Goal: Task Accomplishment & Management: Manage account settings

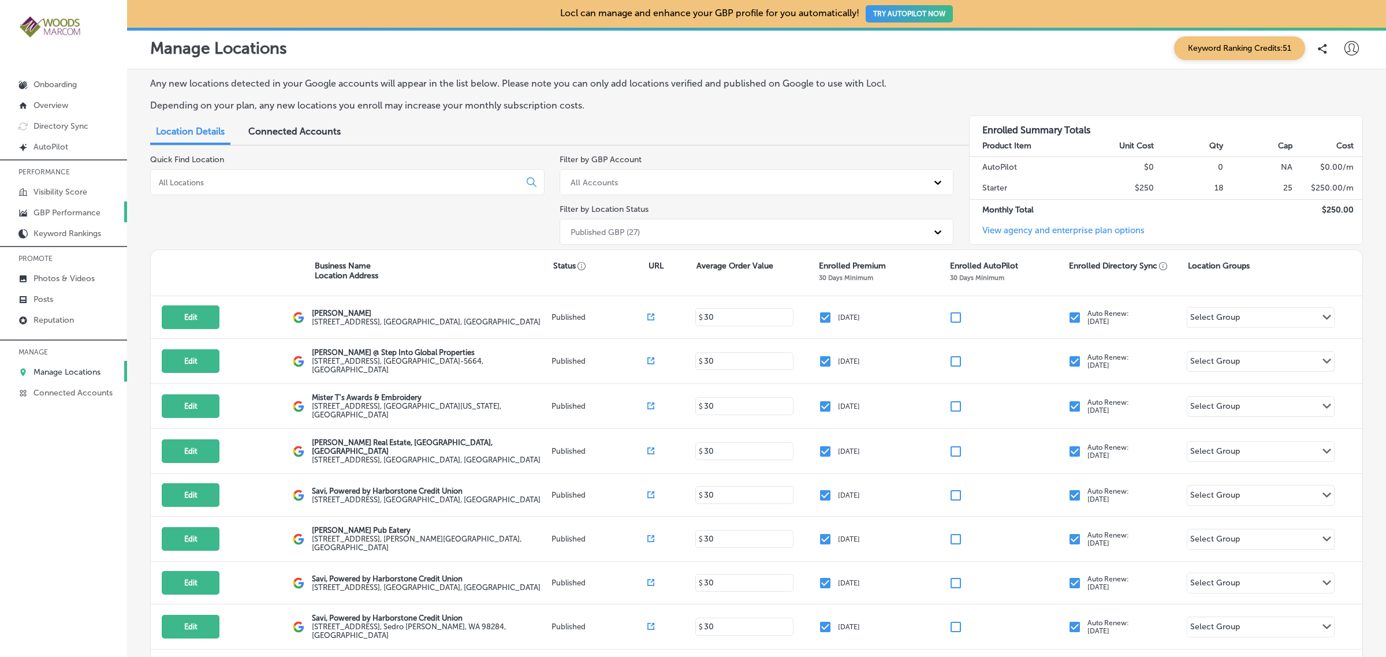
click at [91, 215] on p "GBP Performance" at bounding box center [67, 213] width 67 height 10
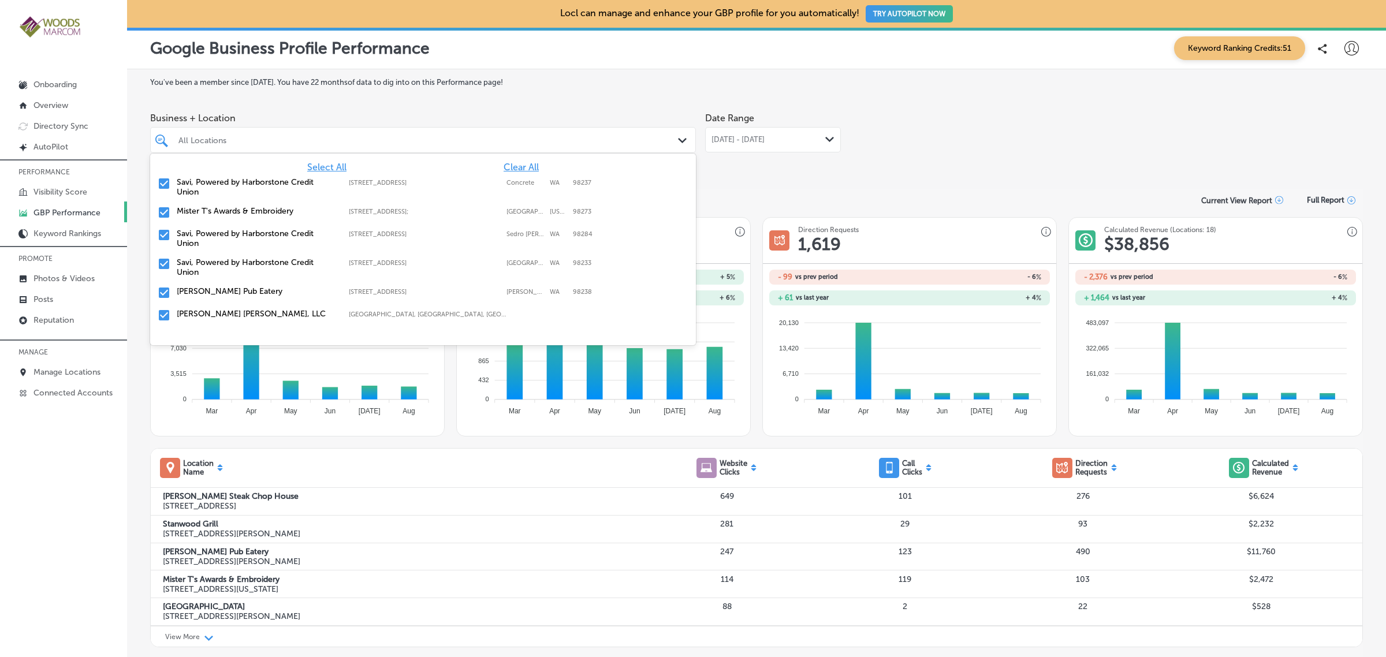
click at [678, 143] on icon "Path Created with Sketch." at bounding box center [682, 140] width 9 height 5
click at [509, 168] on span "Clear All" at bounding box center [521, 167] width 35 height 11
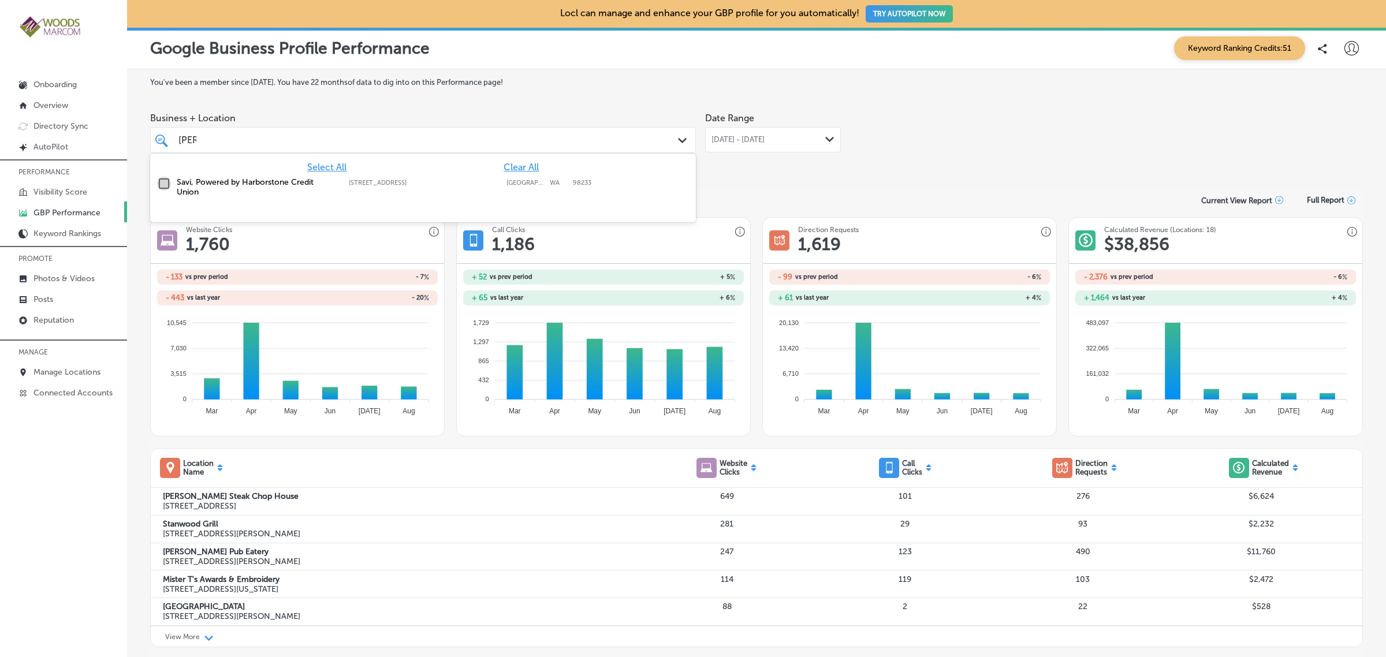
click at [165, 188] on input "checkbox" at bounding box center [164, 184] width 14 height 14
type input "[PERSON_NAME]"
click at [767, 168] on div "Date Range [DATE] - [DATE] Path Created with Sketch." at bounding box center [773, 139] width 136 height 65
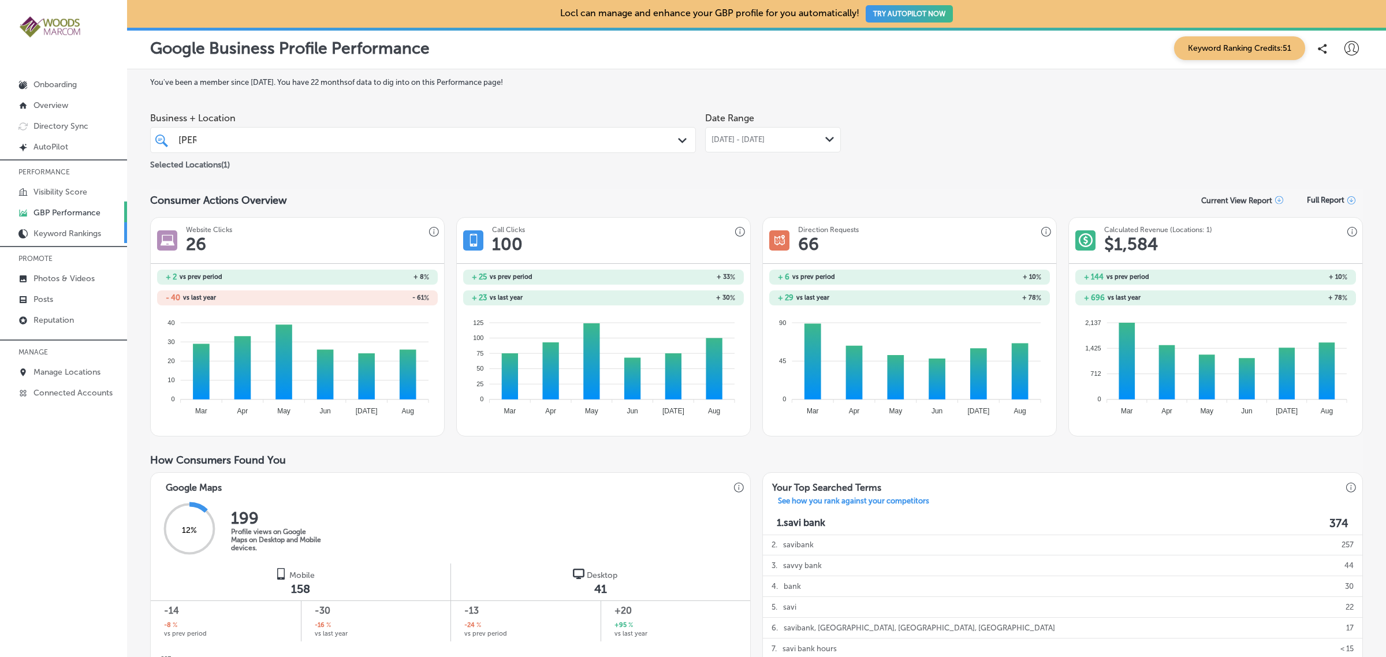
click at [82, 239] on p "Keyword Rankings" at bounding box center [68, 234] width 68 height 10
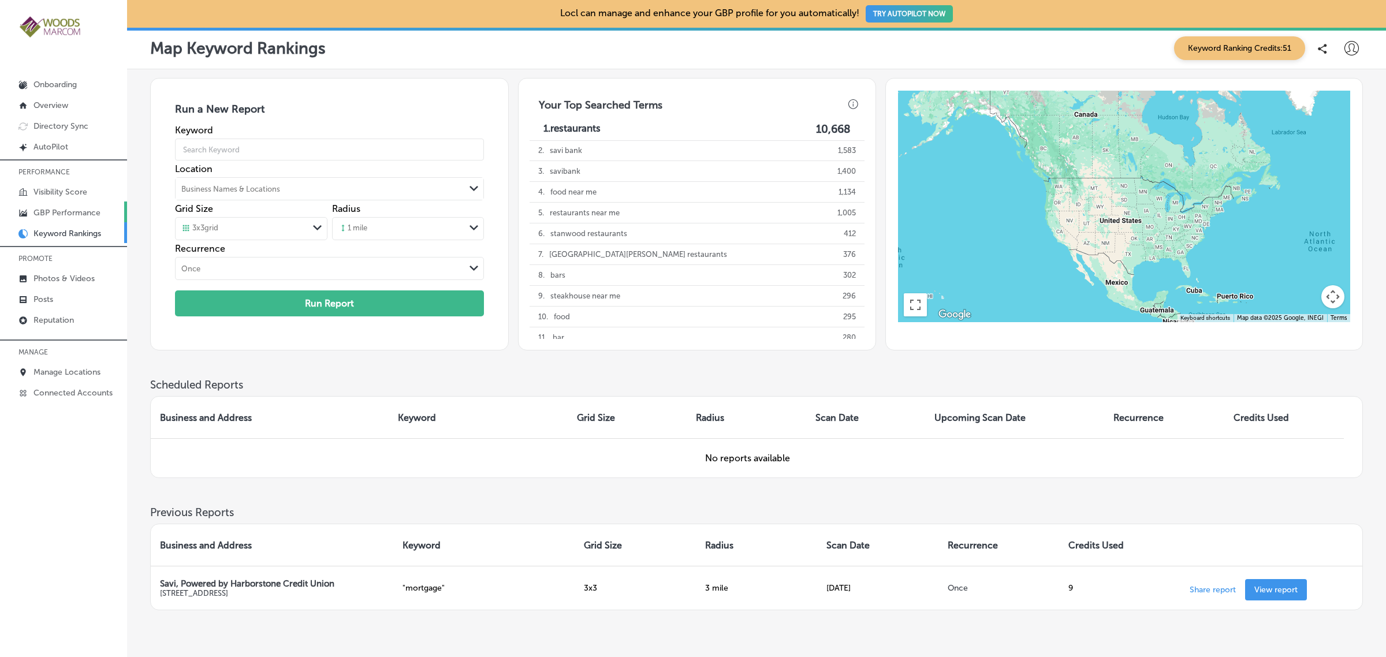
click at [50, 211] on p "GBP Performance" at bounding box center [67, 213] width 67 height 10
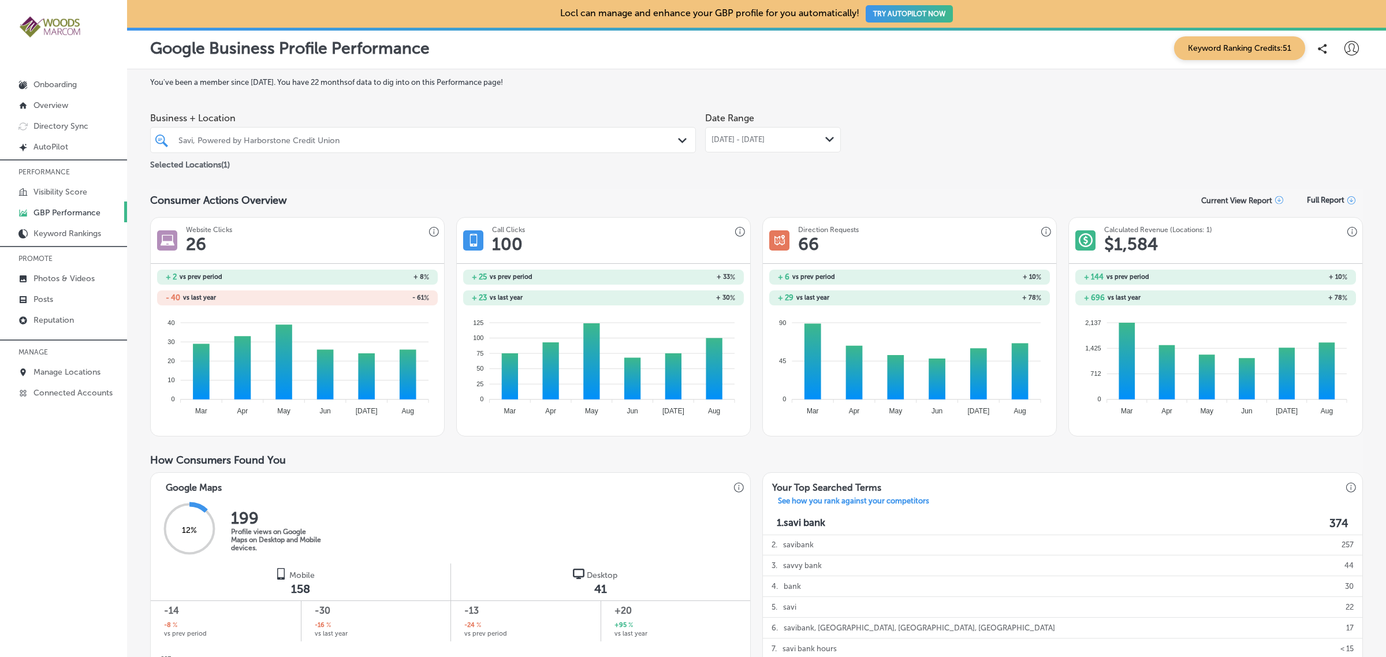
click at [827, 143] on div "Path Created with Sketch." at bounding box center [829, 139] width 9 height 9
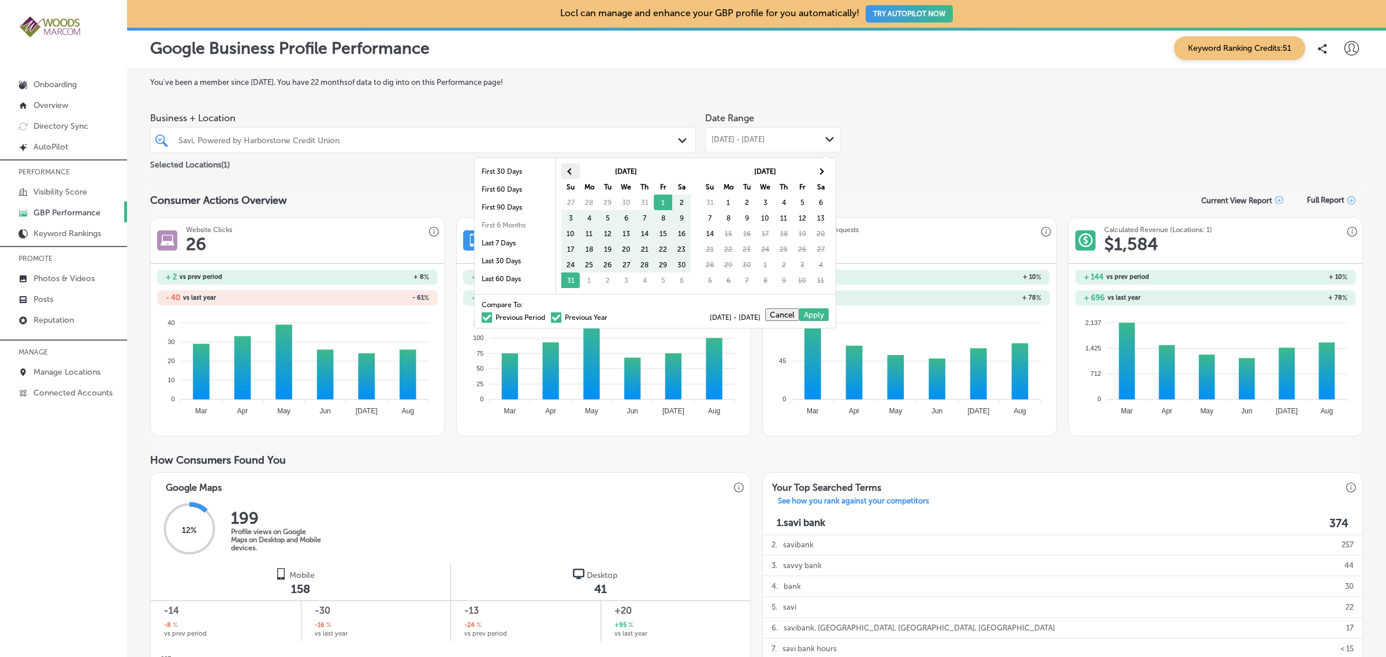
click at [569, 175] on th at bounding box center [570, 171] width 18 height 16
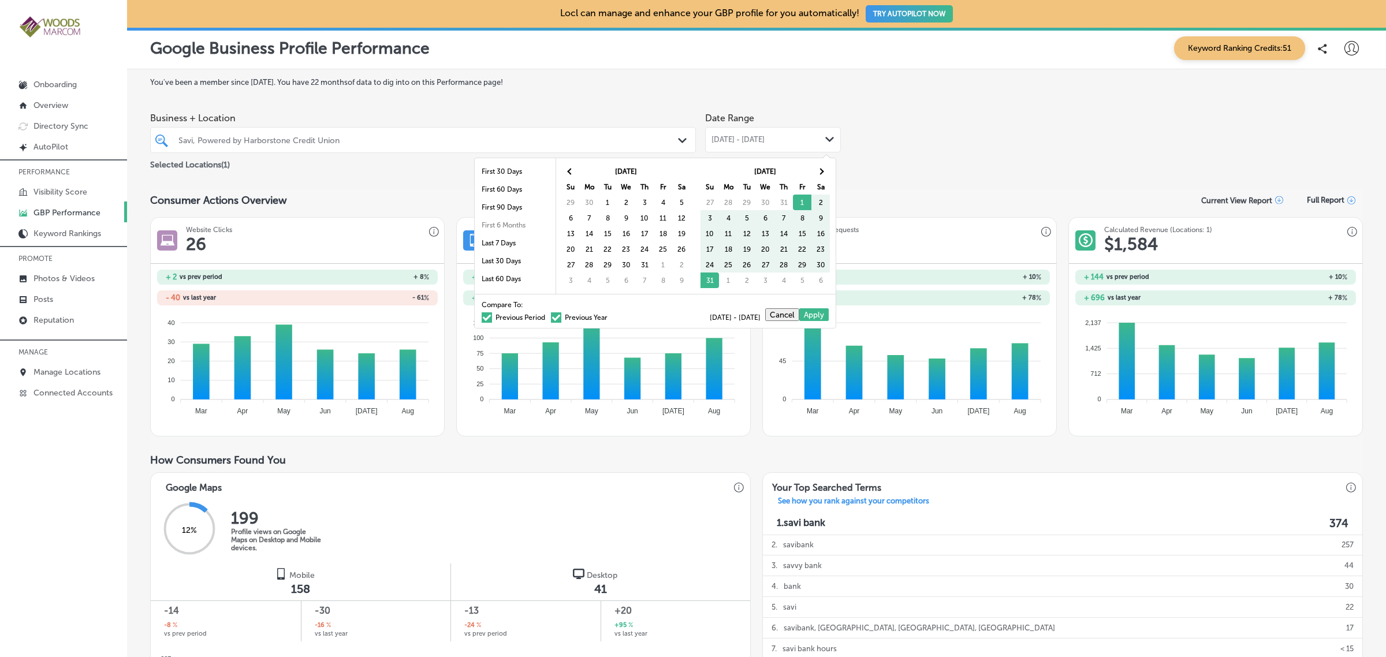
click at [569, 175] on th at bounding box center [570, 171] width 18 height 16
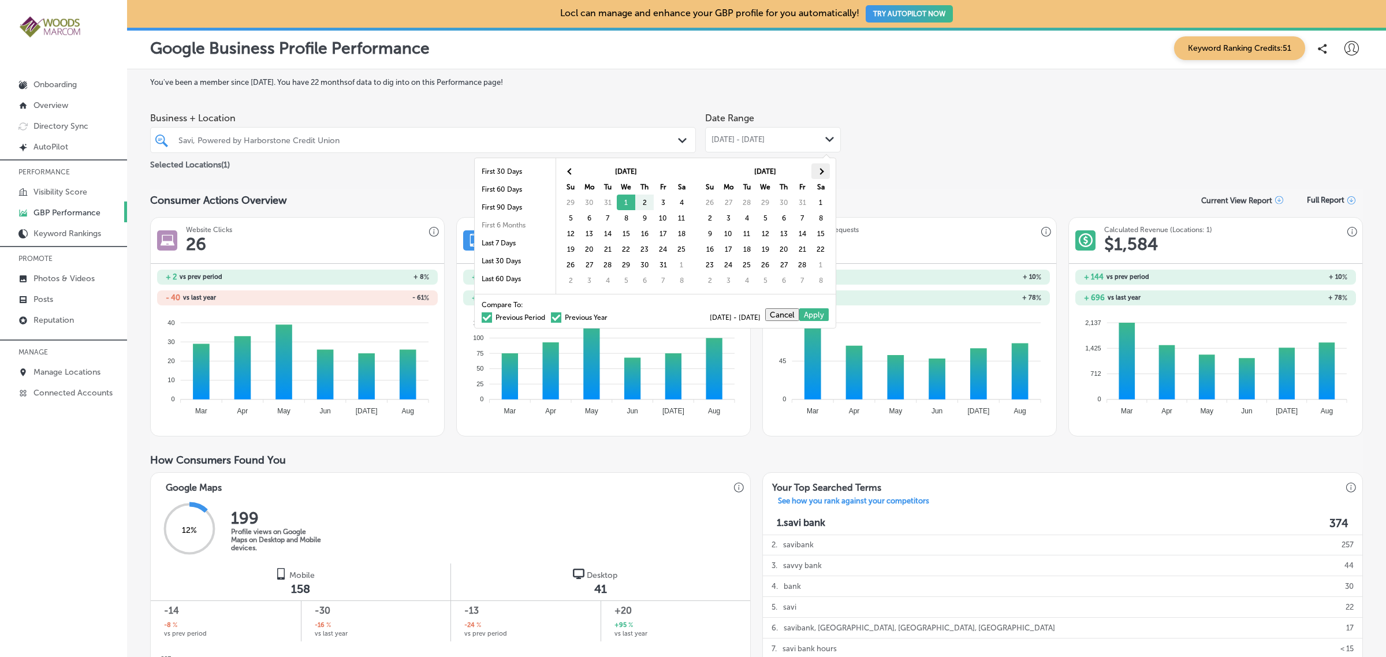
click at [829, 170] on th at bounding box center [821, 171] width 18 height 16
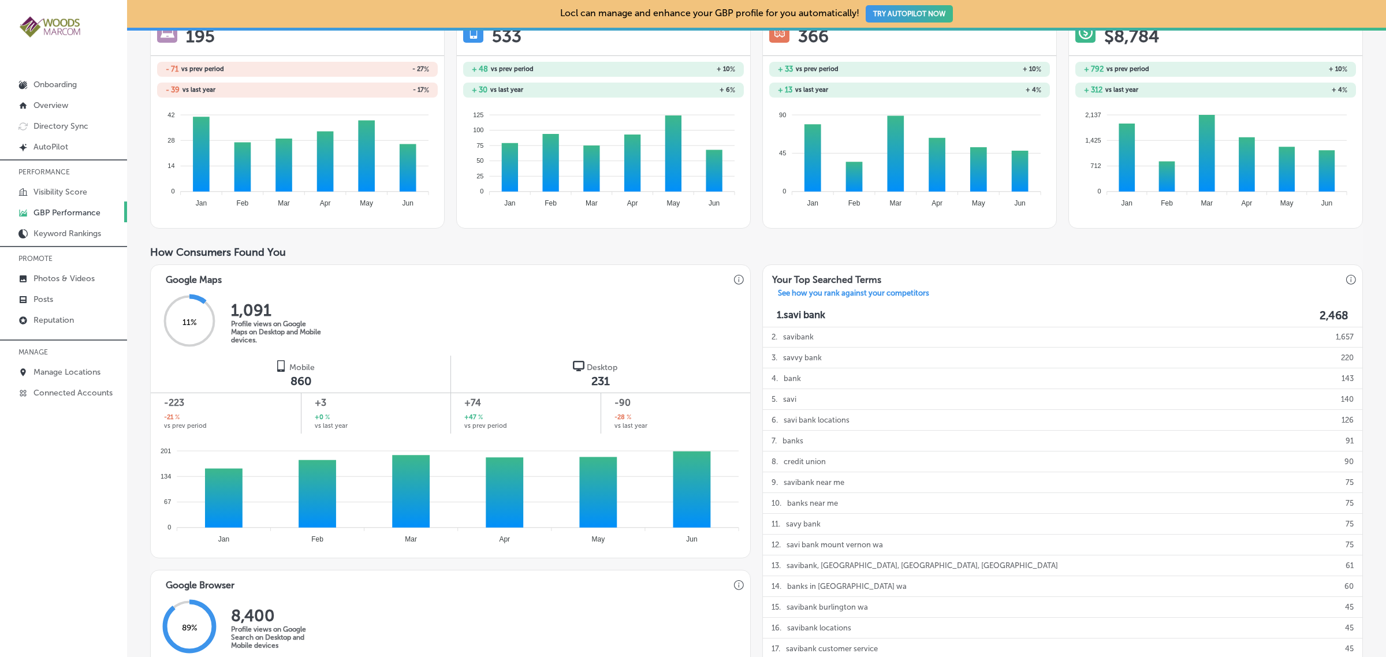
scroll to position [94, 0]
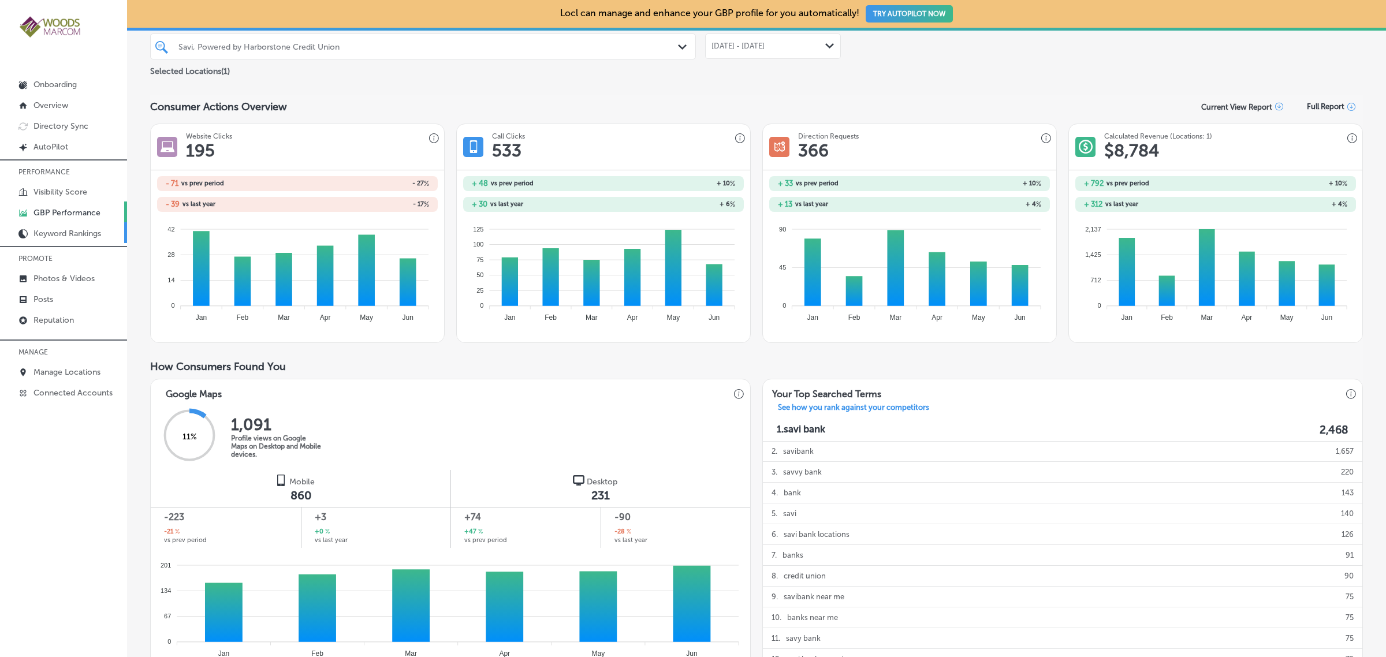
click at [93, 229] on link "Keyword Rankings" at bounding box center [63, 232] width 127 height 21
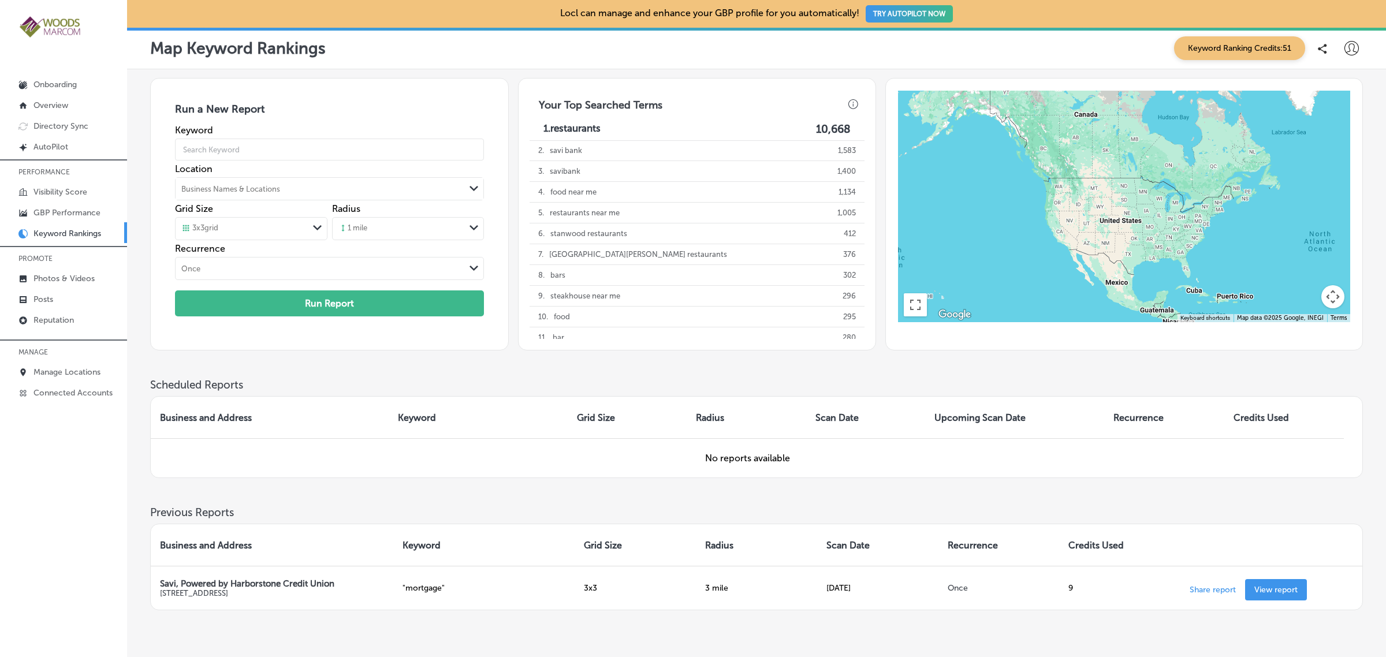
scroll to position [61, 0]
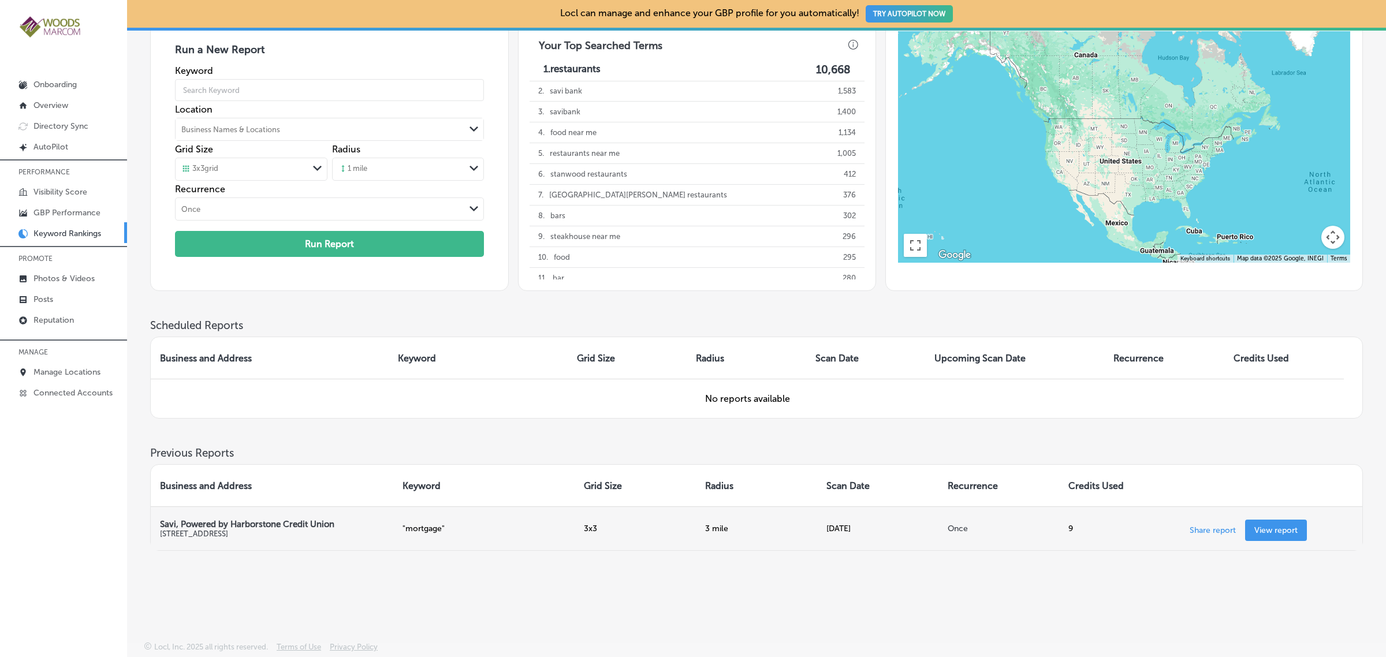
click at [1283, 529] on p "View report" at bounding box center [1276, 531] width 43 height 10
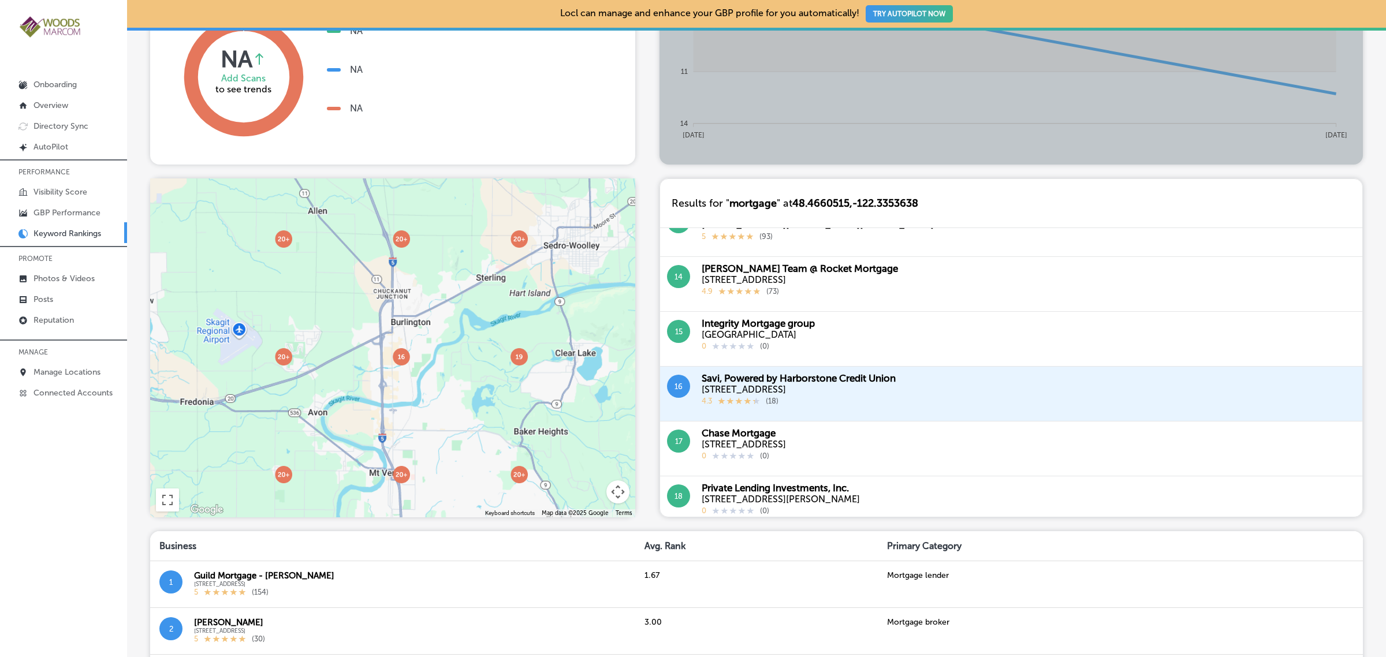
scroll to position [318, 0]
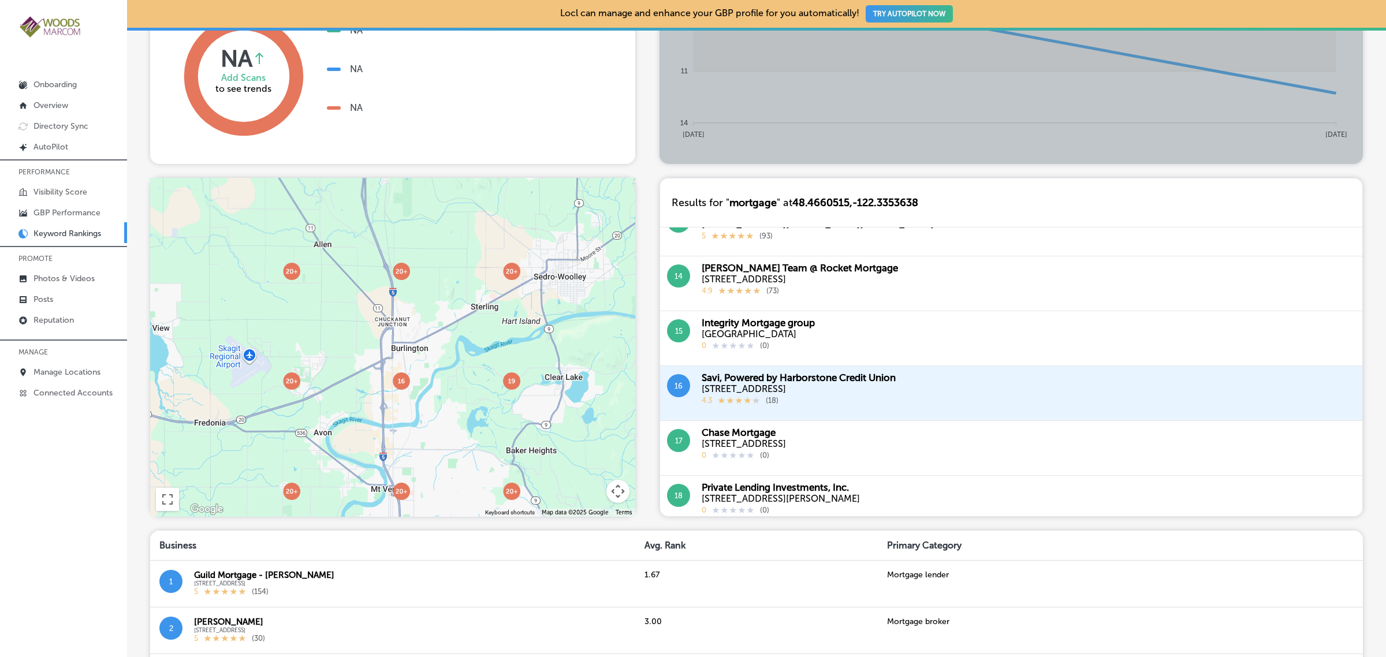
click at [535, 340] on div at bounding box center [392, 347] width 485 height 339
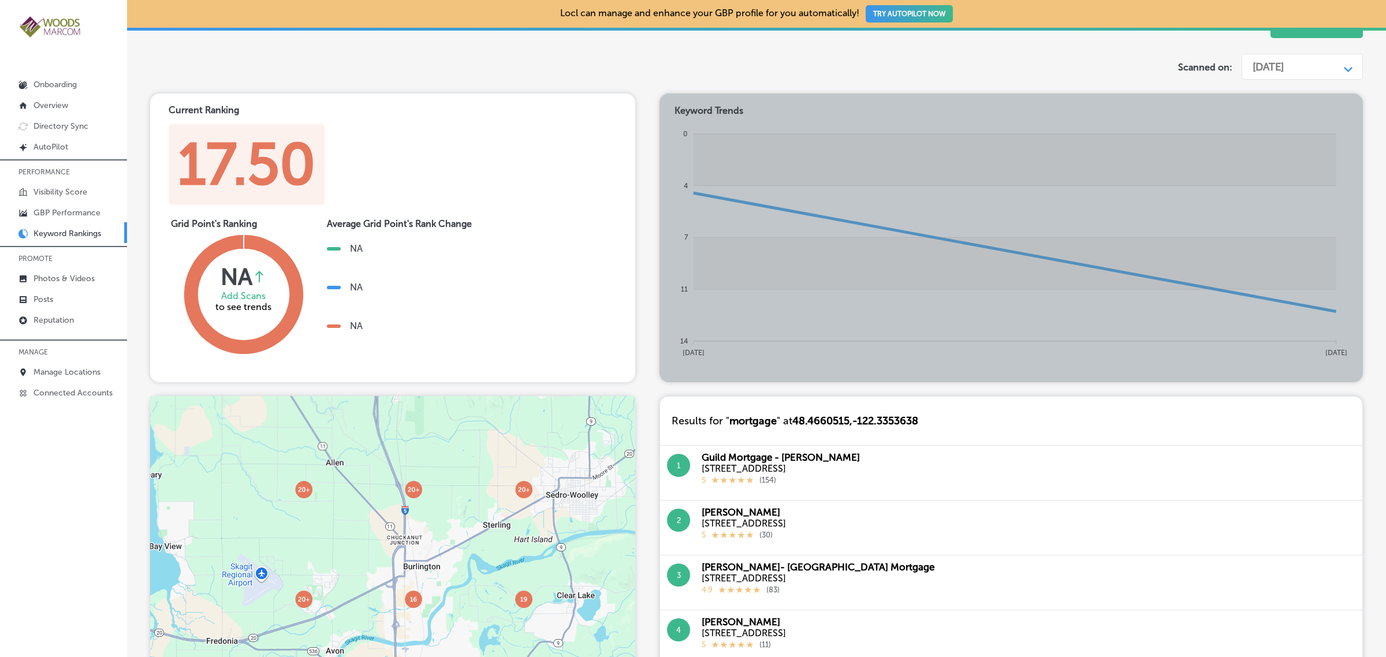
scroll to position [0, 0]
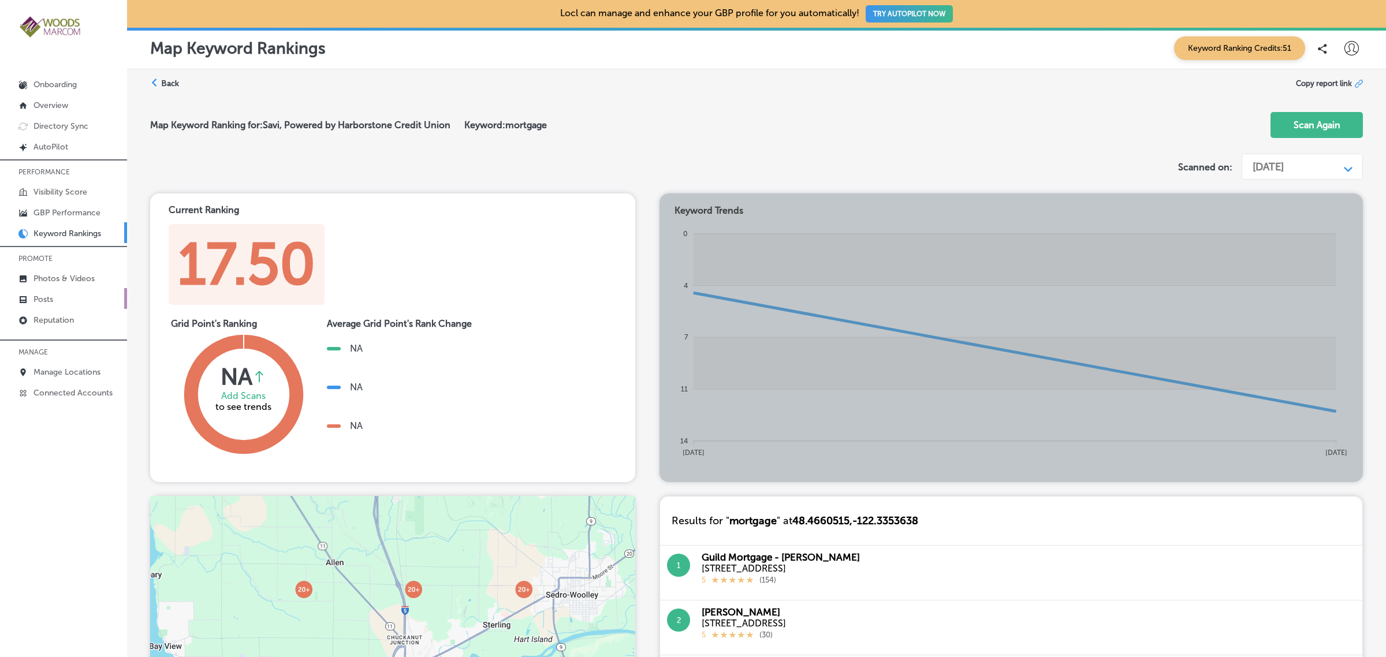
click at [67, 301] on link "Posts" at bounding box center [63, 298] width 127 height 21
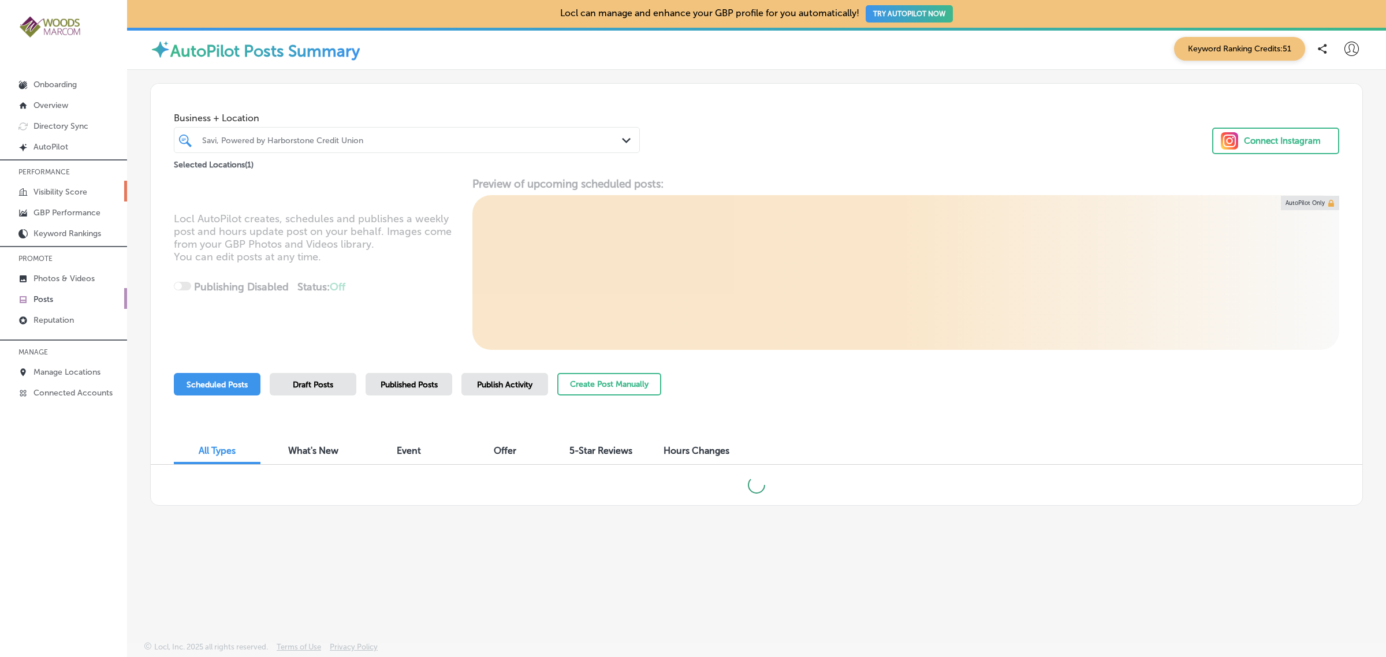
click at [74, 194] on p "Visibility Score" at bounding box center [61, 192] width 54 height 10
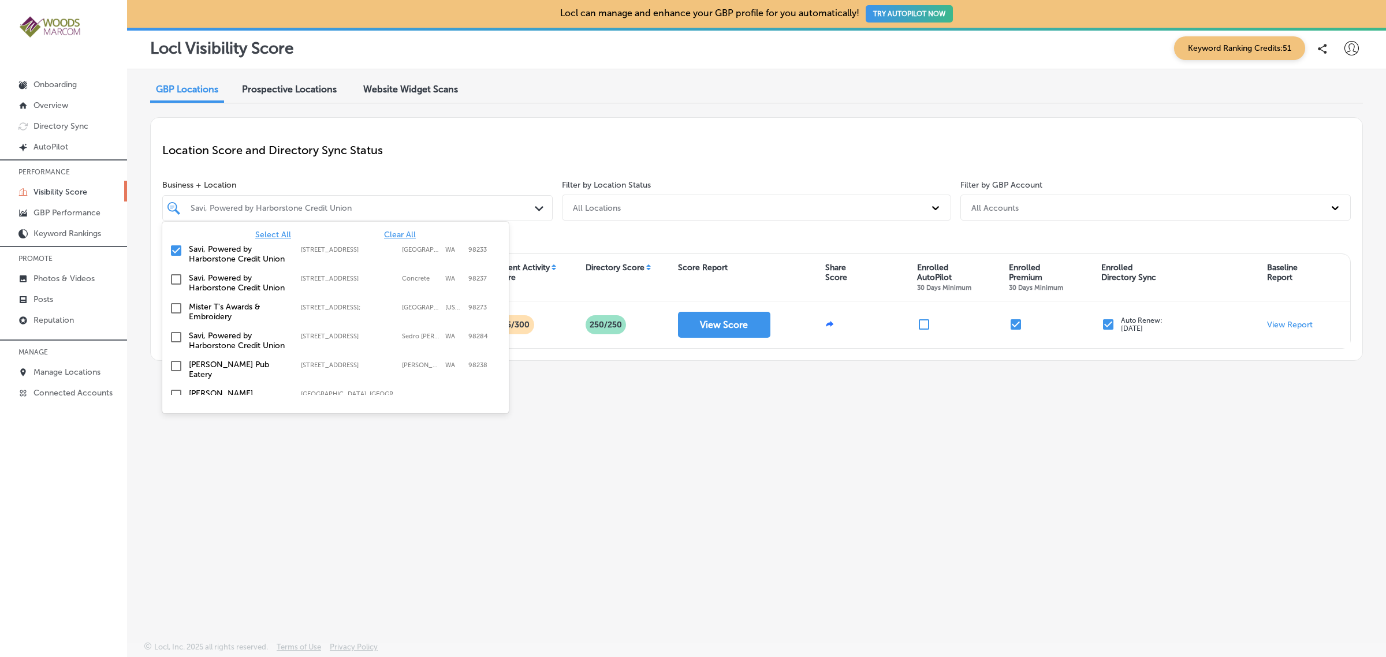
click at [540, 209] on polygon at bounding box center [539, 208] width 9 height 5
click at [272, 234] on span "Select All" at bounding box center [273, 235] width 36 height 10
click at [180, 276] on input "checkbox" at bounding box center [176, 280] width 14 height 14
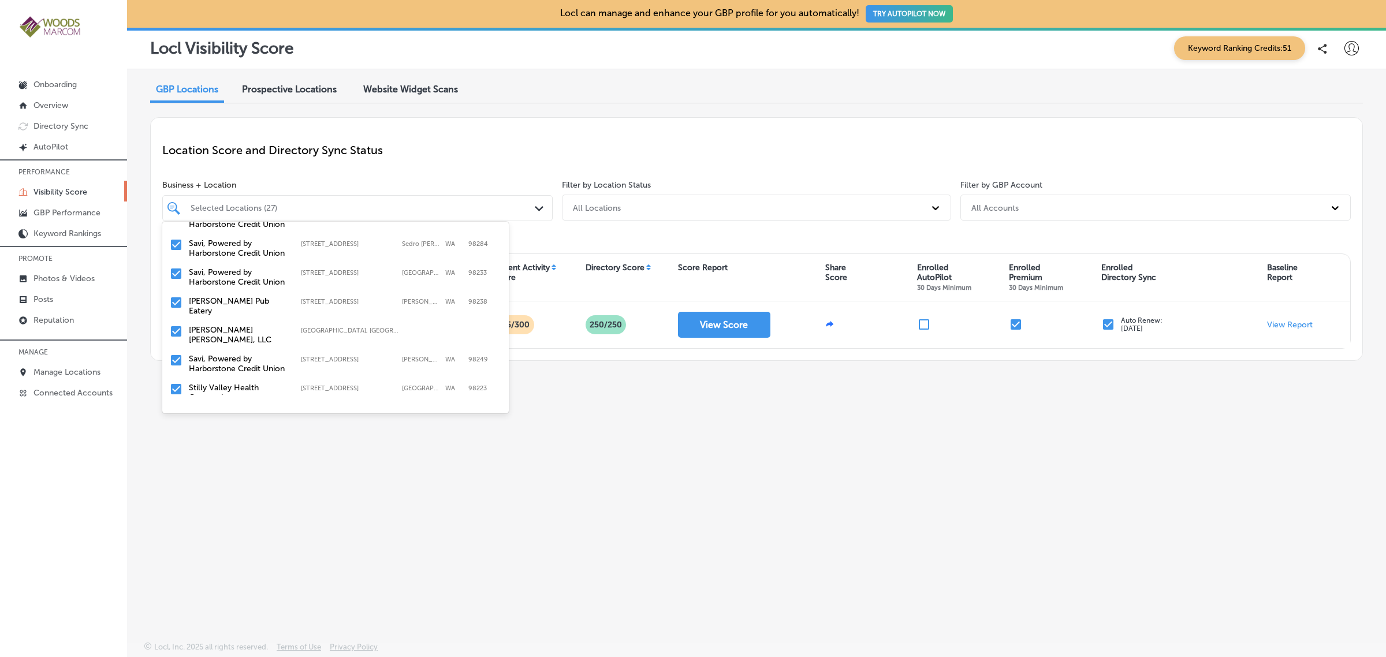
scroll to position [34, 0]
click at [177, 302] on input "checkbox" at bounding box center [176, 304] width 14 height 14
click at [179, 309] on input "checkbox" at bounding box center [176, 308] width 14 height 14
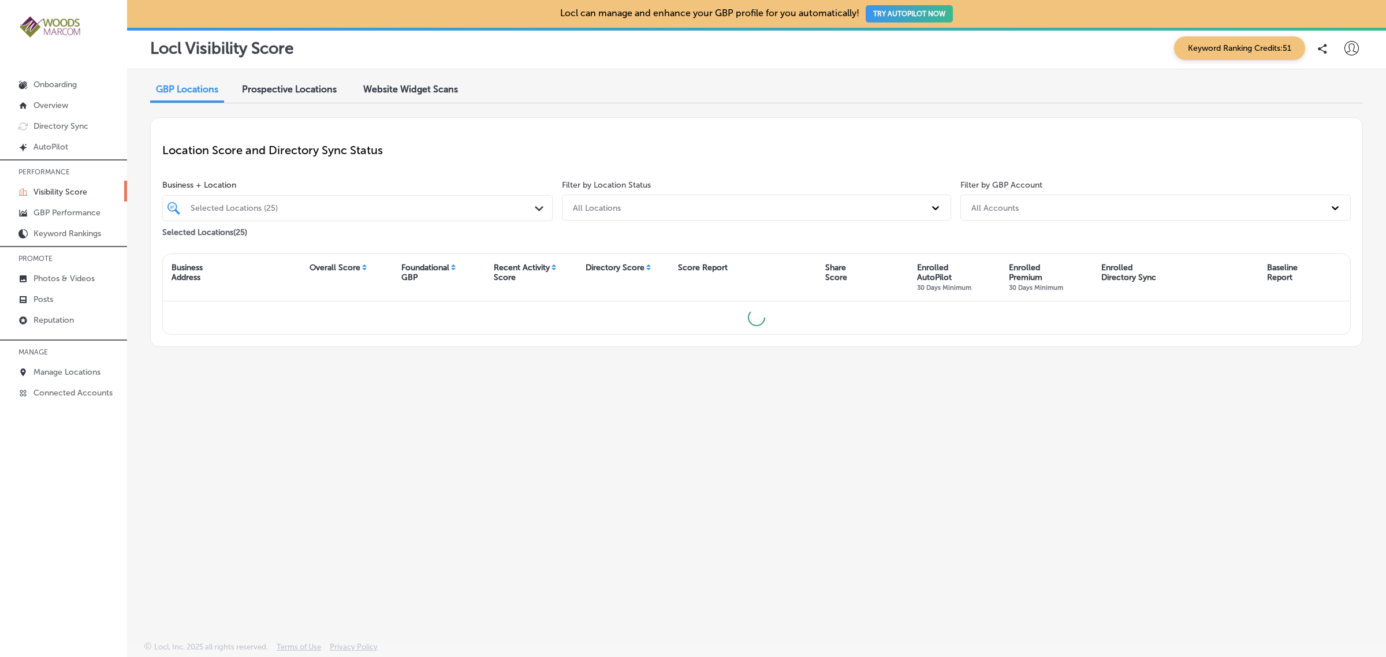
click at [653, 493] on div "GBP Locations Prospective Locations Website Widget Scans Location Score and Dir…" at bounding box center [756, 328] width 1259 height 518
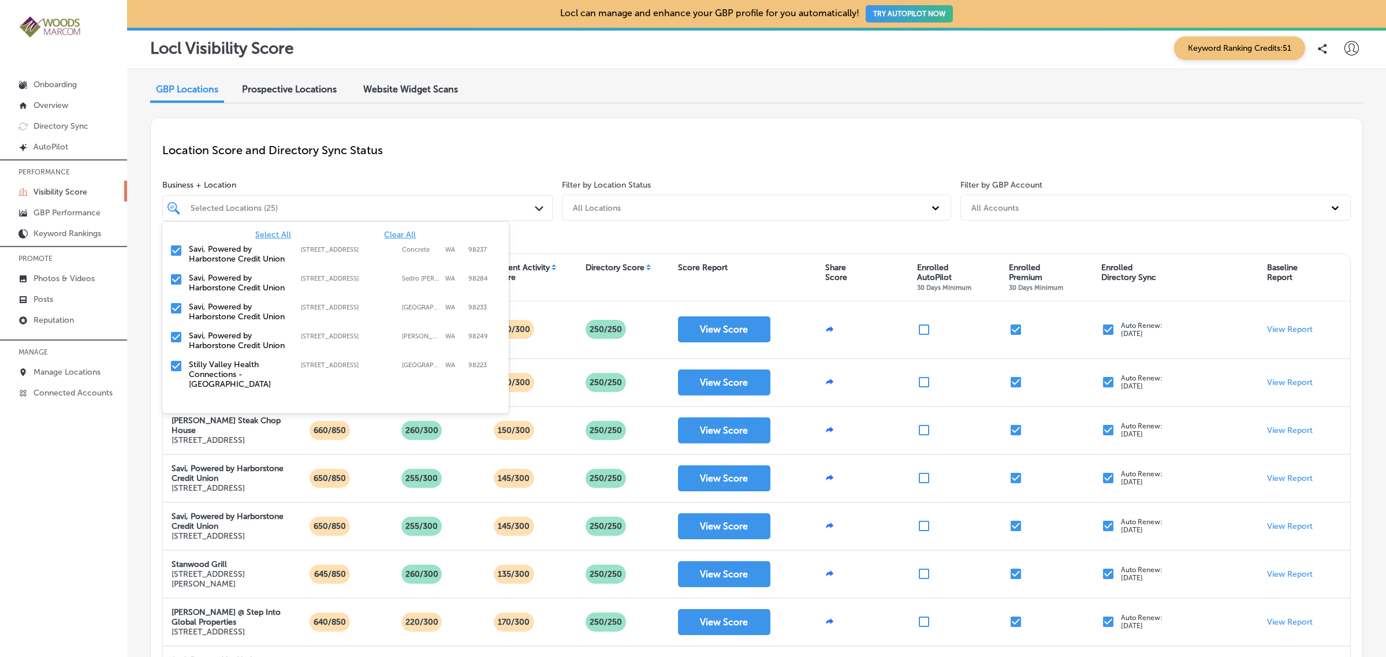
click at [495, 202] on div "Selected Locations (25)" at bounding box center [357, 208] width 345 height 17
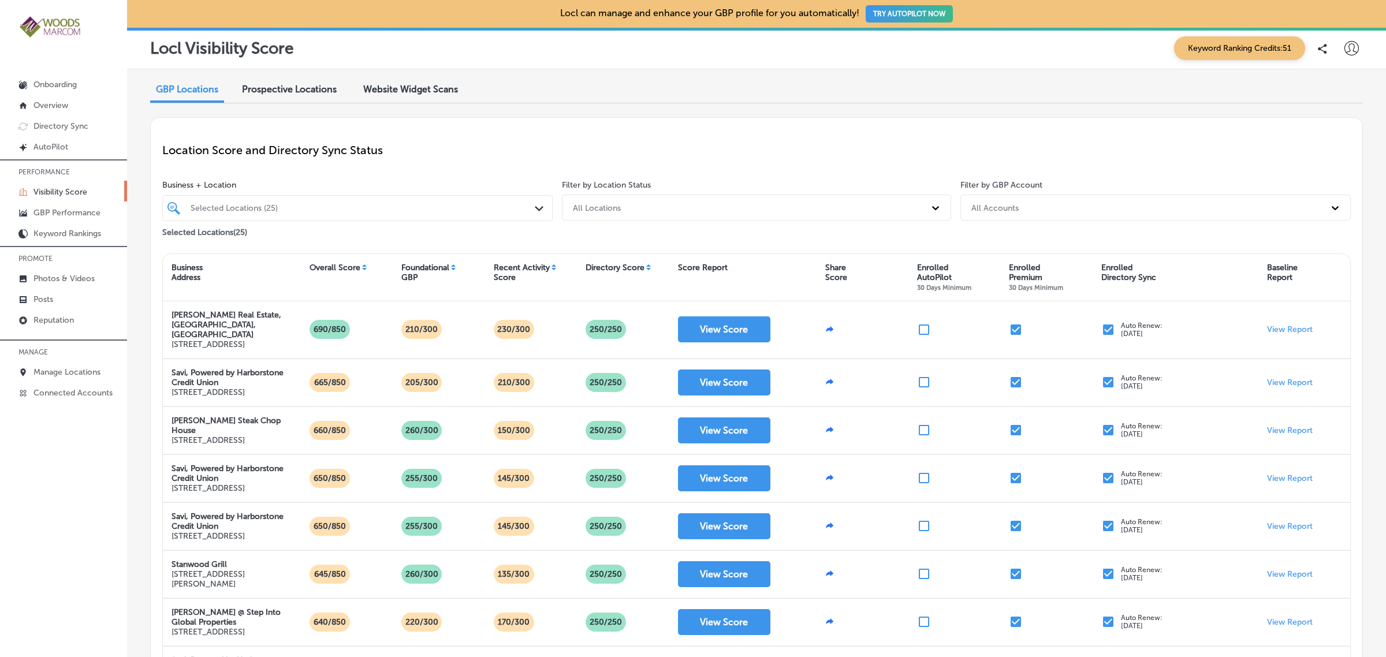
click at [515, 146] on p "Location Score and Directory Sync Status" at bounding box center [756, 150] width 1189 height 14
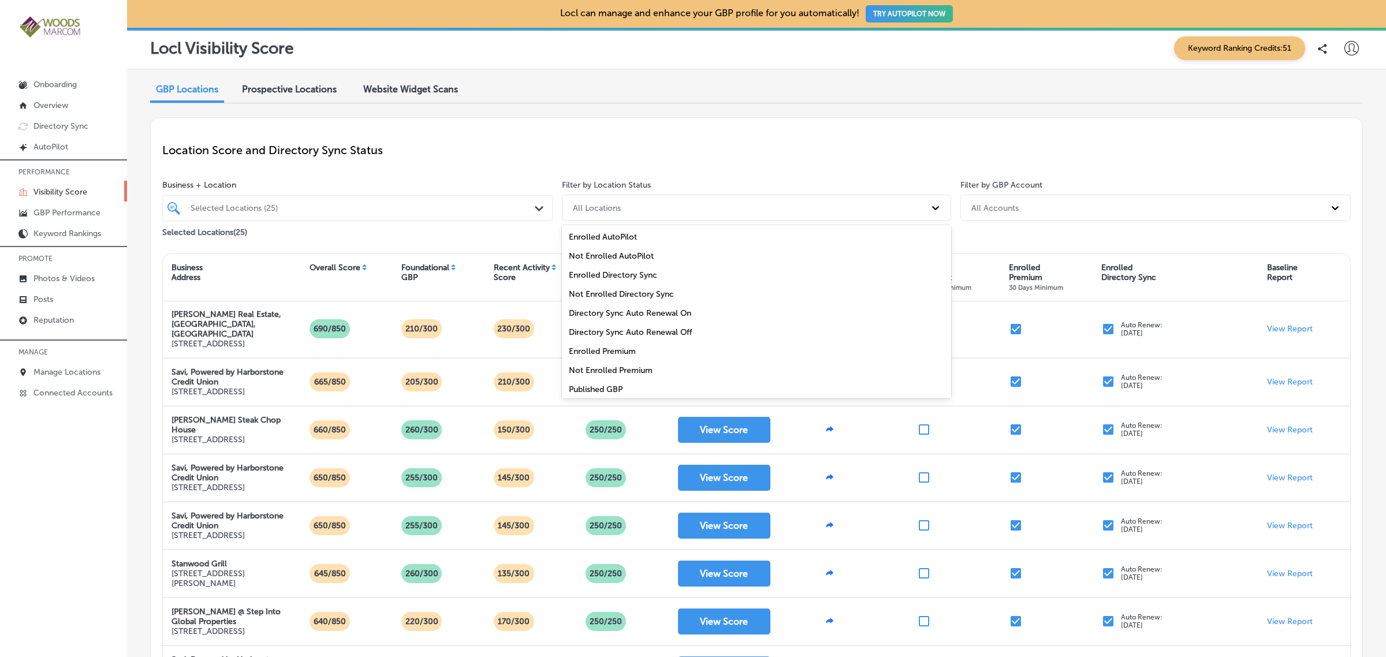
click at [682, 213] on div "All Locations" at bounding box center [746, 207] width 358 height 19
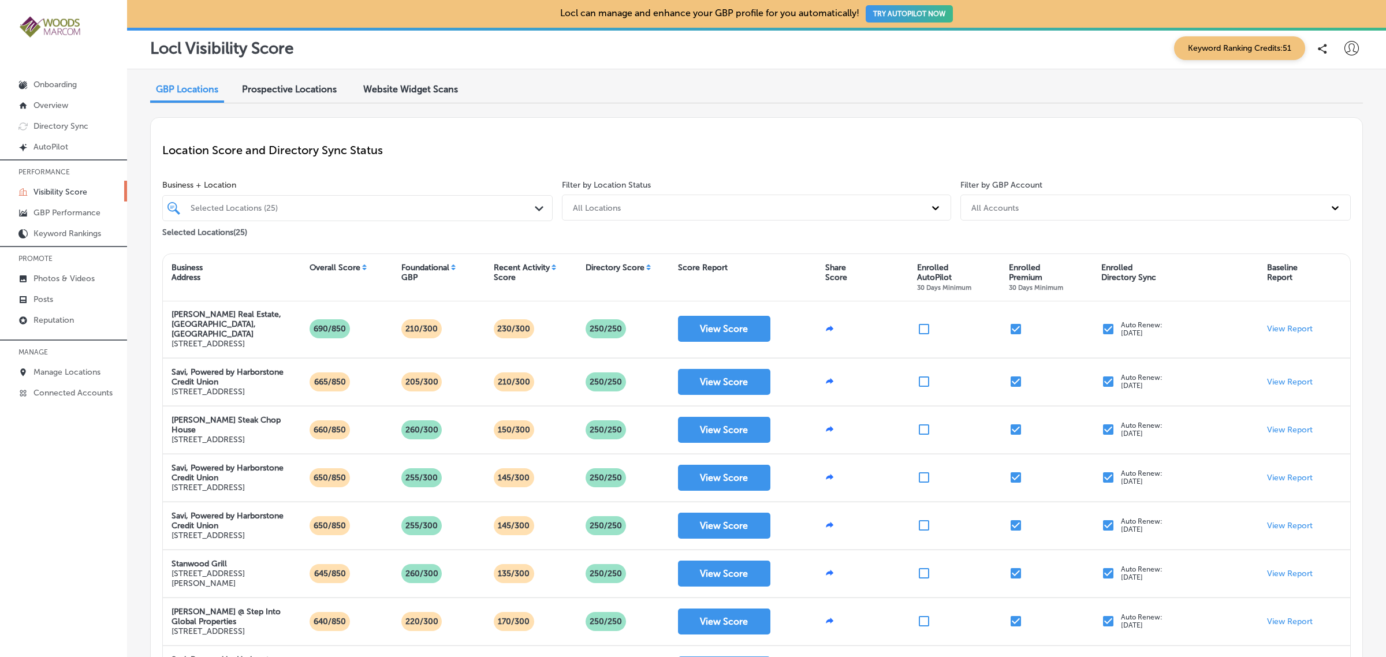
click at [704, 128] on div "Location Score and Directory Sync Status Business + Location Selected Locations…" at bounding box center [756, 536] width 1213 height 839
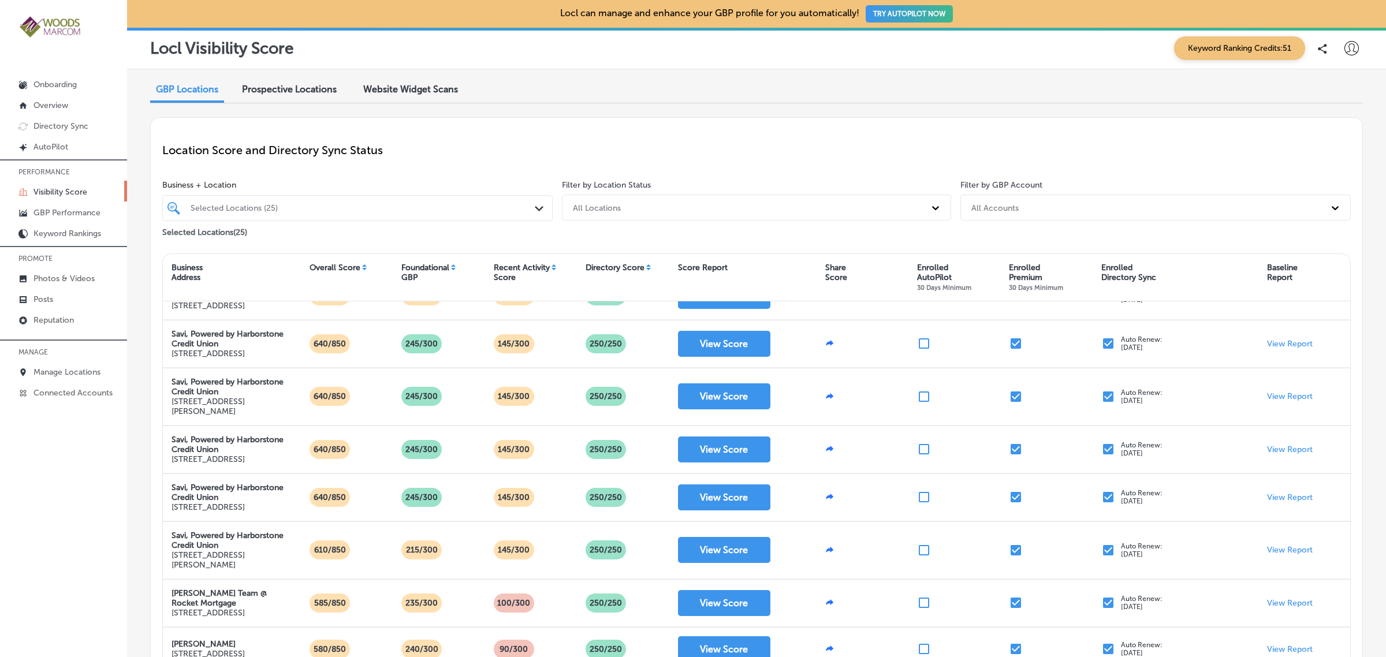
scroll to position [325, 0]
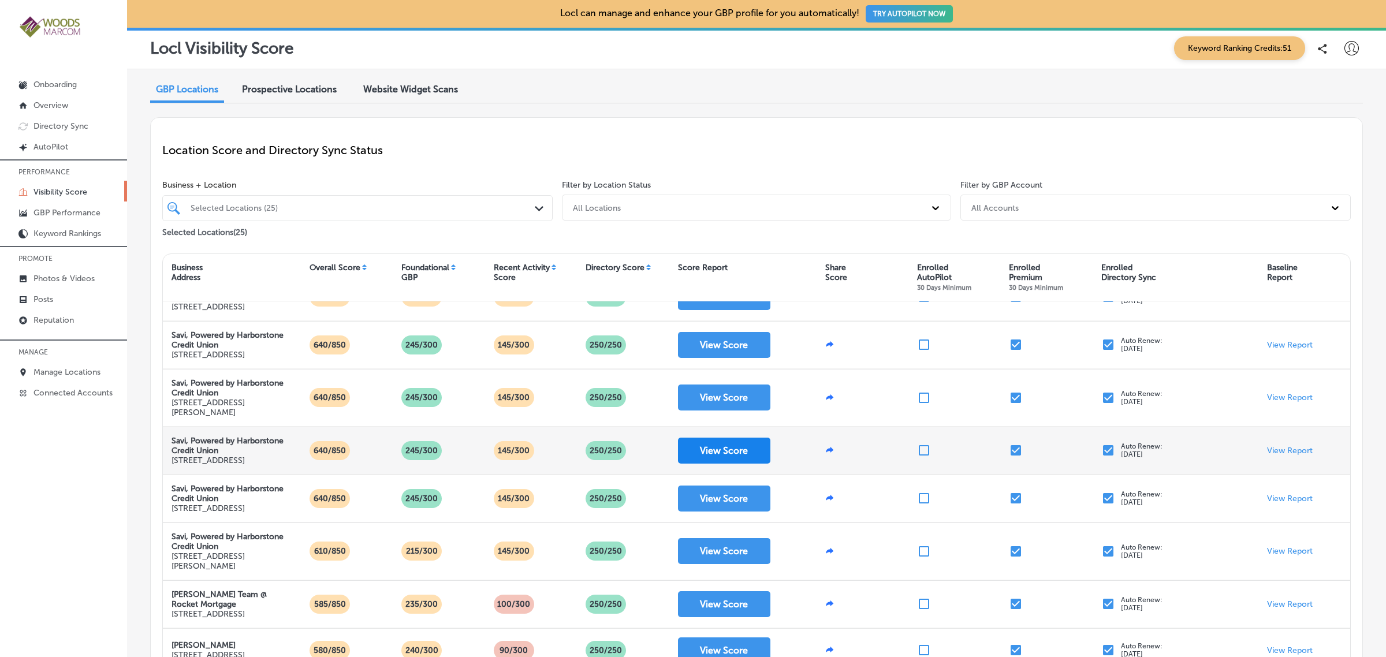
click at [705, 464] on button "View Score" at bounding box center [724, 451] width 92 height 26
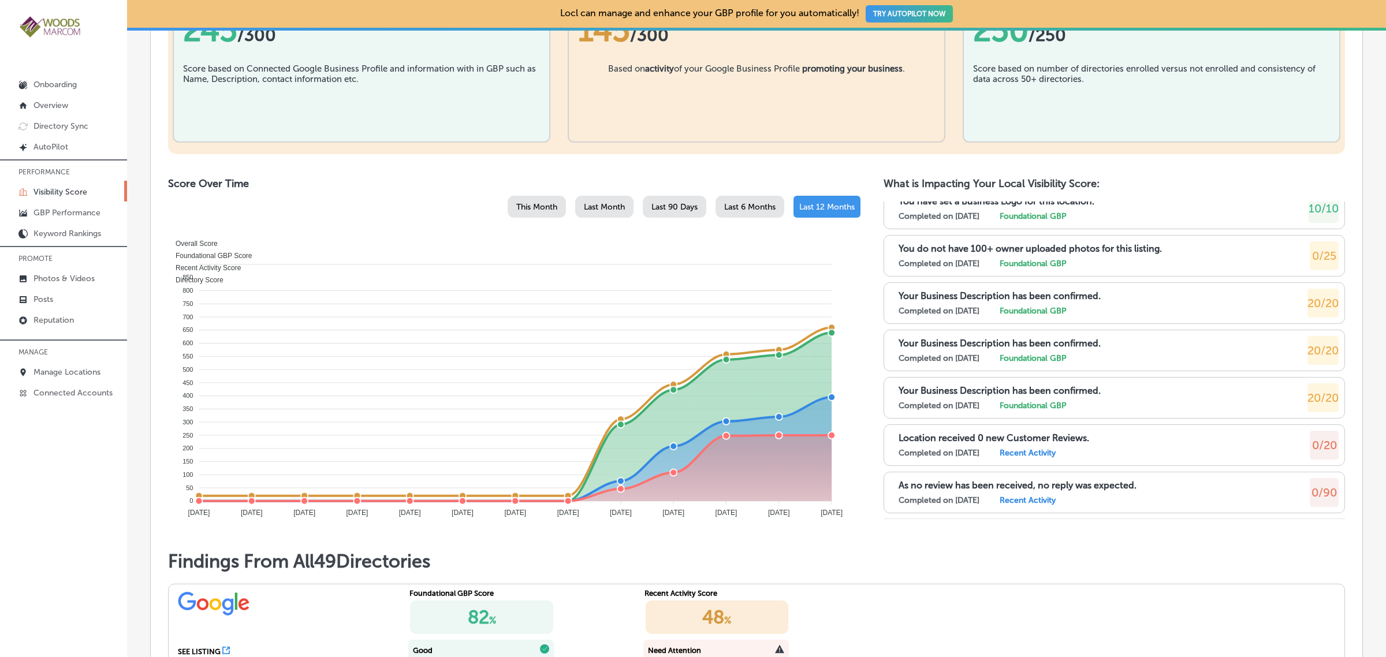
scroll to position [399, 0]
click at [72, 325] on p "Reputation" at bounding box center [54, 320] width 40 height 10
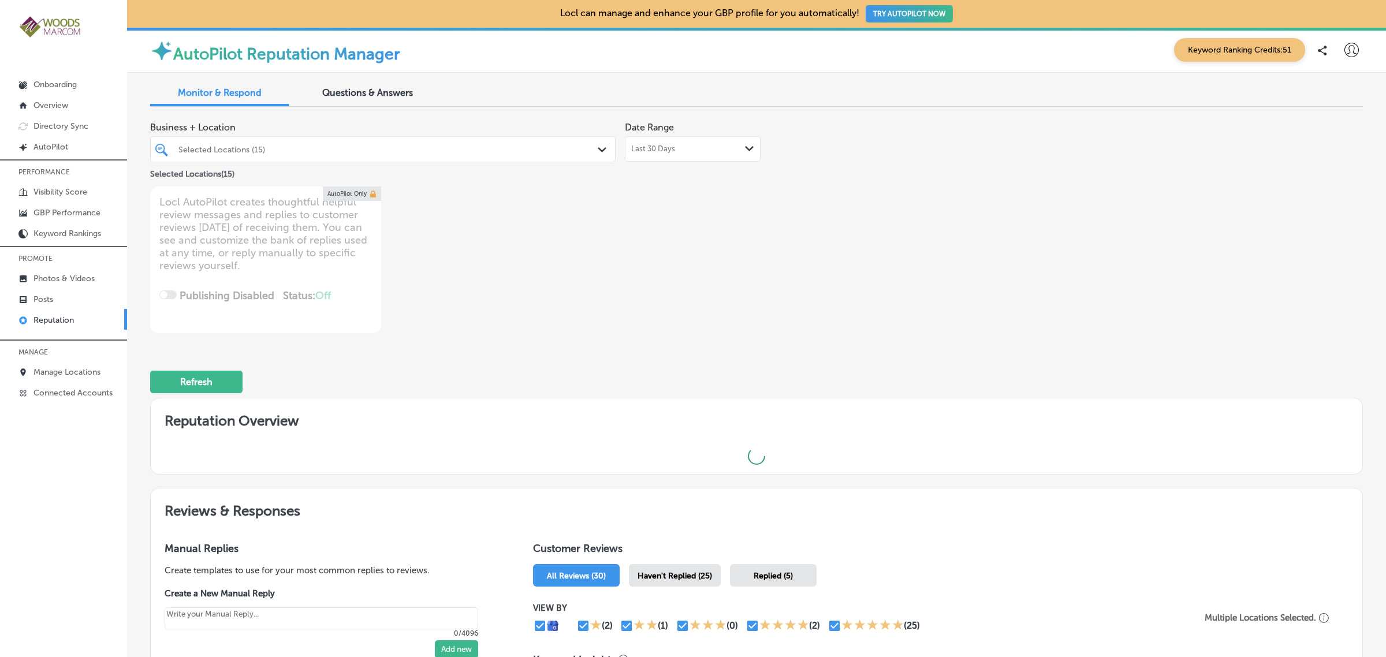
type textarea "x"
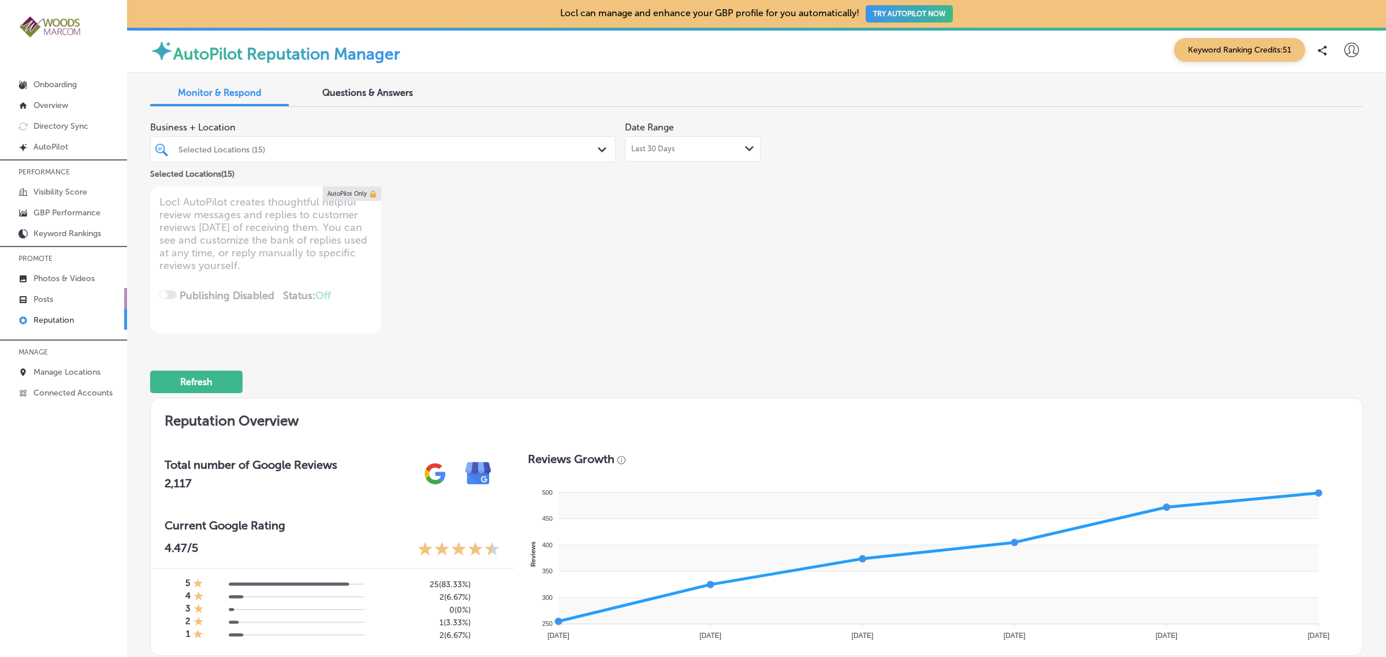
click at [25, 299] on icon at bounding box center [23, 299] width 7 height 7
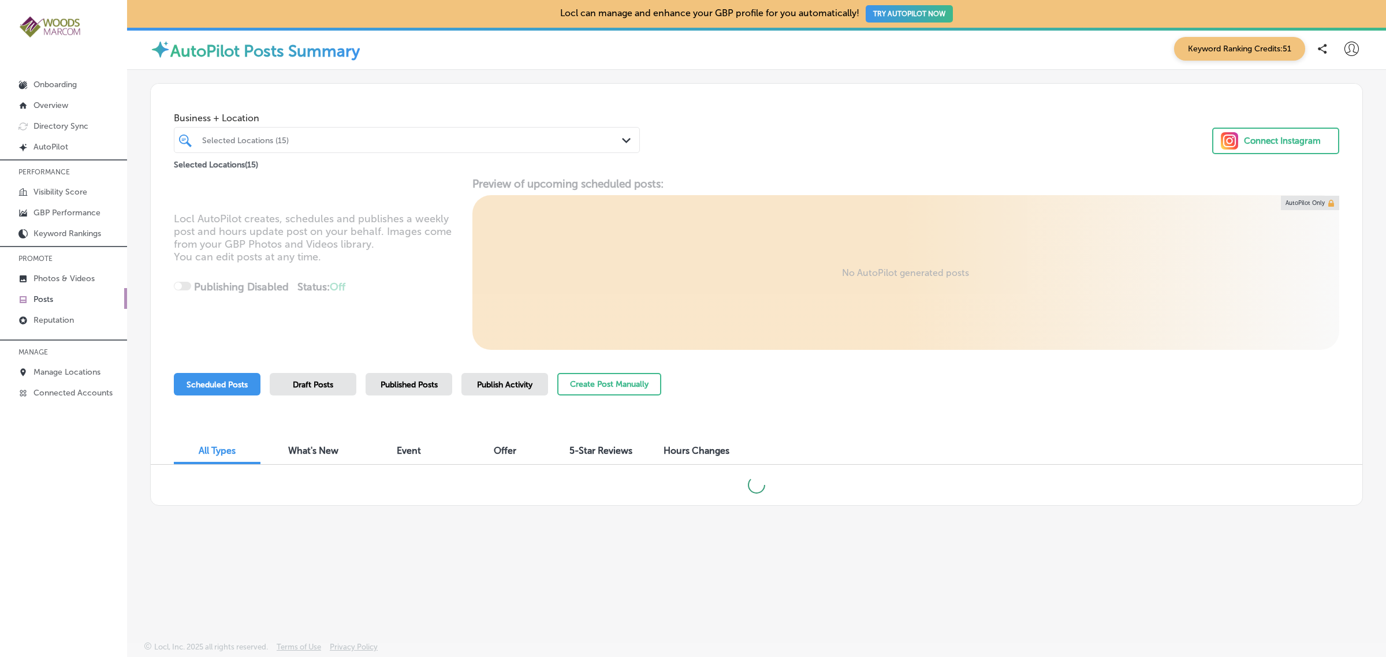
click at [518, 385] on span "Publish Activity" at bounding box center [504, 385] width 55 height 10
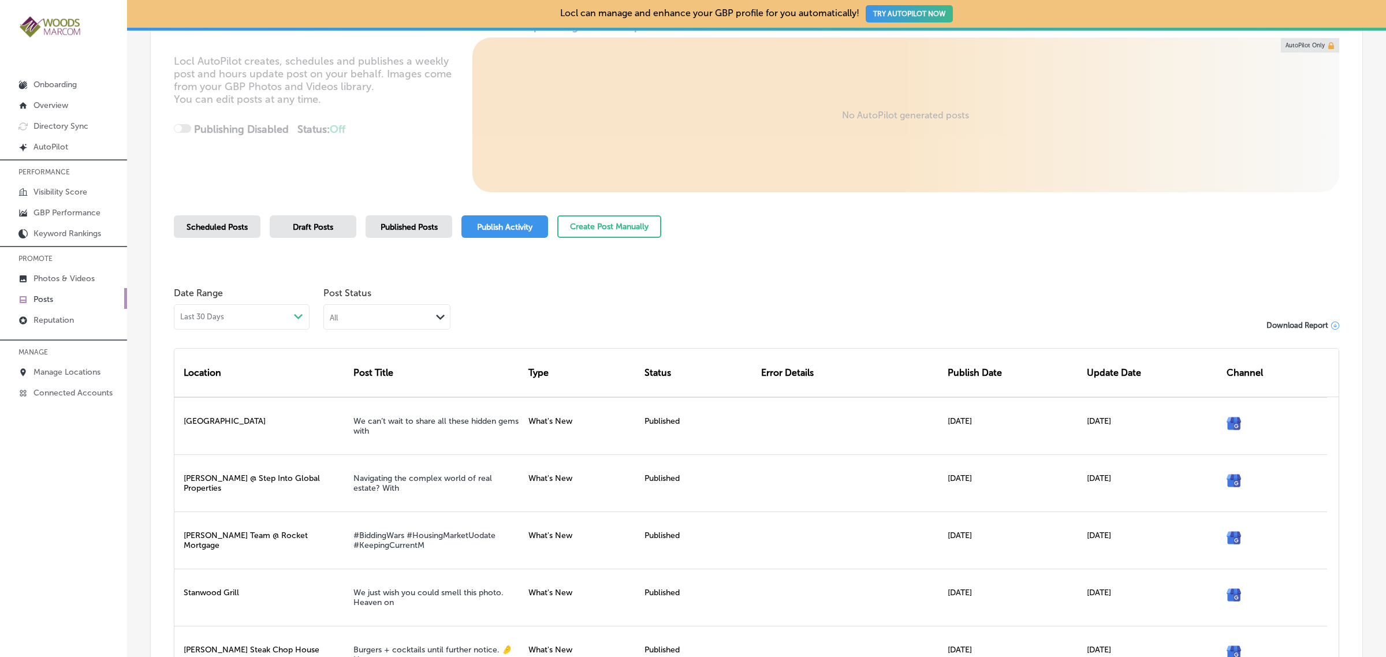
scroll to position [157, 0]
click at [378, 324] on div "All Path Created with Sketch." at bounding box center [387, 317] width 126 height 22
click at [382, 370] on div "Failed" at bounding box center [387, 374] width 126 height 17
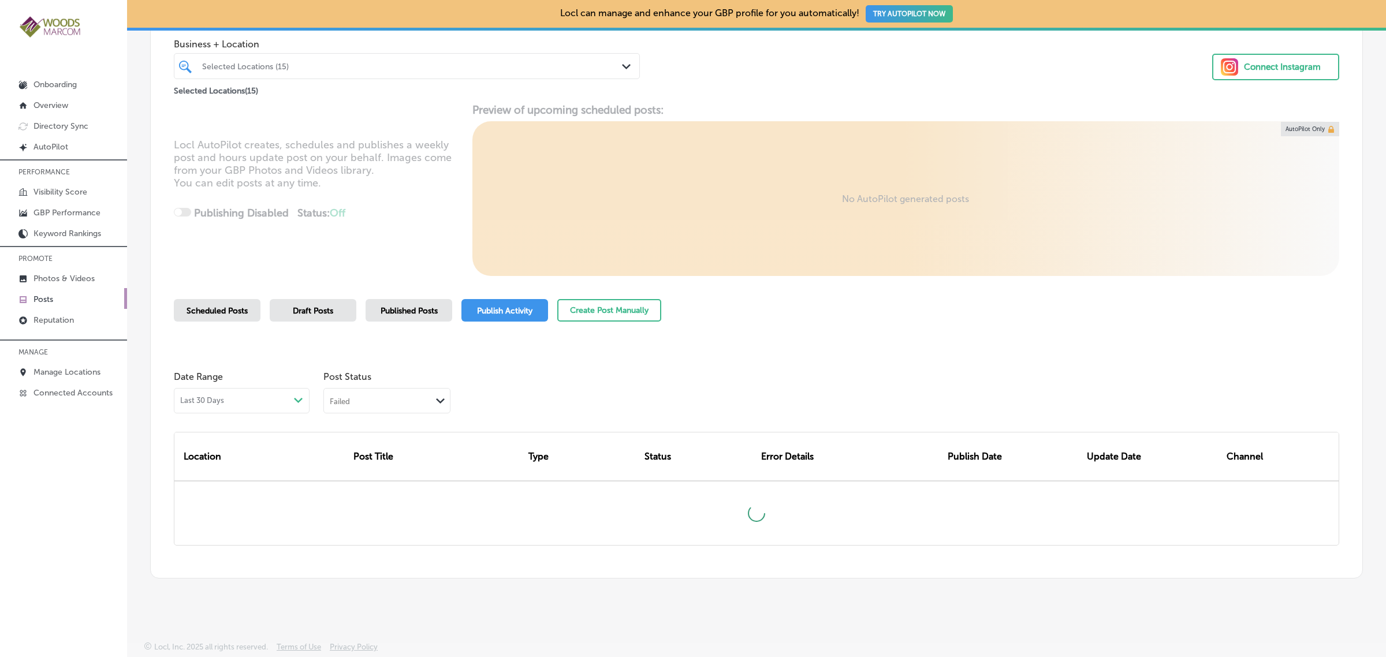
scroll to position [58, 0]
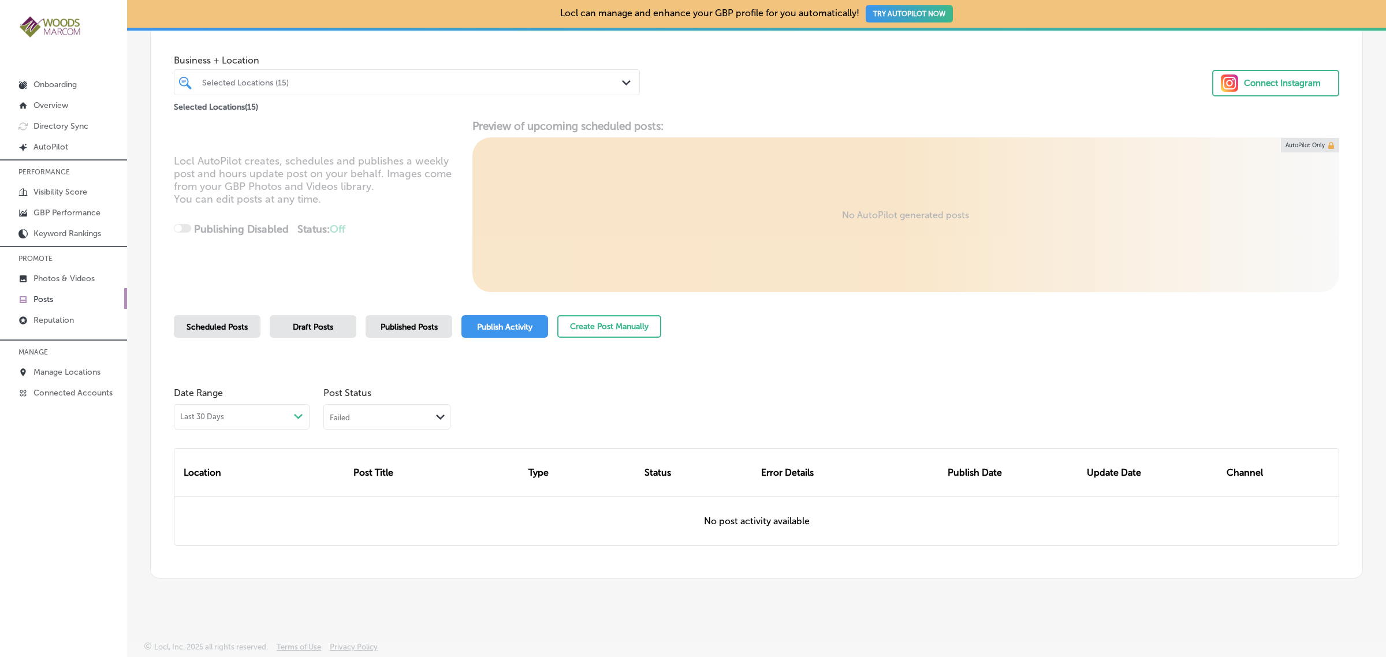
click at [393, 336] on div "Published Posts" at bounding box center [409, 326] width 87 height 23
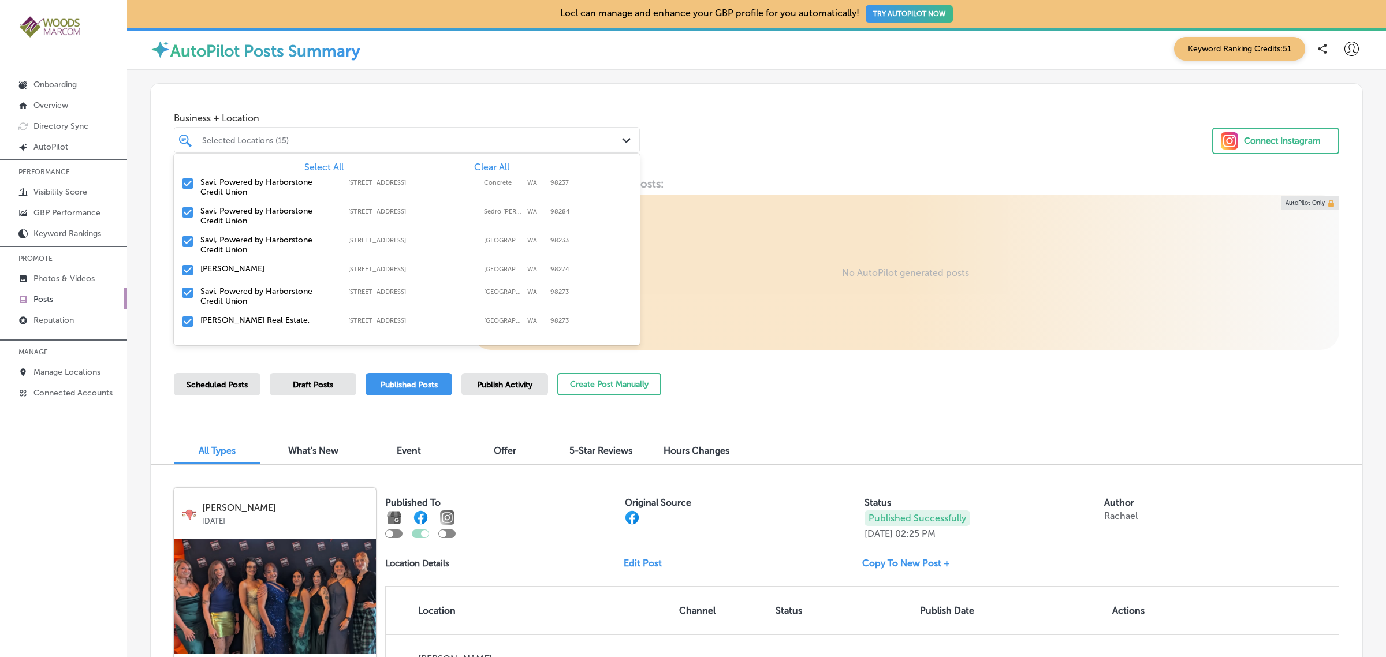
click at [628, 136] on div "Path Created with Sketch." at bounding box center [628, 141] width 13 height 13
click at [497, 172] on span "Clear All" at bounding box center [491, 167] width 35 height 11
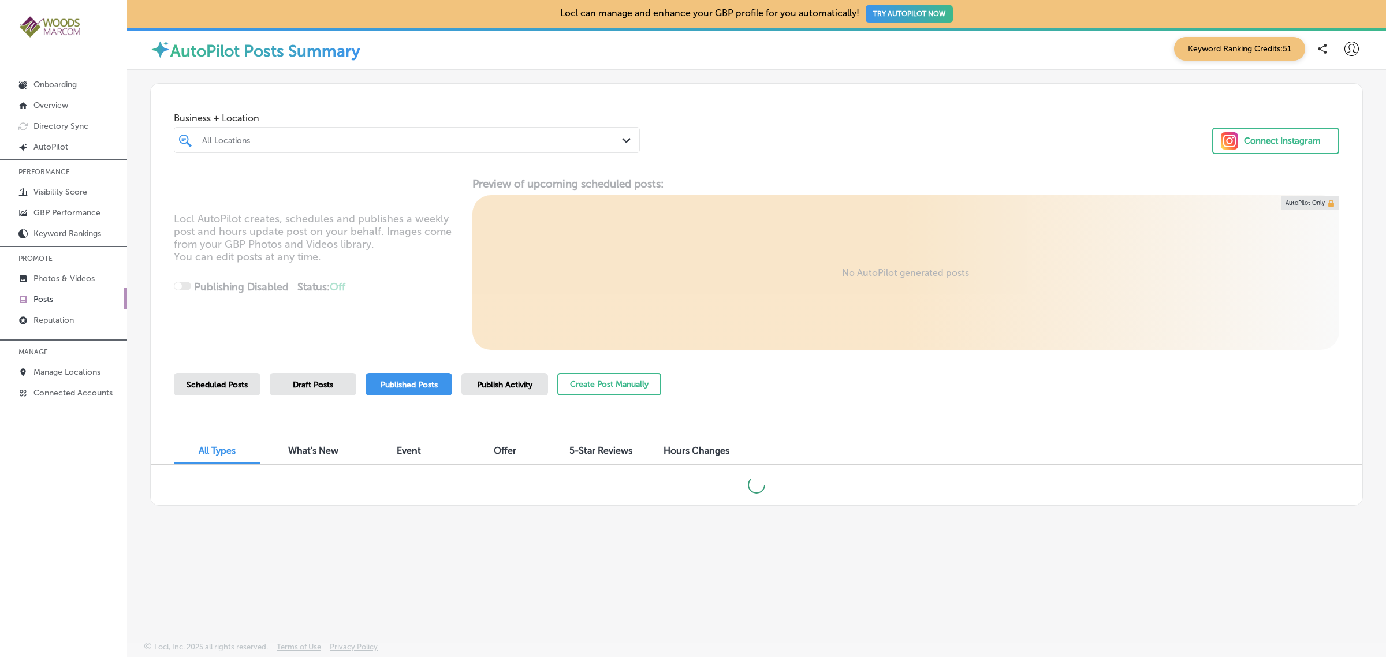
click at [367, 139] on div "All Locations" at bounding box center [412, 140] width 421 height 10
type input "v"
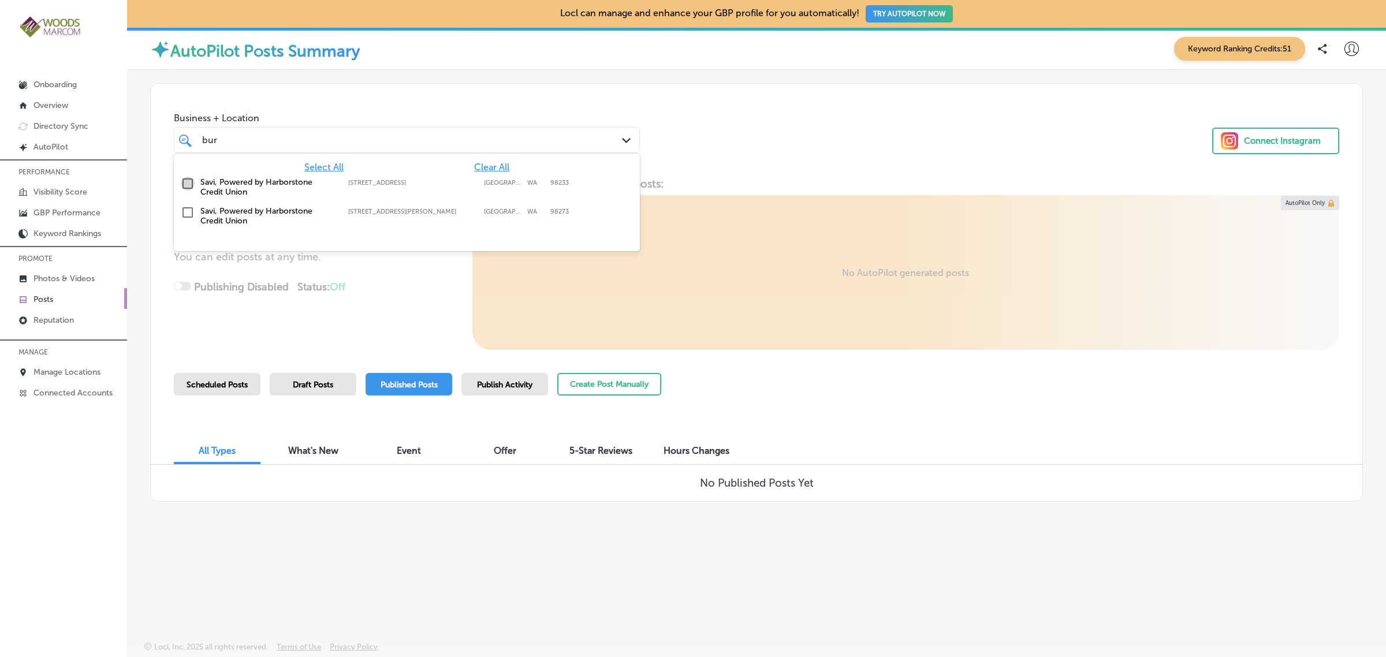
click at [185, 183] on input "checkbox" at bounding box center [188, 184] width 14 height 14
type input "bur"
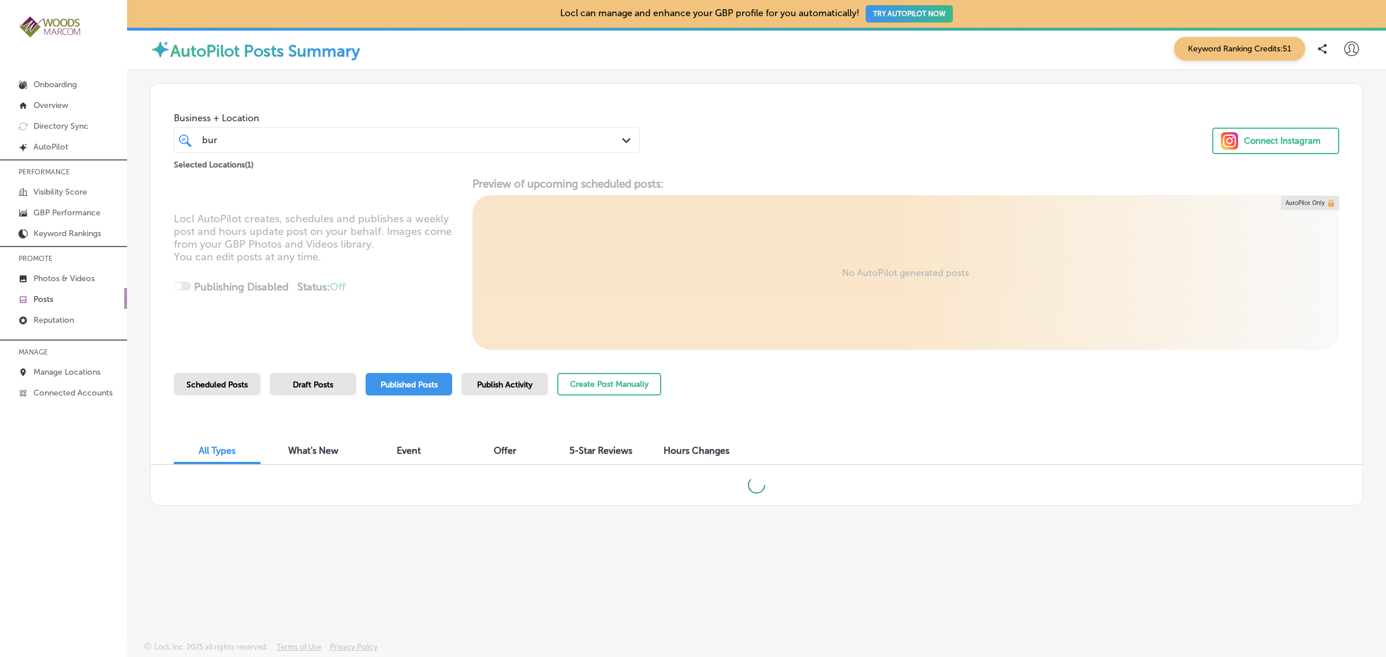
click at [830, 433] on div "All Types What's New Event Offer 5-Star Reviews Hours Changes" at bounding box center [757, 445] width 1212 height 39
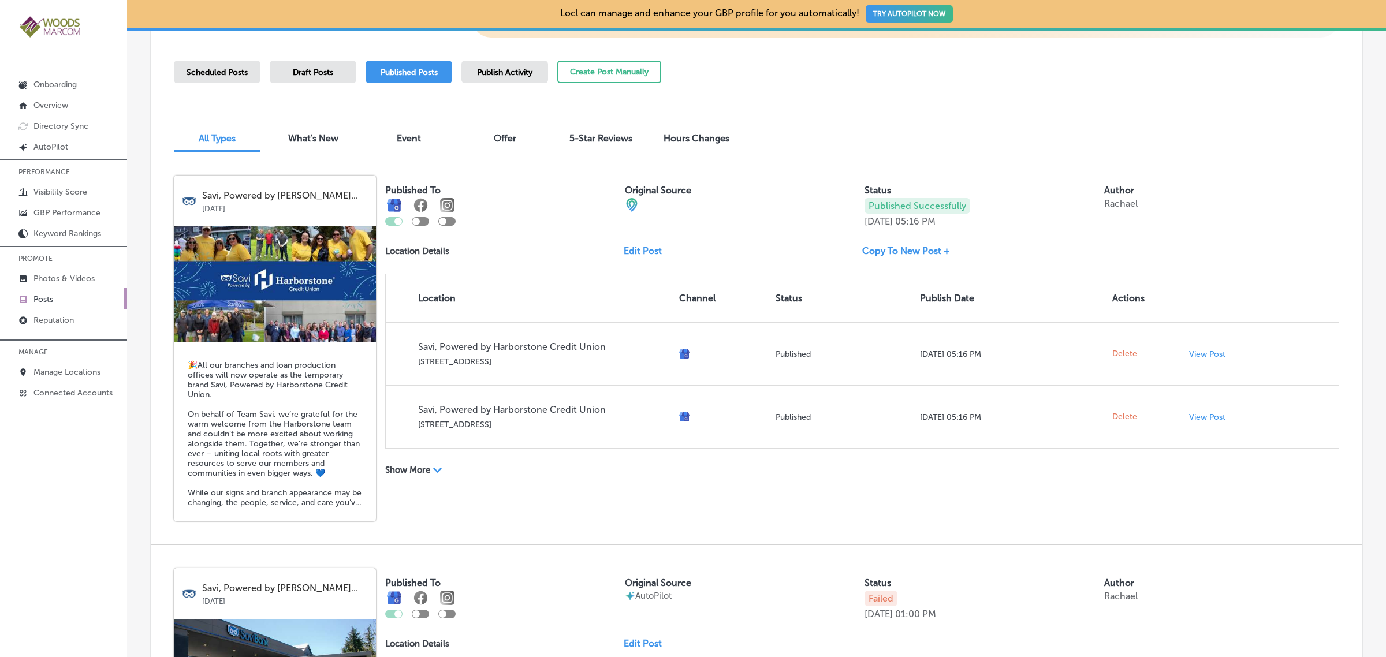
scroll to position [312, 0]
click at [50, 321] on p "Reputation" at bounding box center [54, 320] width 40 height 10
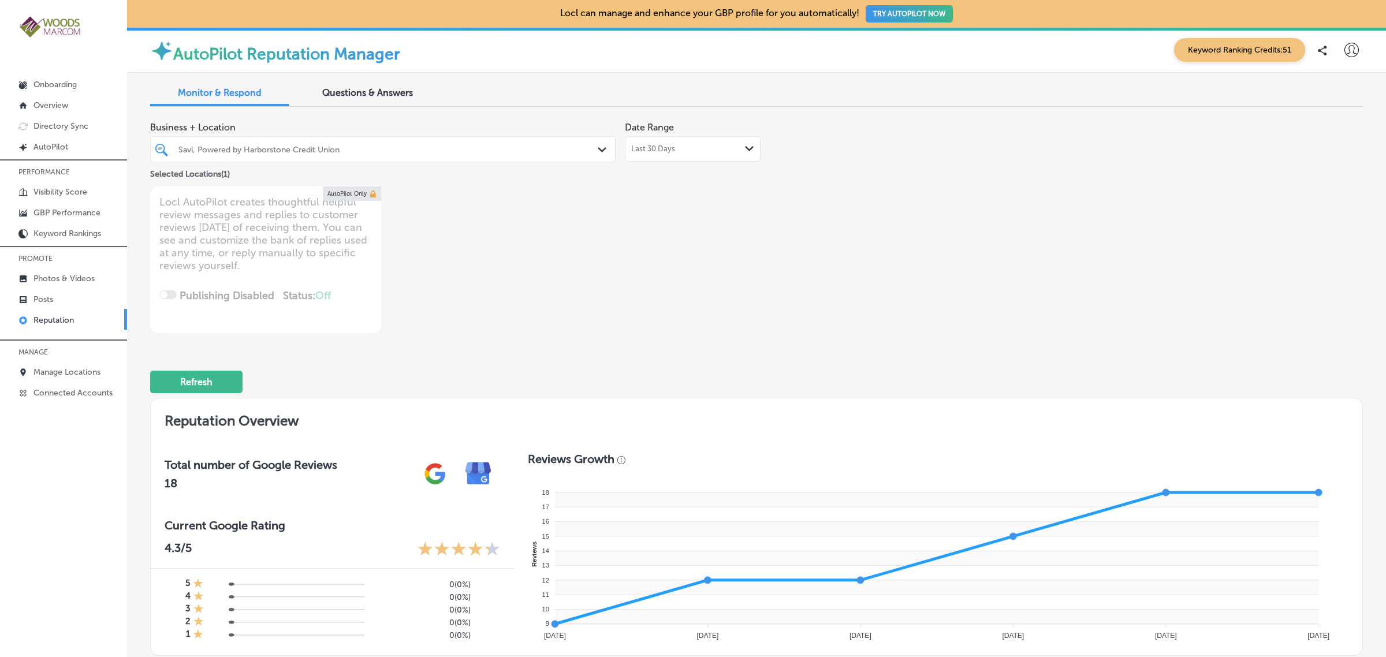
scroll to position [1, 0]
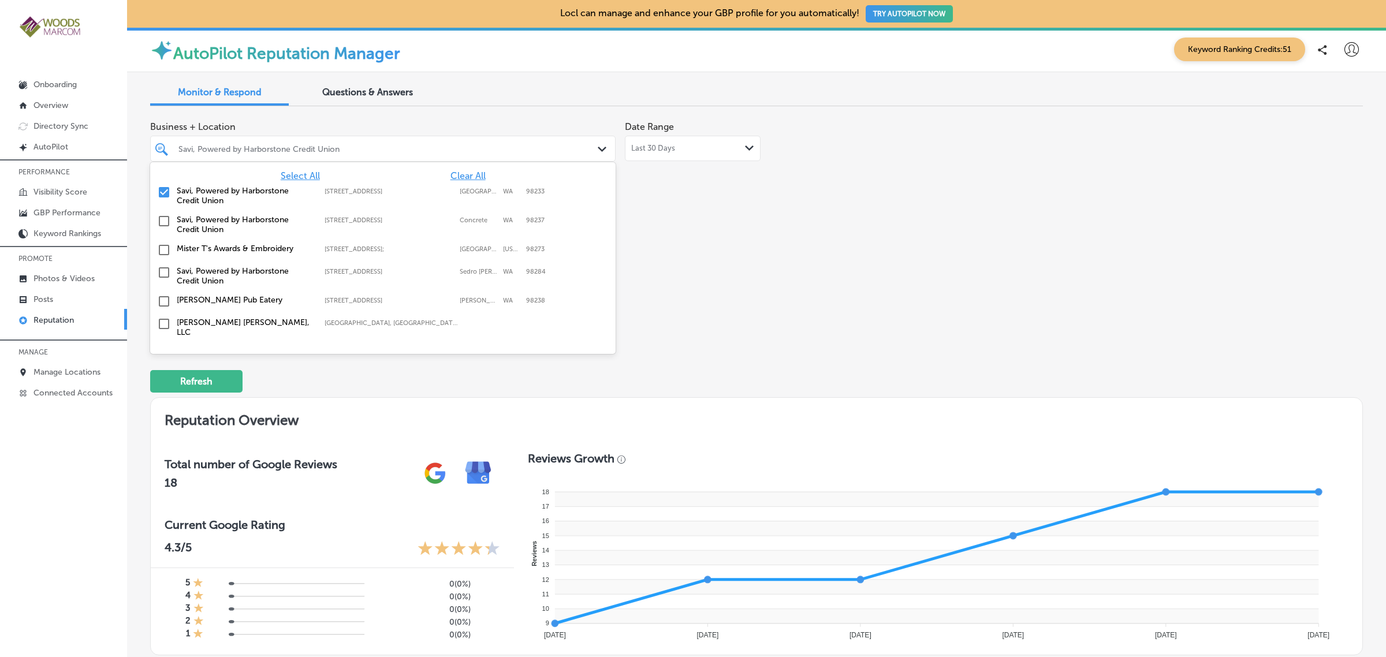
click at [598, 150] on polygon at bounding box center [602, 149] width 9 height 5
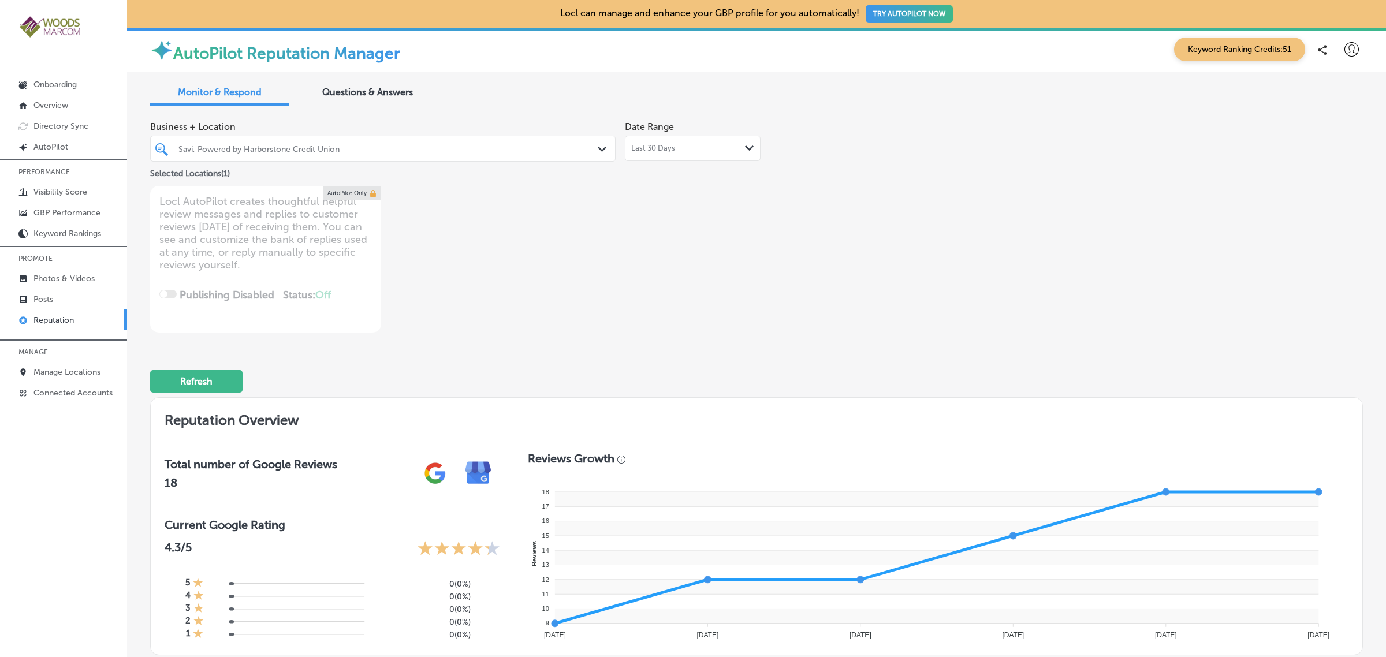
click at [739, 211] on div "Business + Location Savi, Powered by Harborstone Credit Union Path Created with…" at bounding box center [514, 224] width 728 height 217
click at [732, 149] on div "Last 30 Days Path Created with Sketch." at bounding box center [692, 148] width 123 height 9
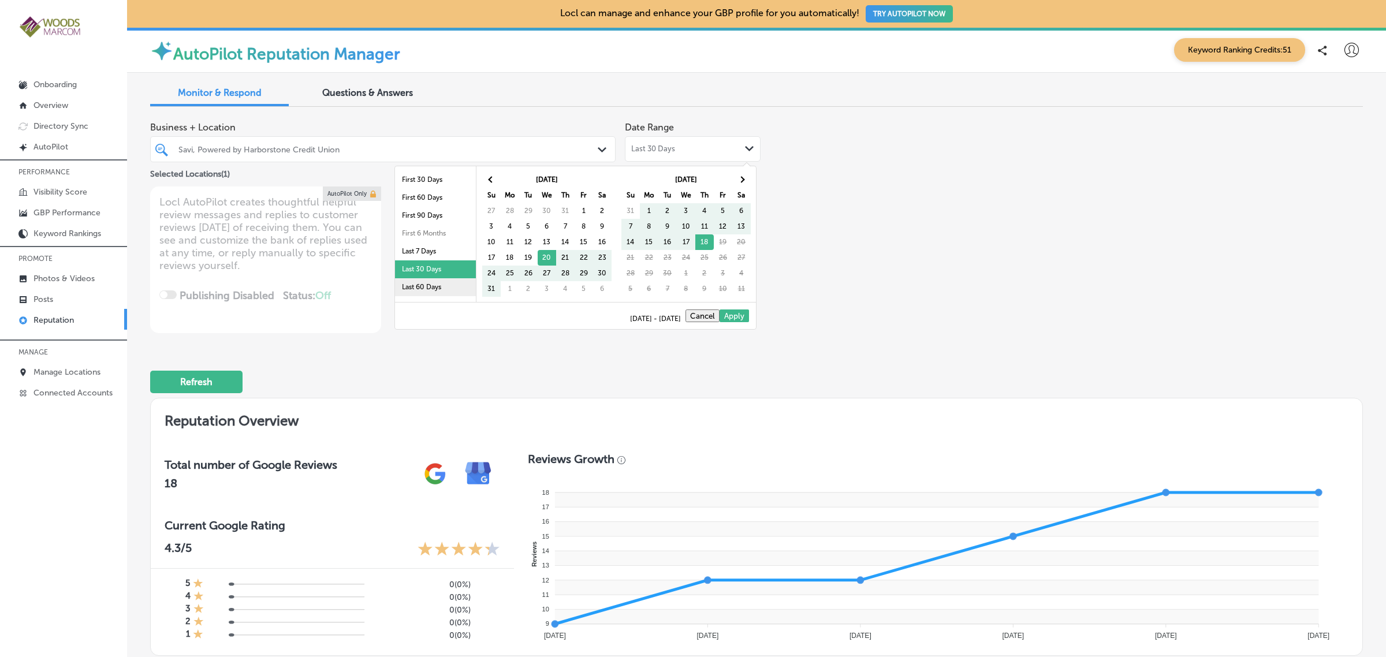
click at [432, 284] on li "Last 60 Days" at bounding box center [435, 287] width 81 height 18
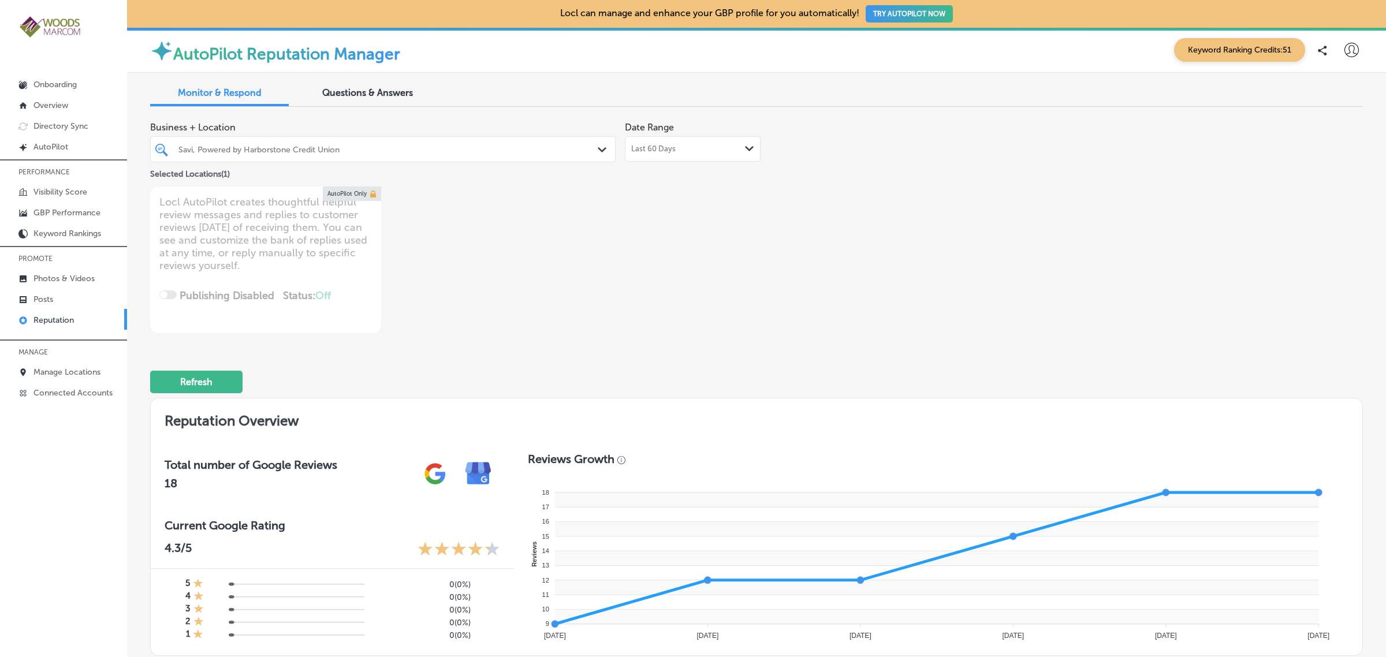
scroll to position [1, 0]
click at [745, 152] on div "Path Created with Sketch." at bounding box center [749, 148] width 9 height 9
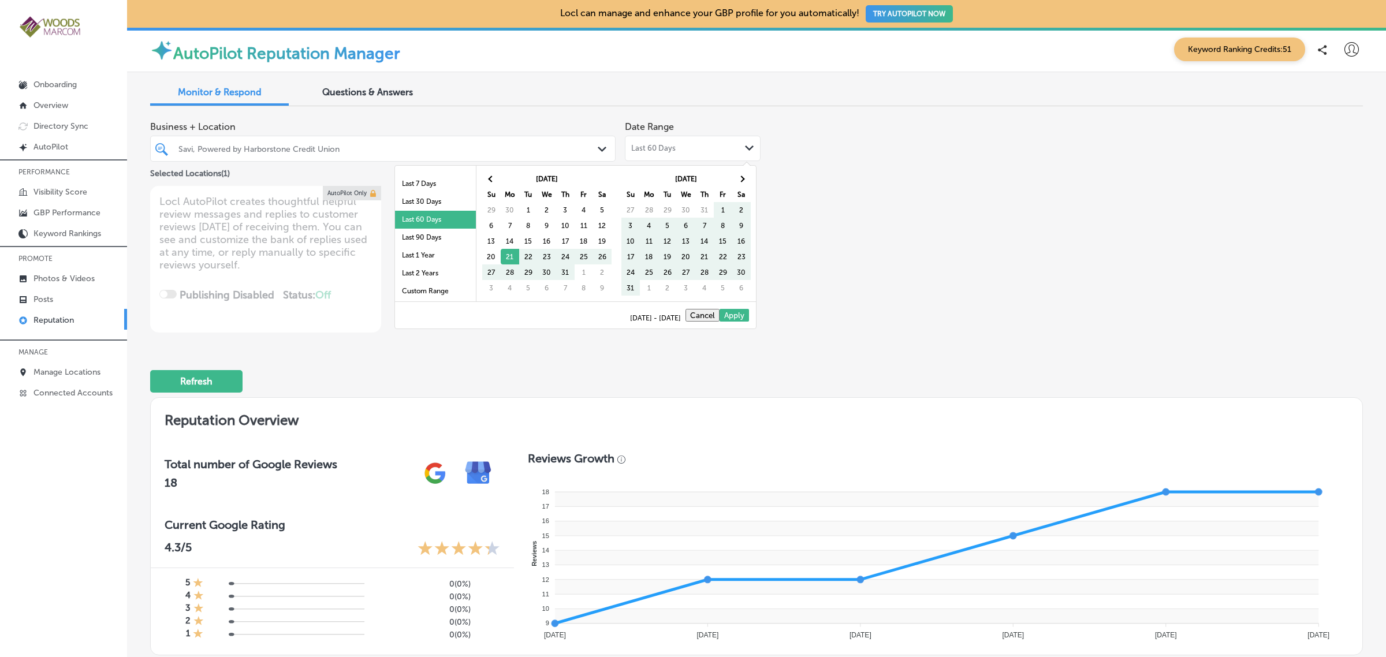
scroll to position [66, 0]
click at [422, 239] on li "Last 90 Days" at bounding box center [435, 238] width 81 height 18
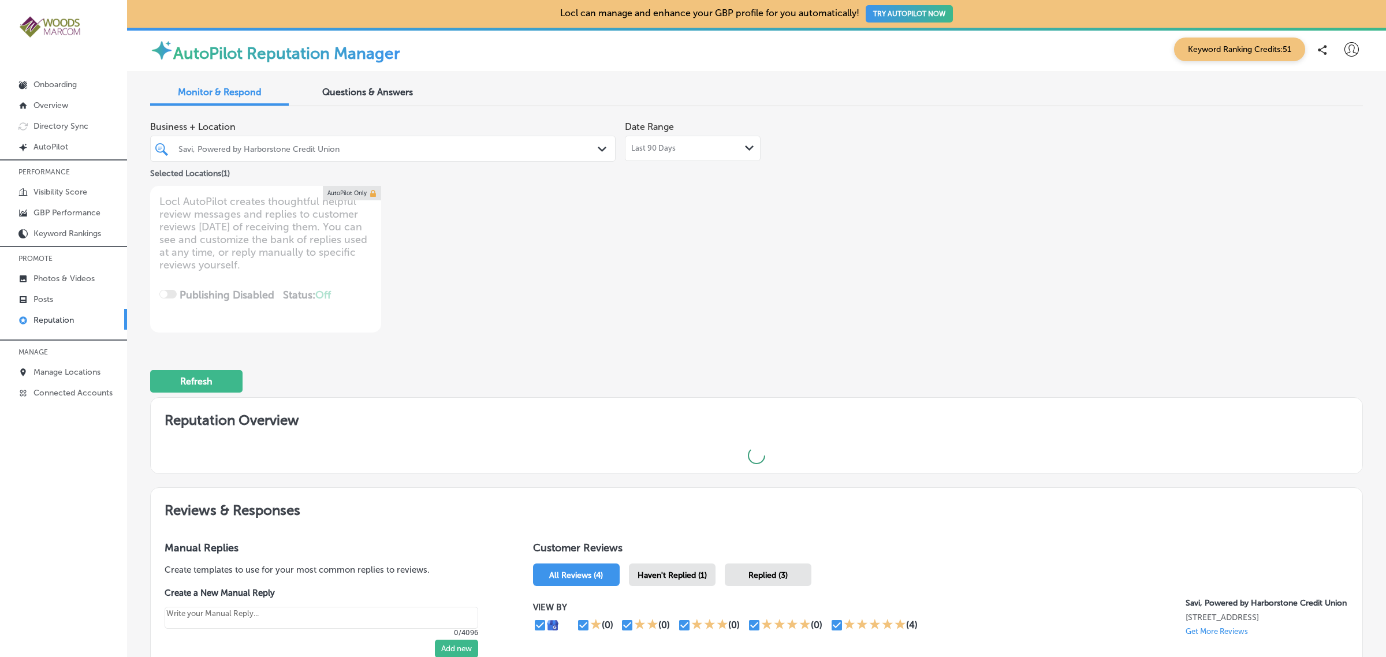
type textarea "x"
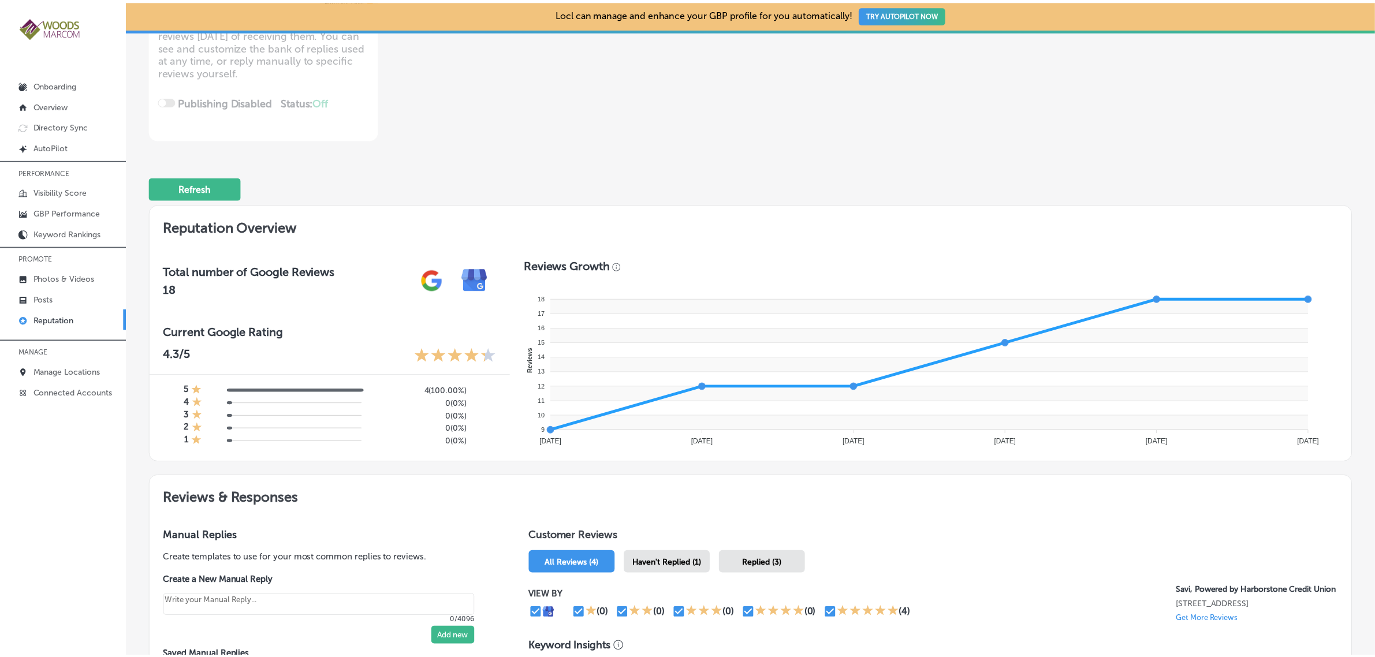
scroll to position [0, 0]
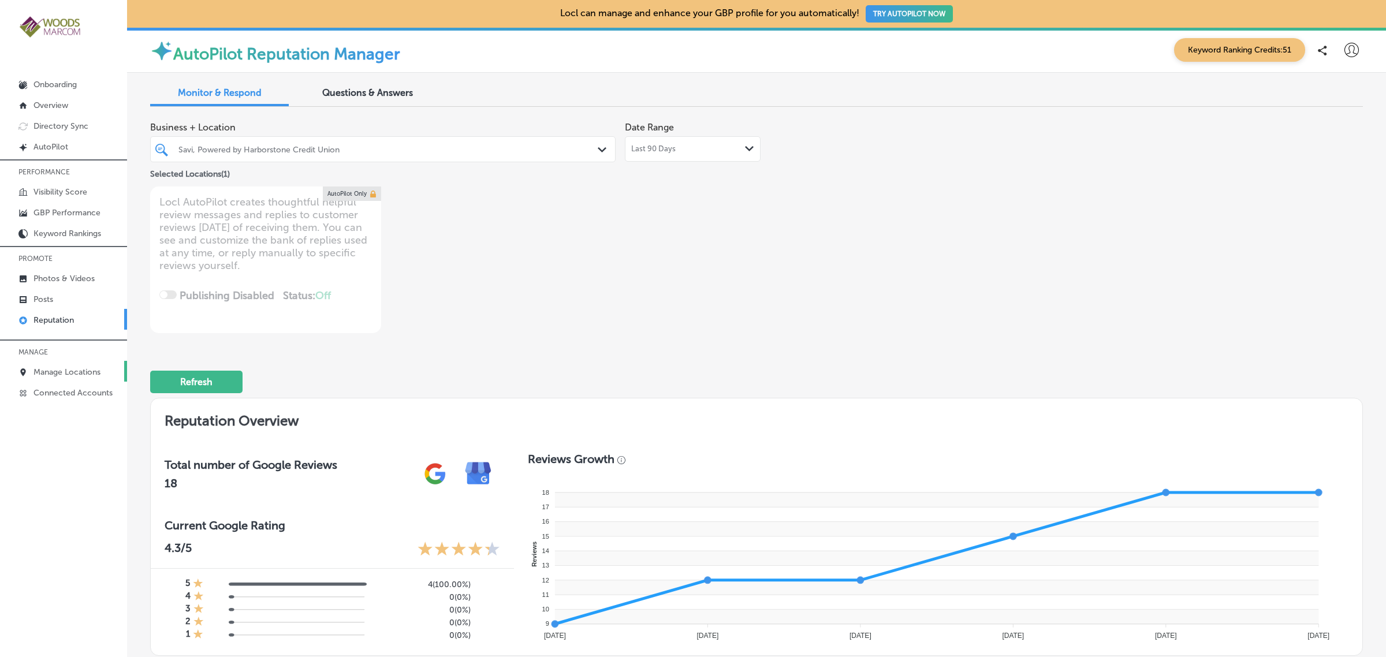
click at [76, 377] on p "Manage Locations" at bounding box center [67, 372] width 67 height 10
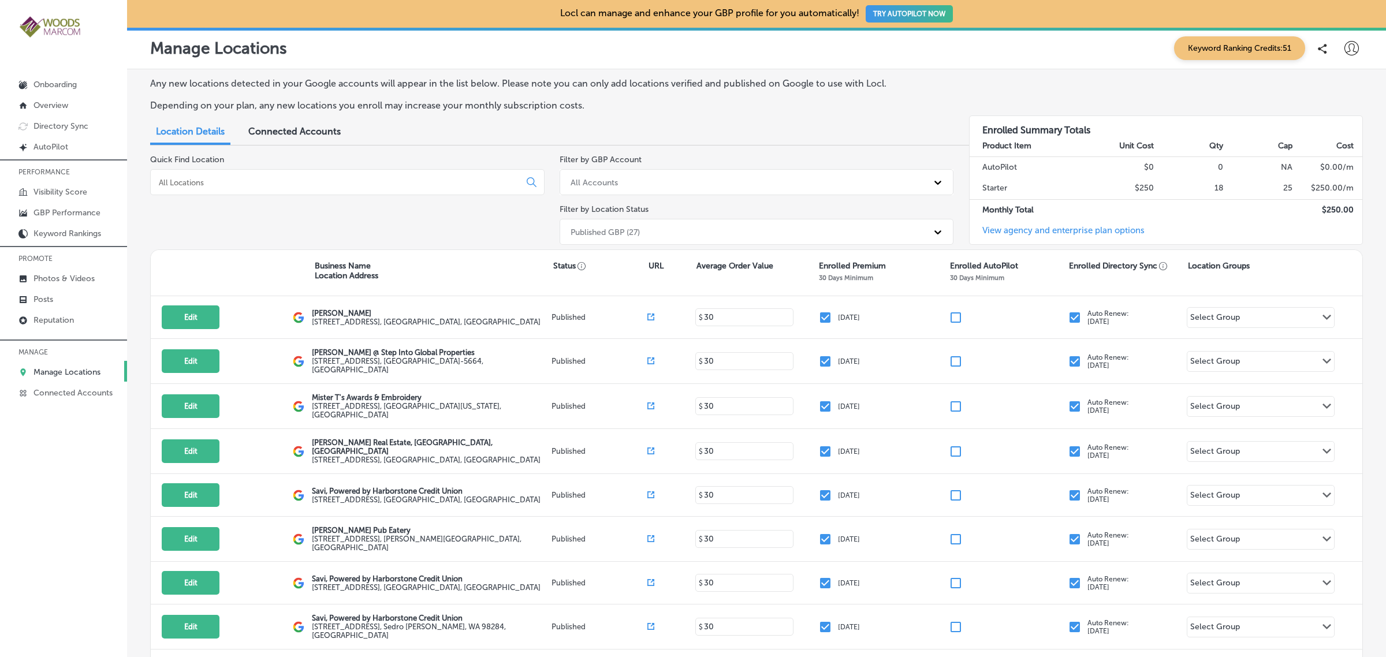
click at [237, 183] on input at bounding box center [338, 182] width 360 height 10
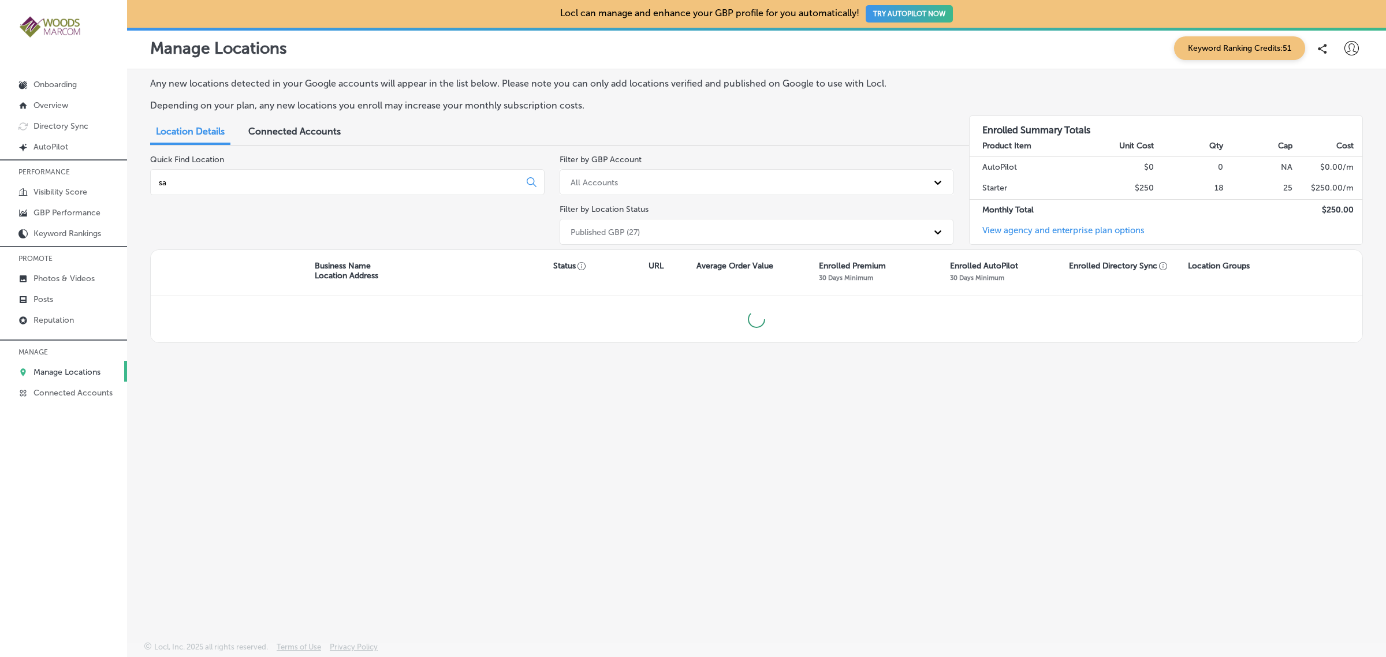
type input "s"
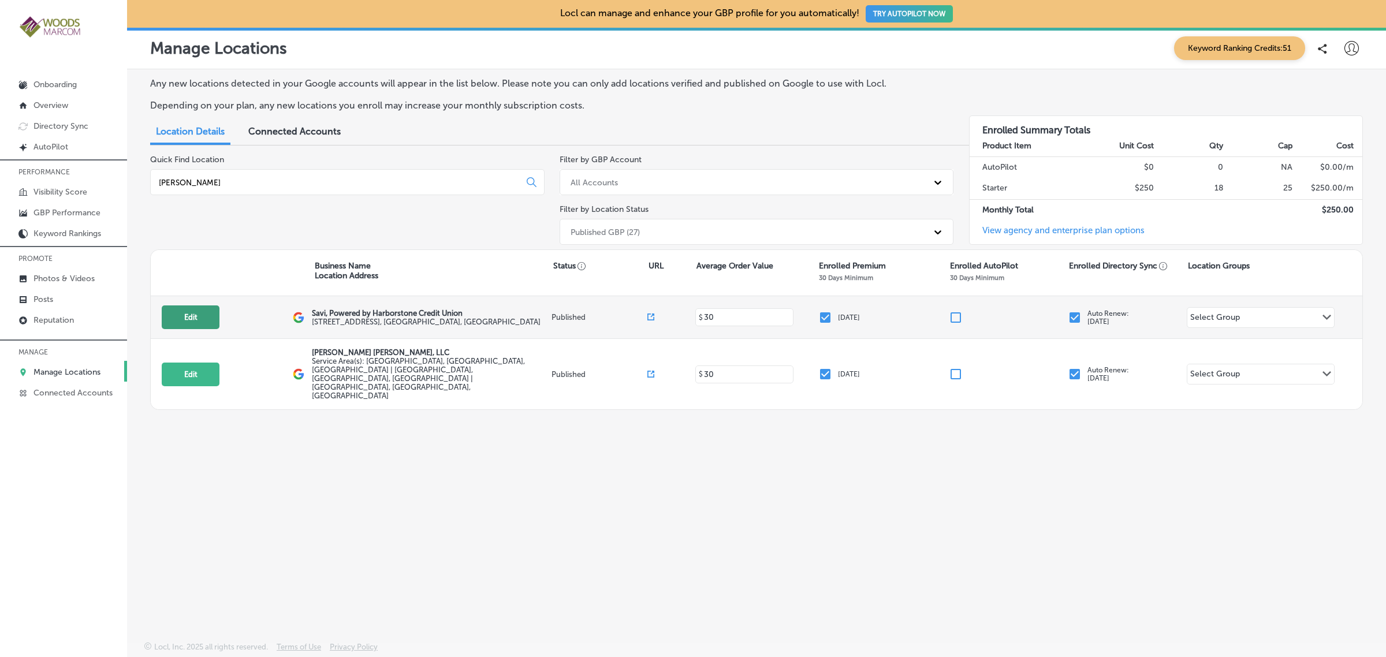
type input "[PERSON_NAME]"
click at [180, 318] on button "Edit" at bounding box center [191, 318] width 58 height 24
select select "US"
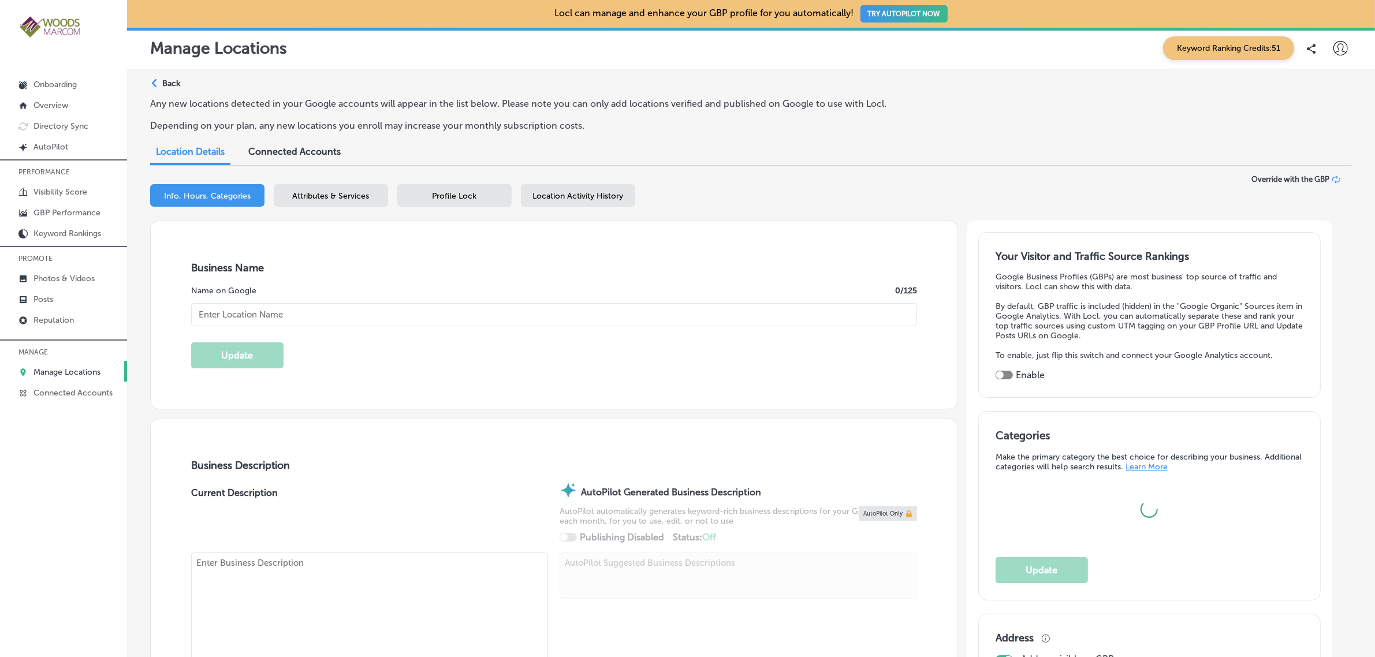
type input "Savi, Powered by Harborstone Credit Union"
type textarea "SaviBank is your go-to financial partner, offering a range of services from per…"
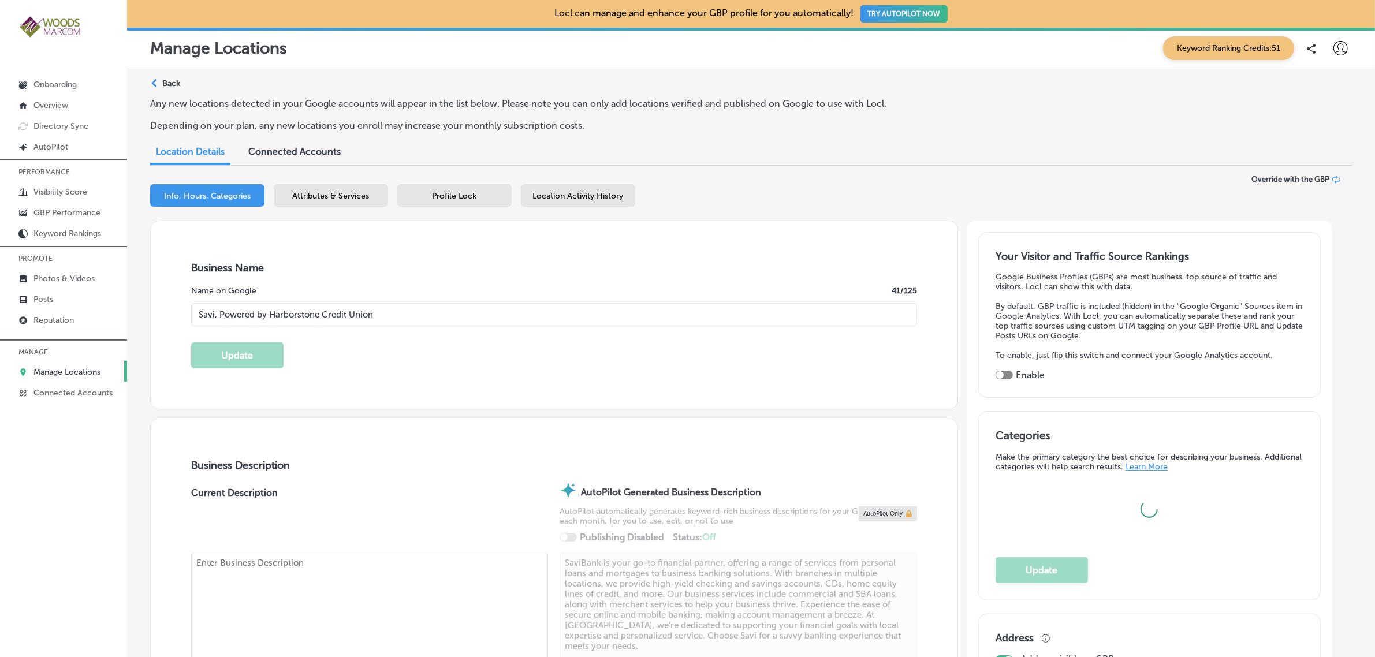
type textarea "Savi, Powered by Harborstone Credit Union provides personal loans, home loans, …"
type input "[STREET_ADDRESS]"
type input "[GEOGRAPHIC_DATA]"
type input "98233"
type input "US"
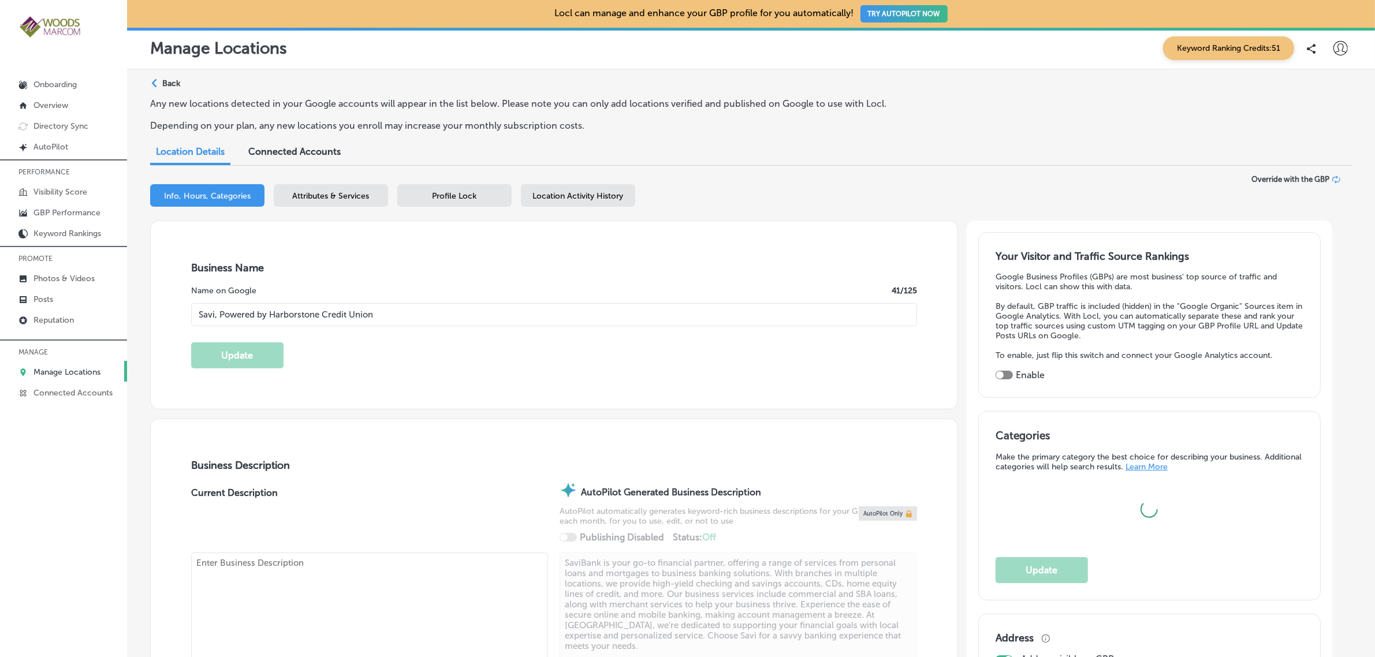
type input "[URL][DOMAIN_NAME]"
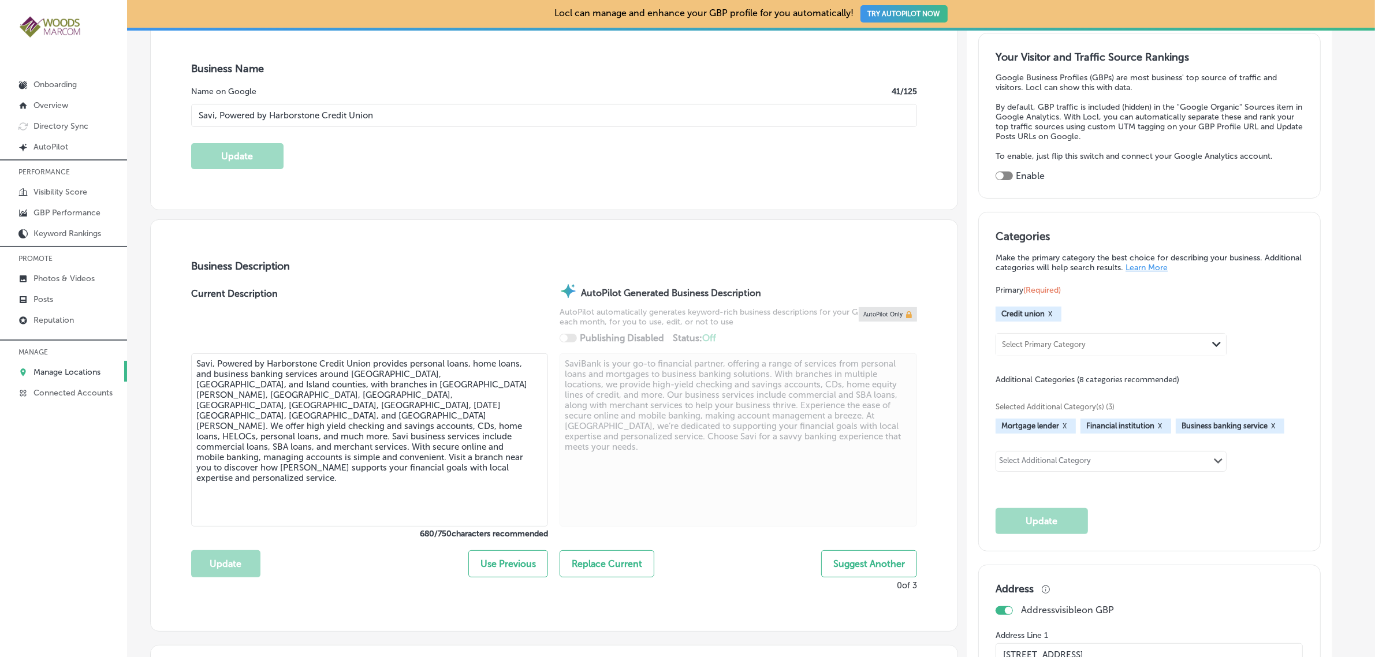
checkbox input "true"
type input "[PHONE_NUMBER]"
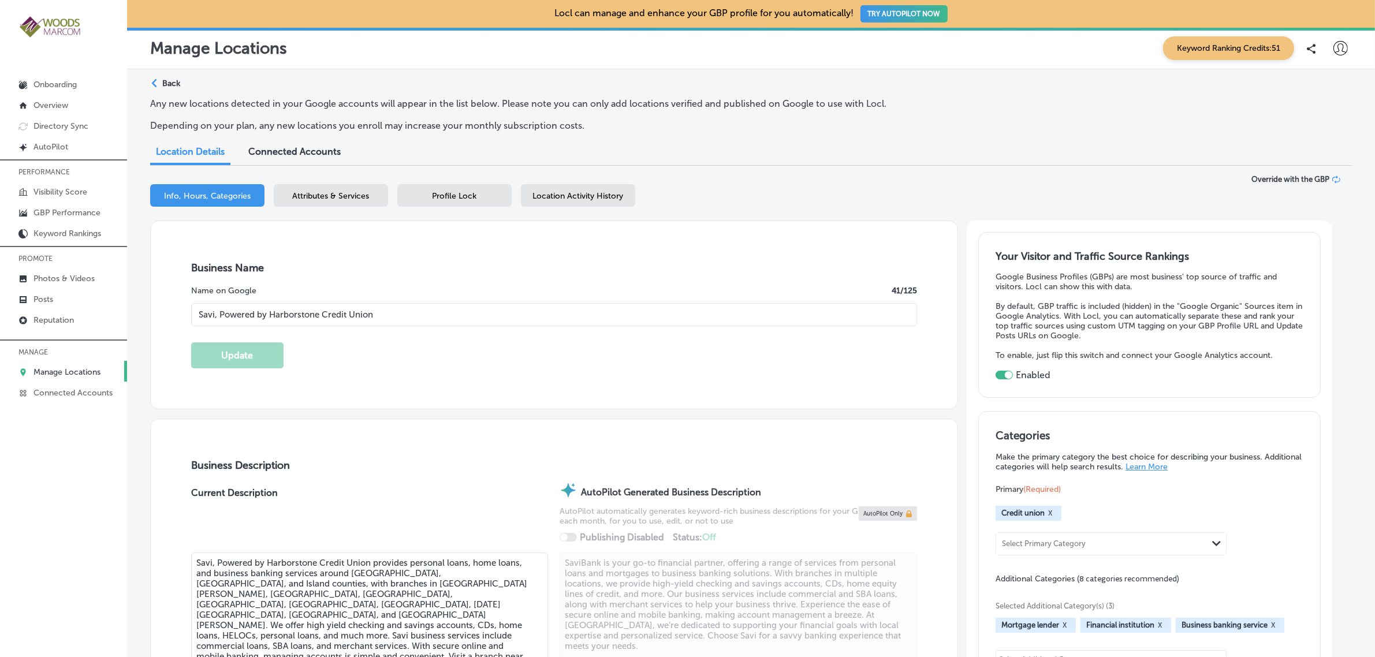
scroll to position [1, 0]
click at [339, 200] on div "Attributes & Services" at bounding box center [331, 195] width 114 height 23
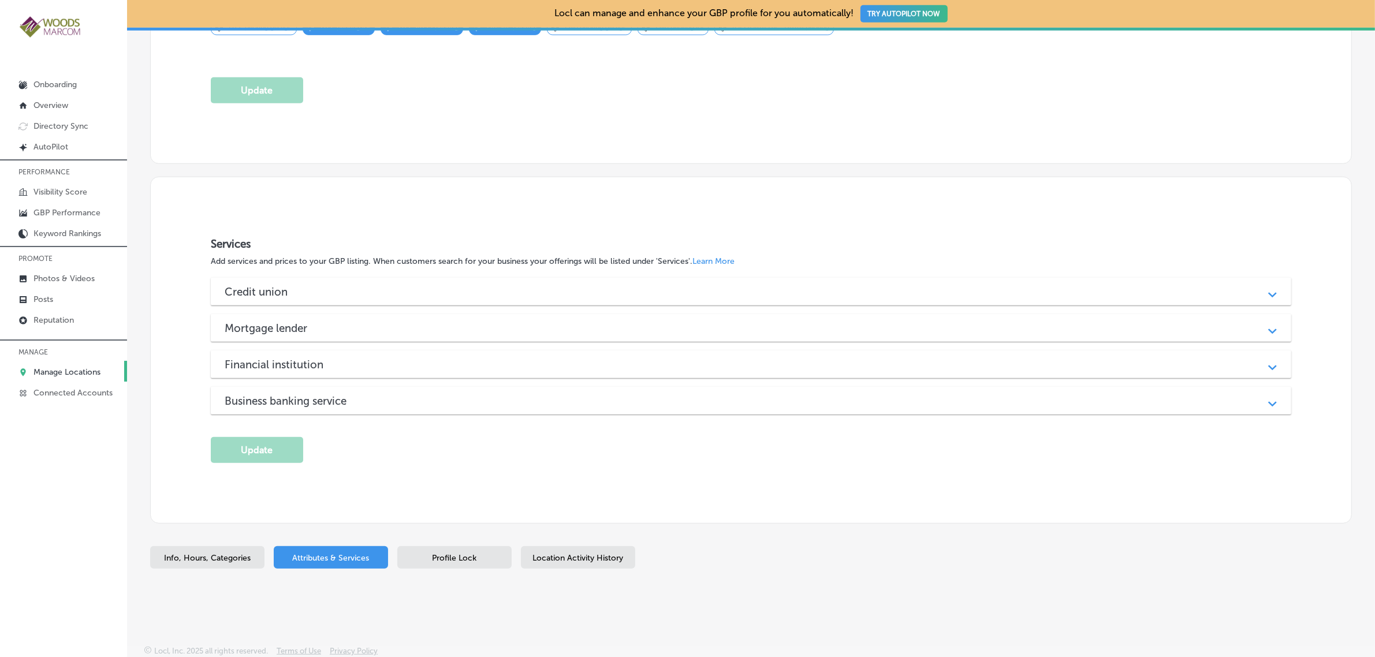
scroll to position [998, 0]
click at [1259, 292] on div "Path Created with Sketch." at bounding box center [1273, 293] width 28 height 28
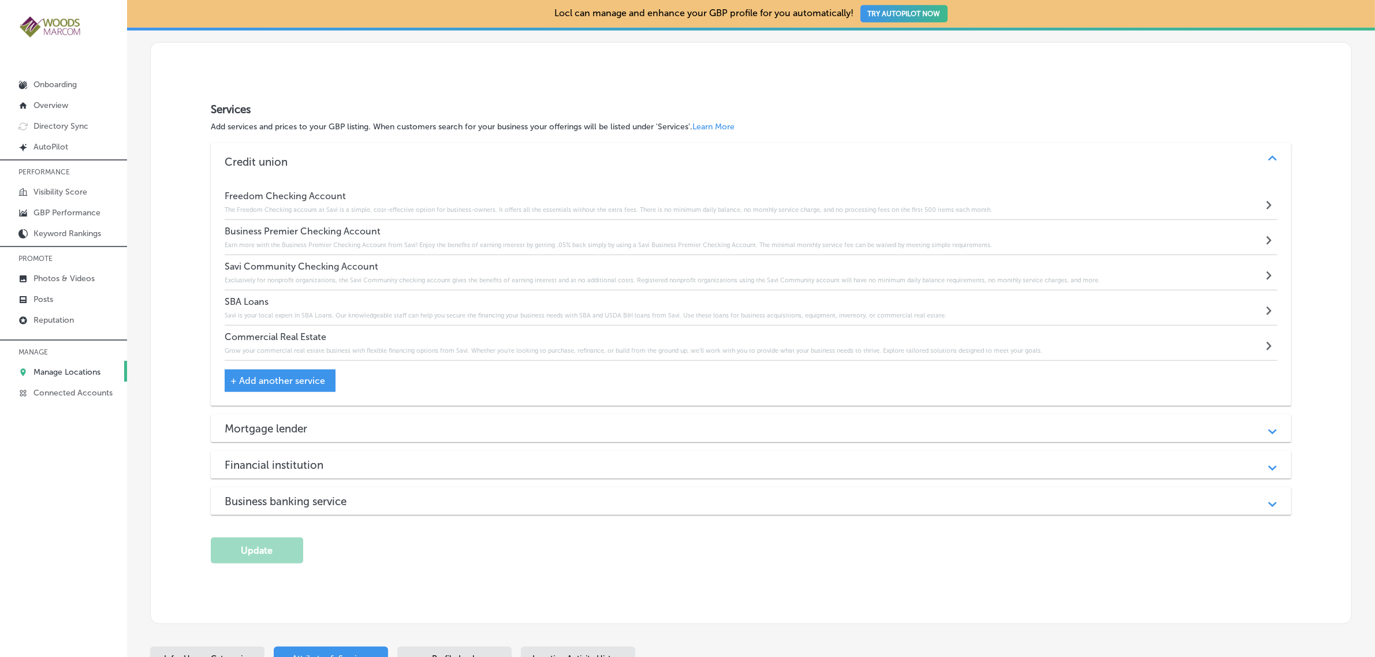
scroll to position [1133, 0]
click at [1058, 415] on div "Mortgage lender Path Created with Sketch." at bounding box center [751, 429] width 1081 height 28
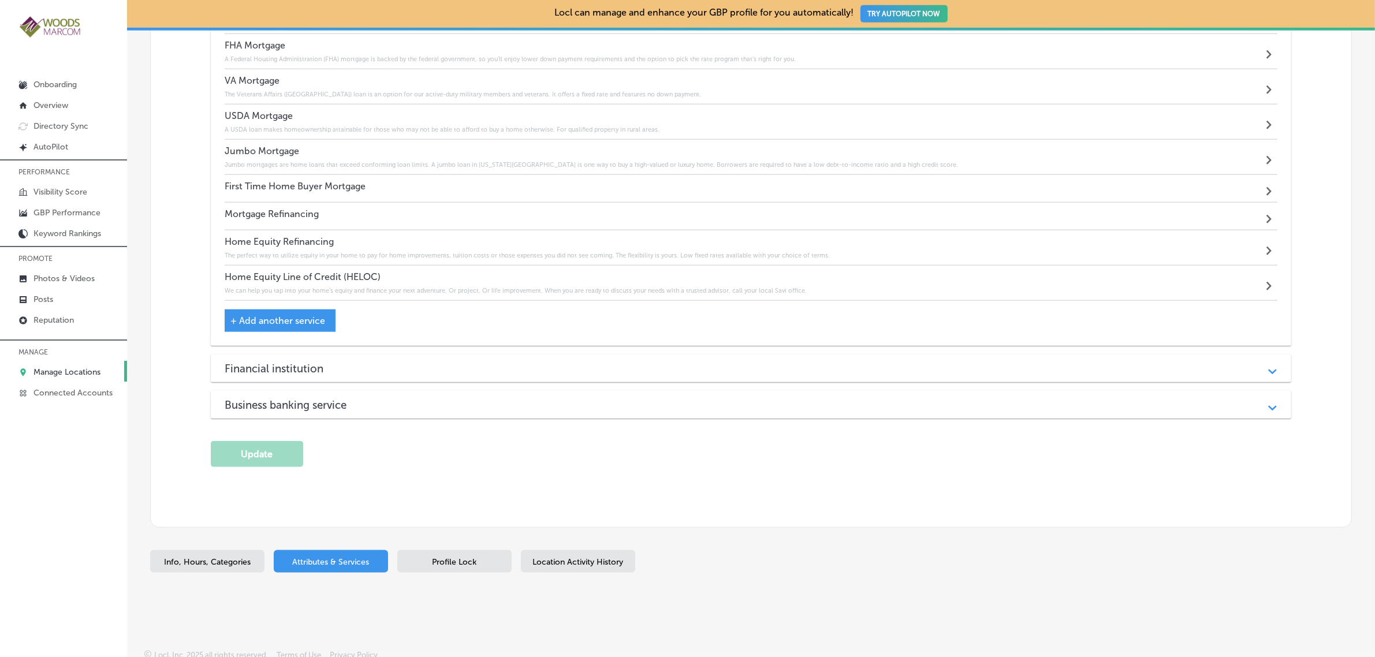
scroll to position [3, 0]
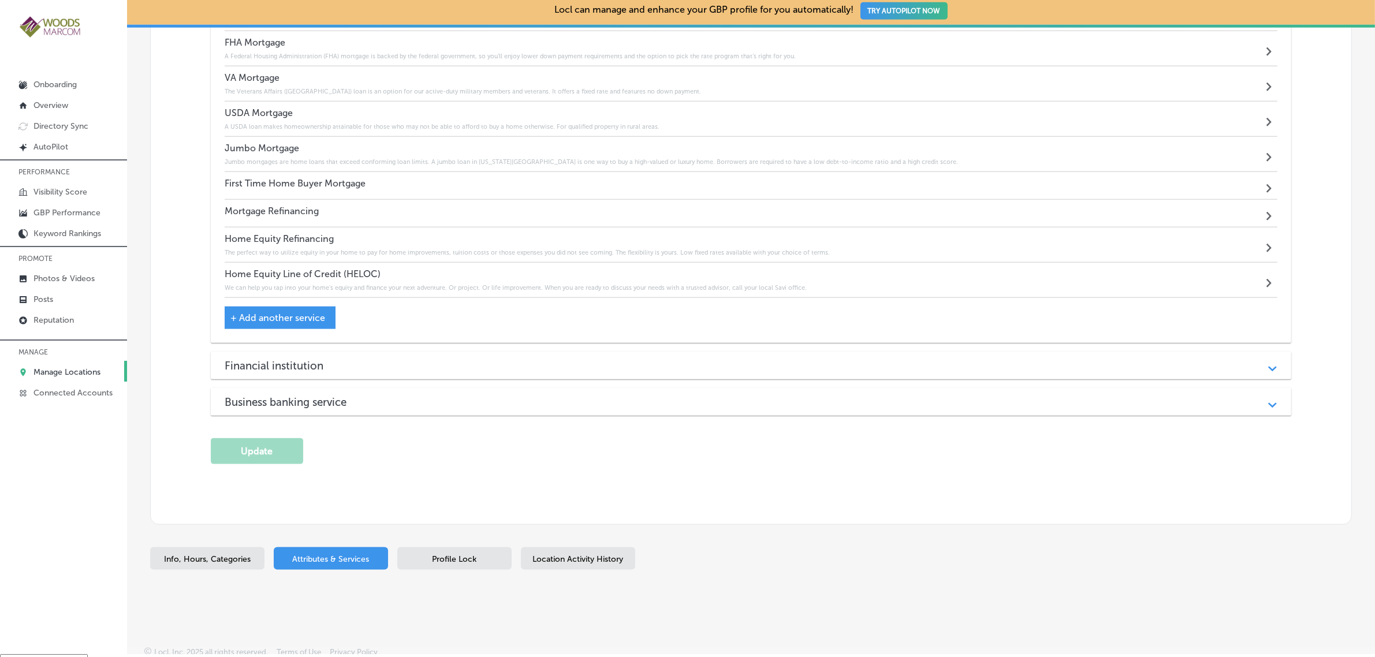
click at [1010, 363] on div "Financial institution" at bounding box center [751, 365] width 1053 height 13
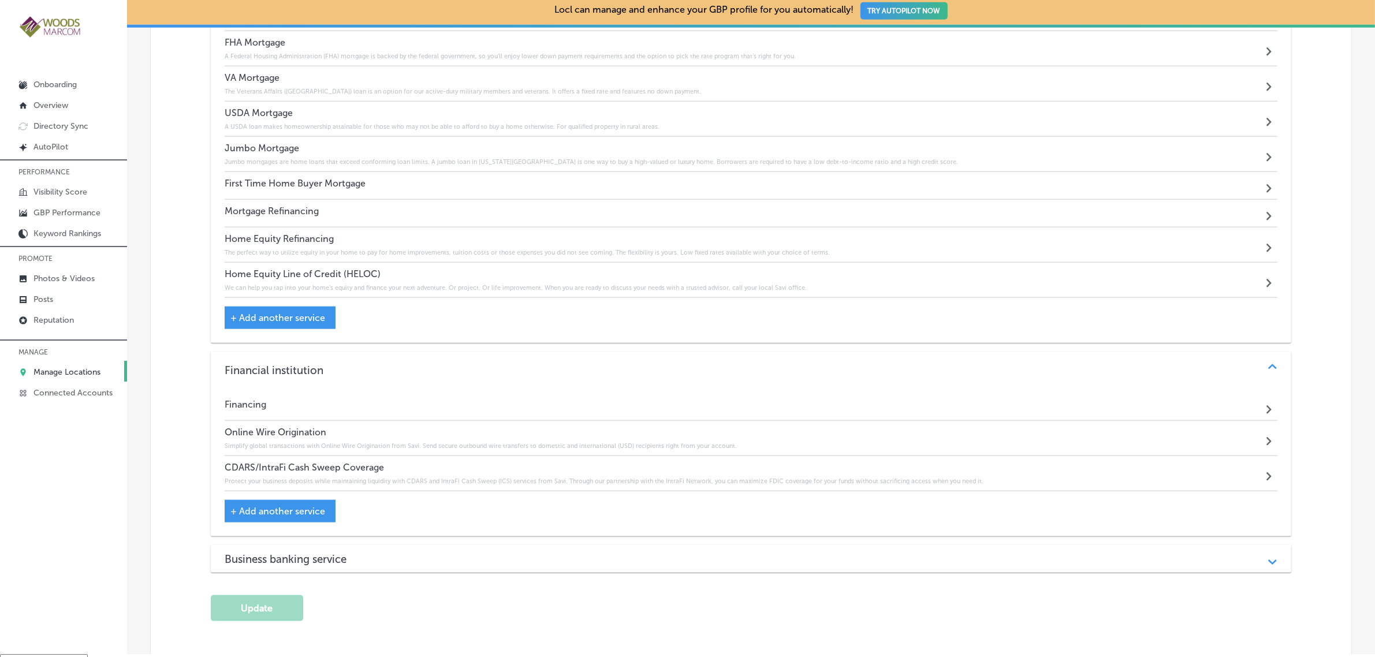
click at [951, 553] on div "Business banking service" at bounding box center [751, 559] width 1053 height 13
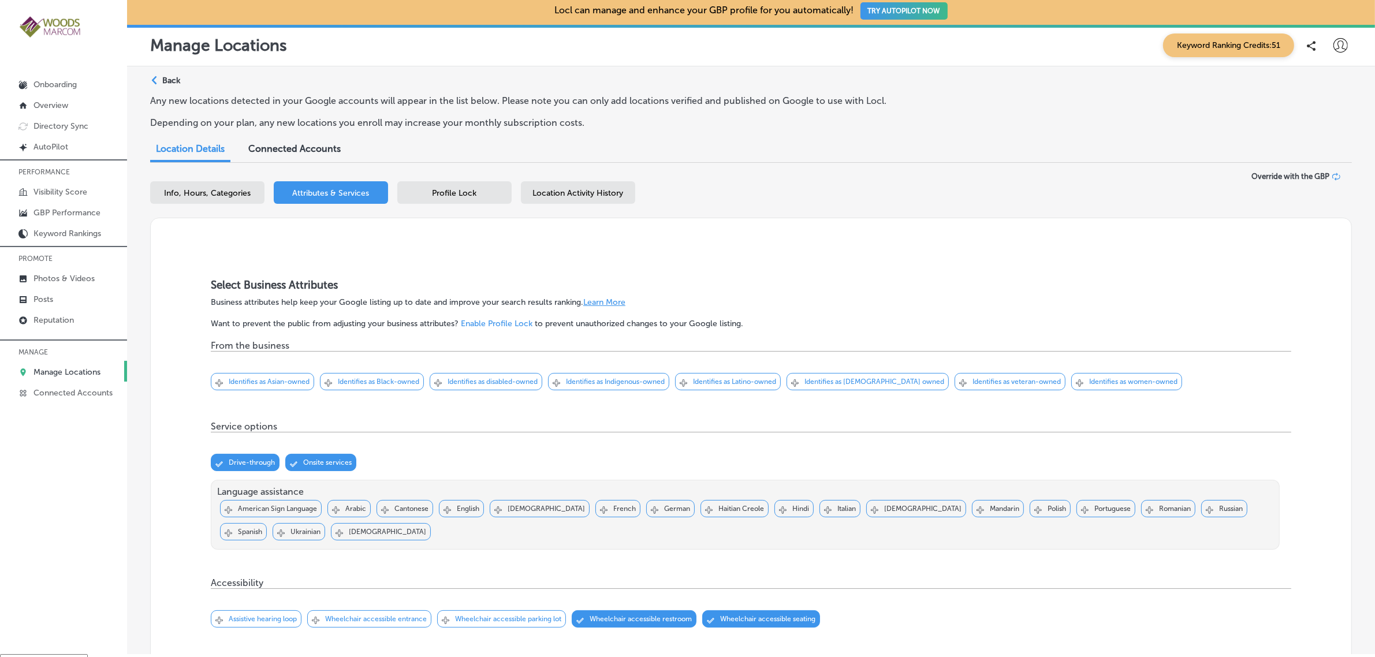
scroll to position [0, 0]
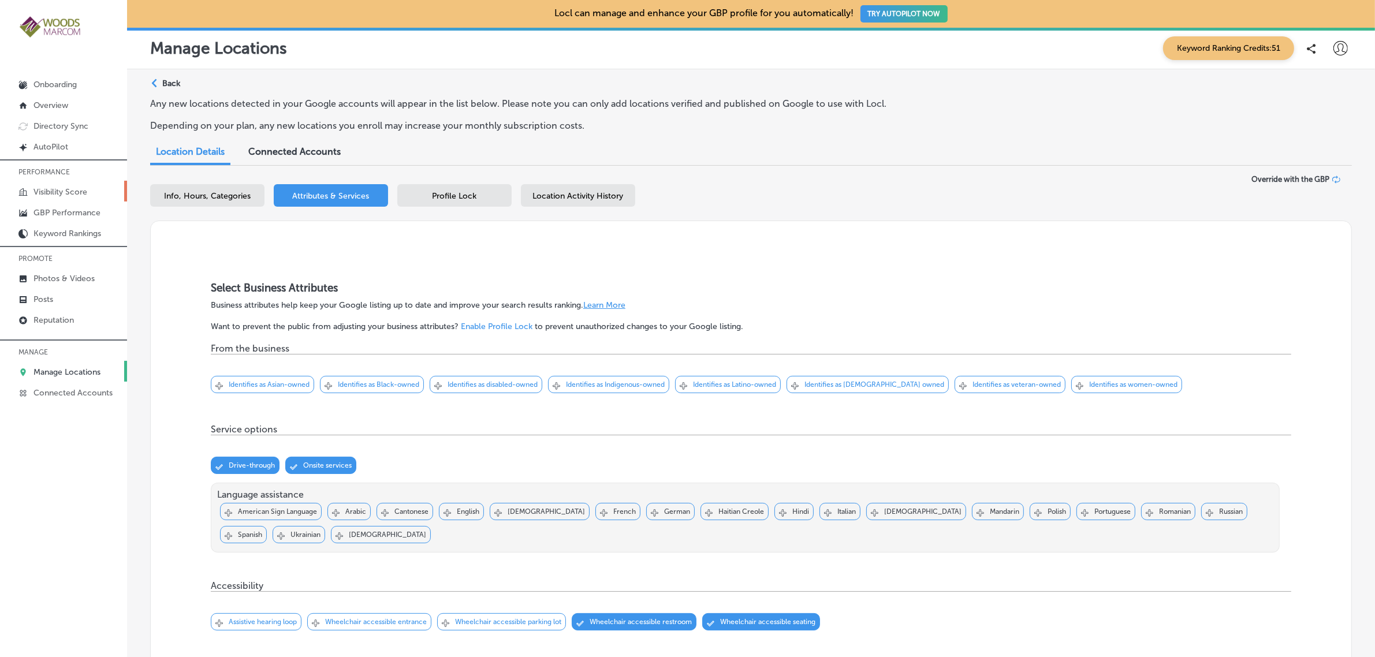
click at [90, 191] on link "Visibility Score" at bounding box center [63, 191] width 127 height 21
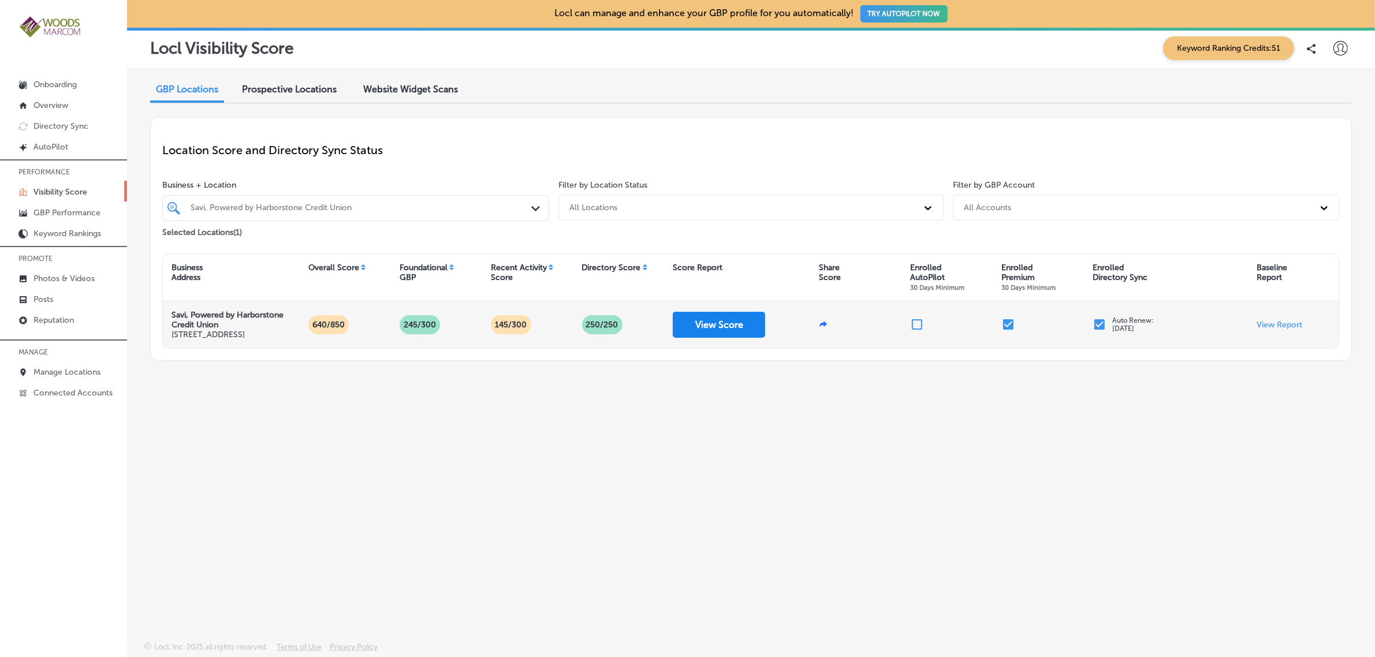
click at [723, 337] on button "View Score" at bounding box center [719, 325] width 92 height 26
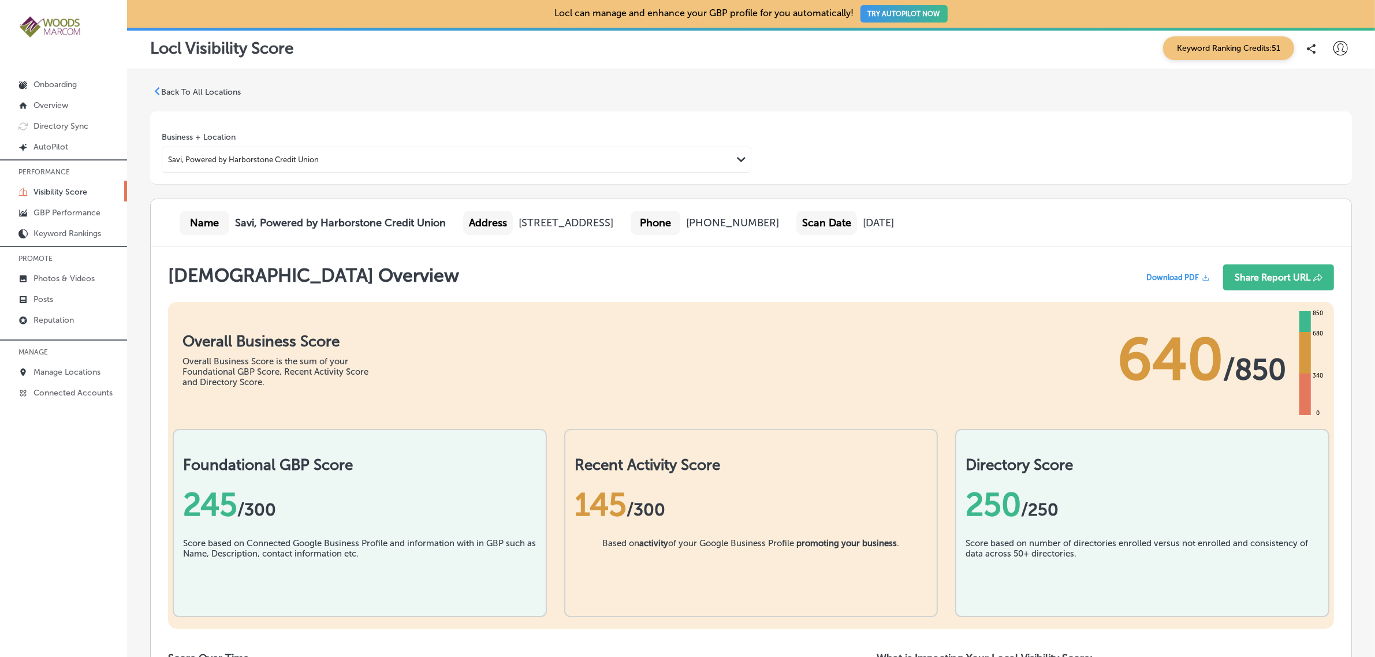
scroll to position [435, 0]
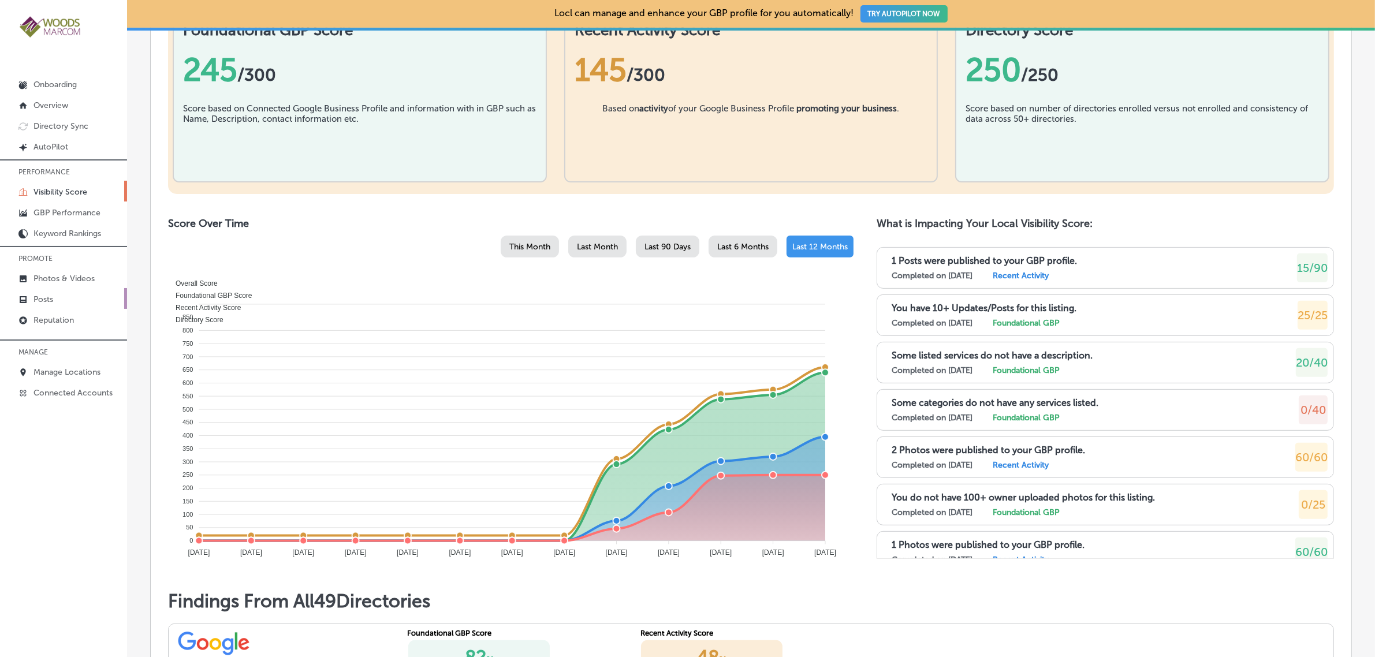
click at [62, 304] on link "Posts" at bounding box center [63, 298] width 127 height 21
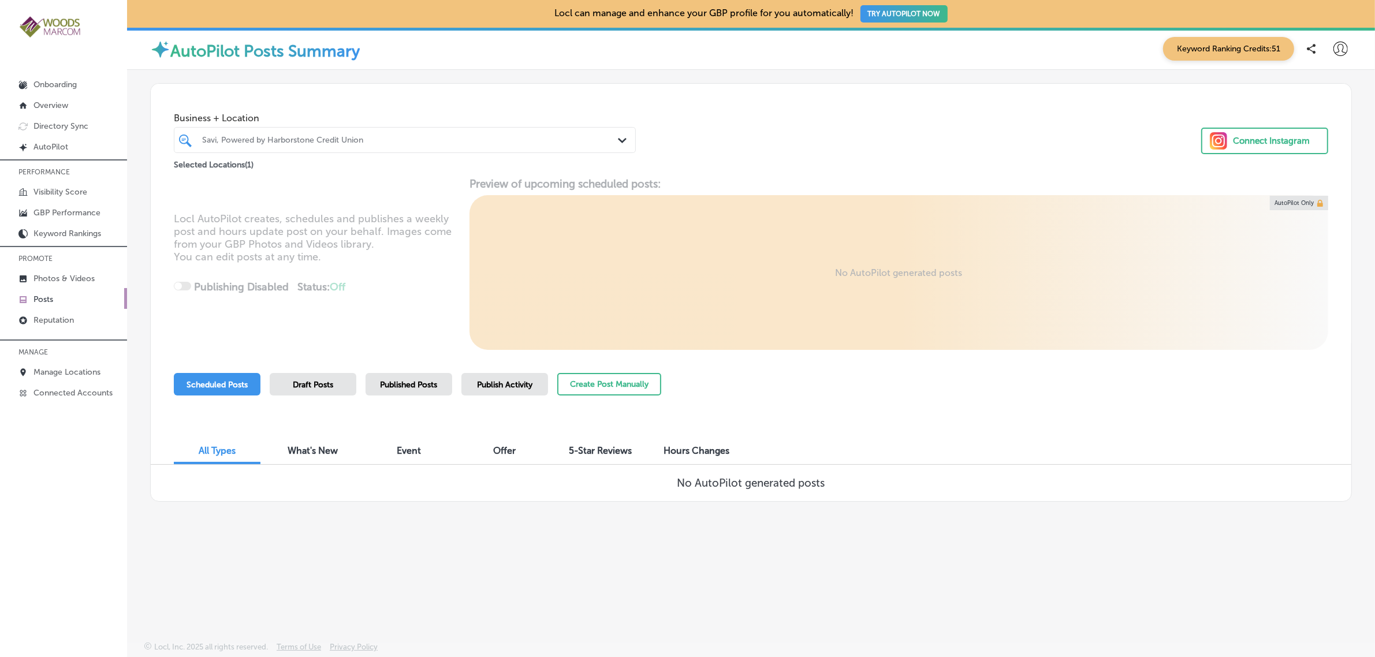
click at [509, 385] on span "Publish Activity" at bounding box center [504, 385] width 55 height 10
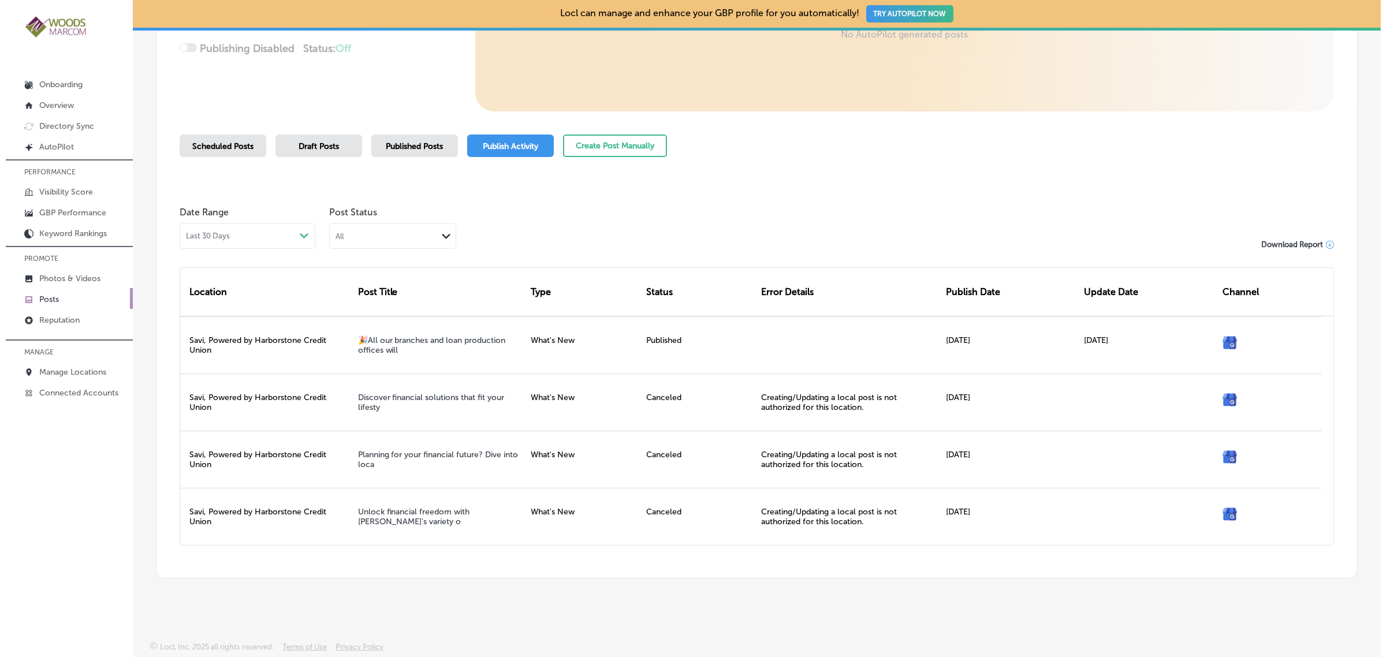
scroll to position [241, 0]
click at [80, 318] on link "Reputation" at bounding box center [63, 319] width 127 height 21
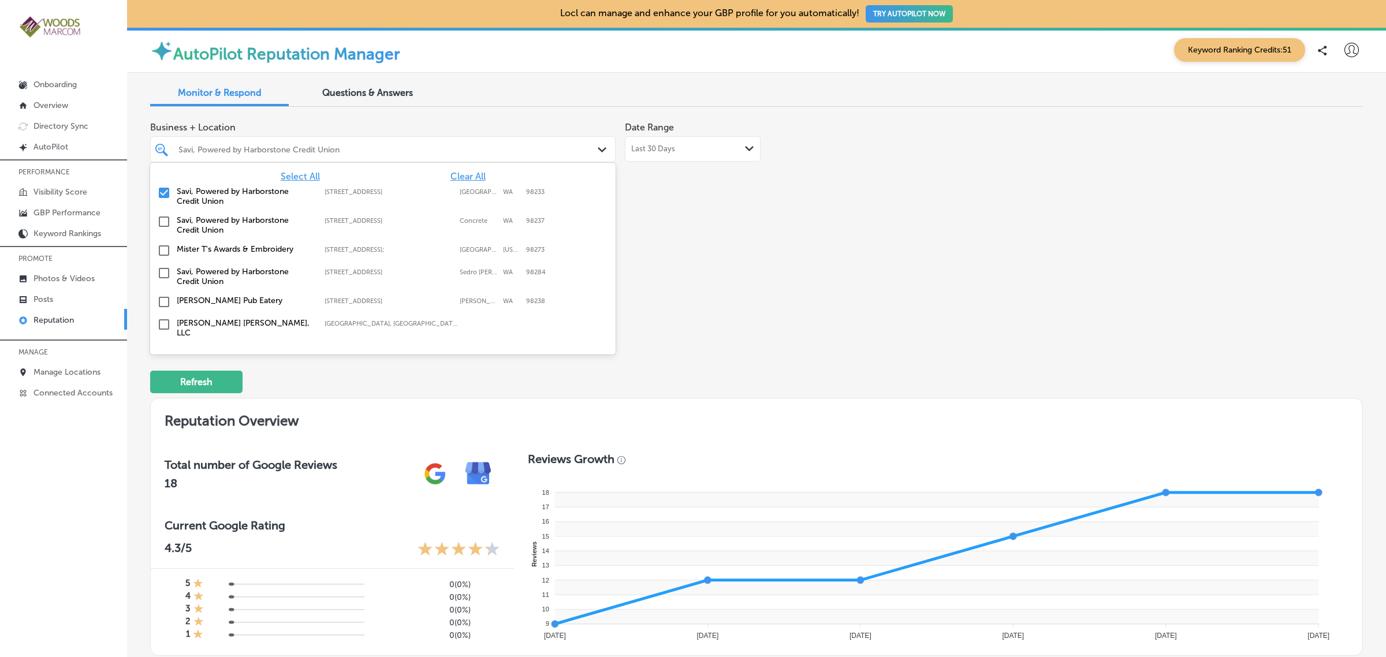
click at [598, 148] on icon "Path Created with Sketch." at bounding box center [602, 149] width 9 height 5
click at [166, 196] on input "checkbox" at bounding box center [164, 193] width 14 height 14
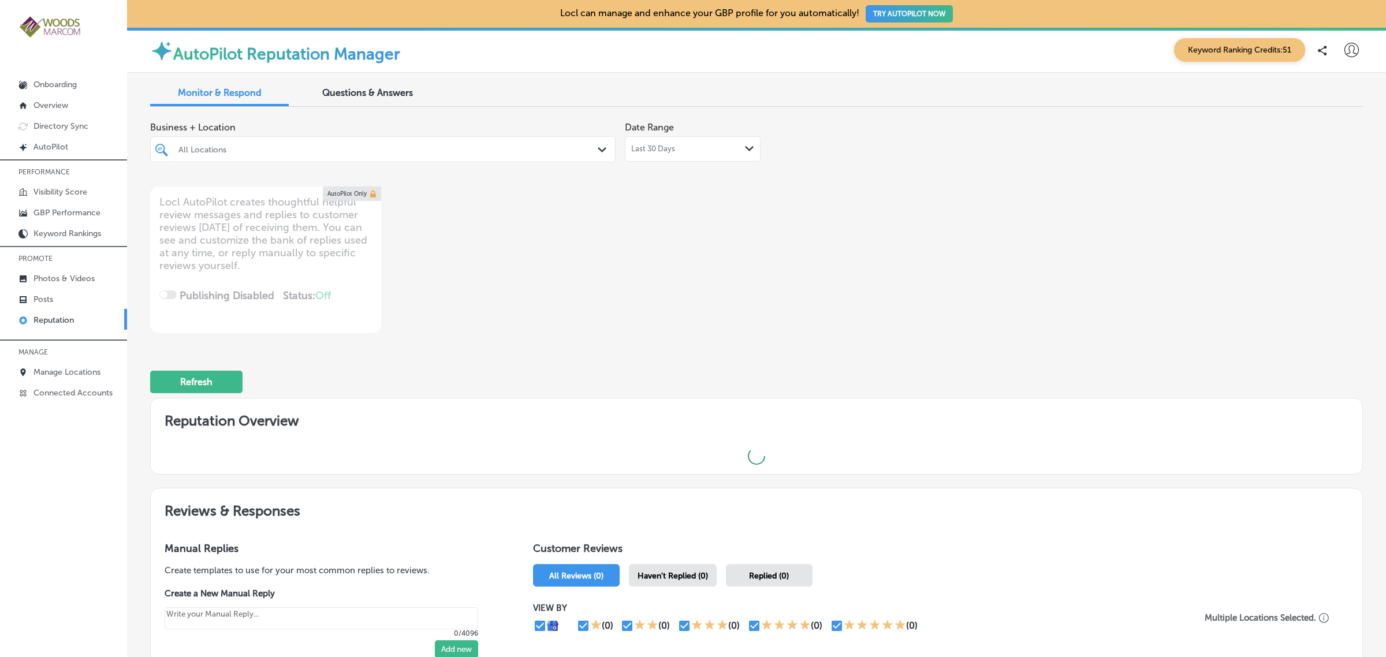
click at [723, 290] on div "Business + Location All Locations Path Created with Sketch. Date Range Last 30 …" at bounding box center [514, 224] width 728 height 217
type textarea "x"
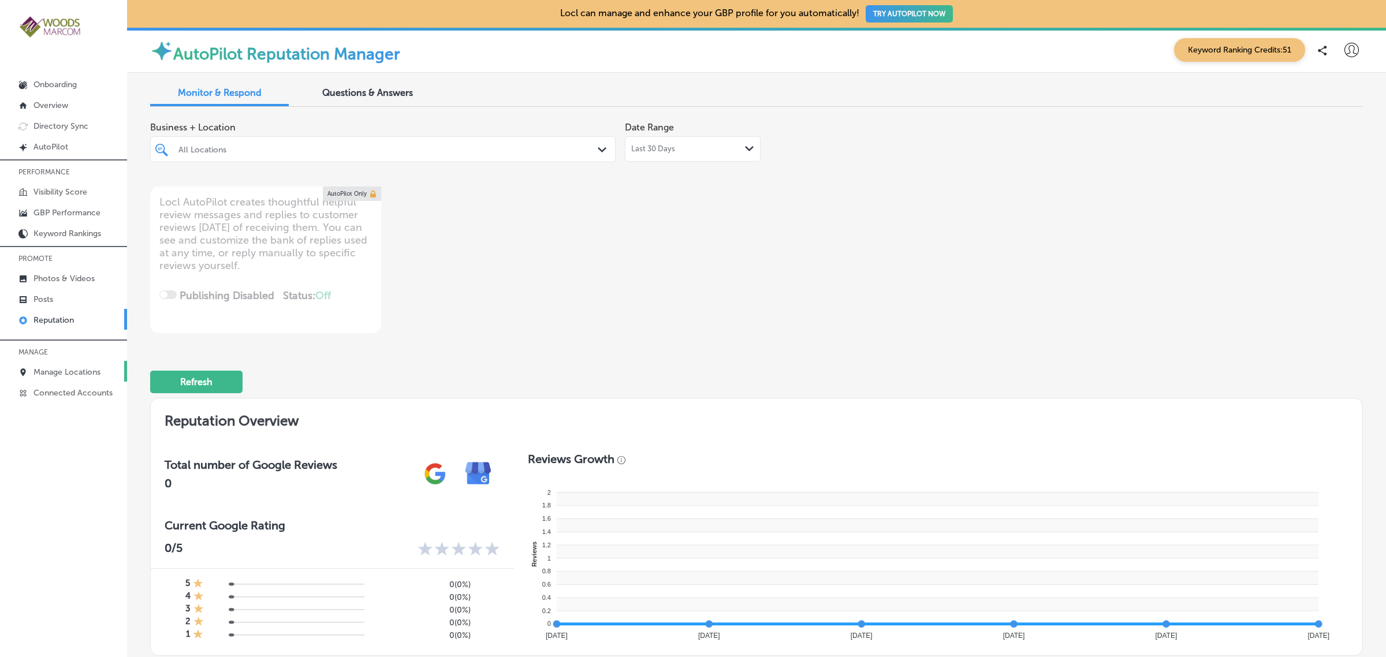
click at [72, 377] on p "Manage Locations" at bounding box center [67, 372] width 67 height 10
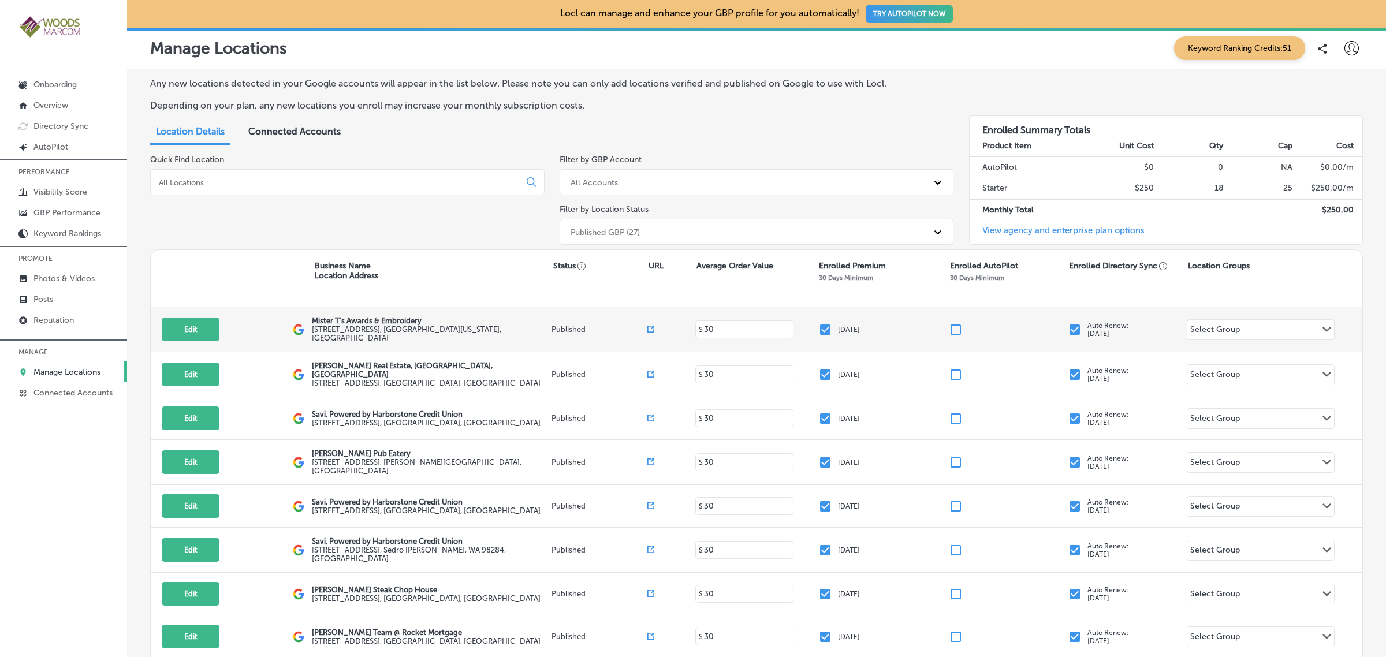
scroll to position [76, 0]
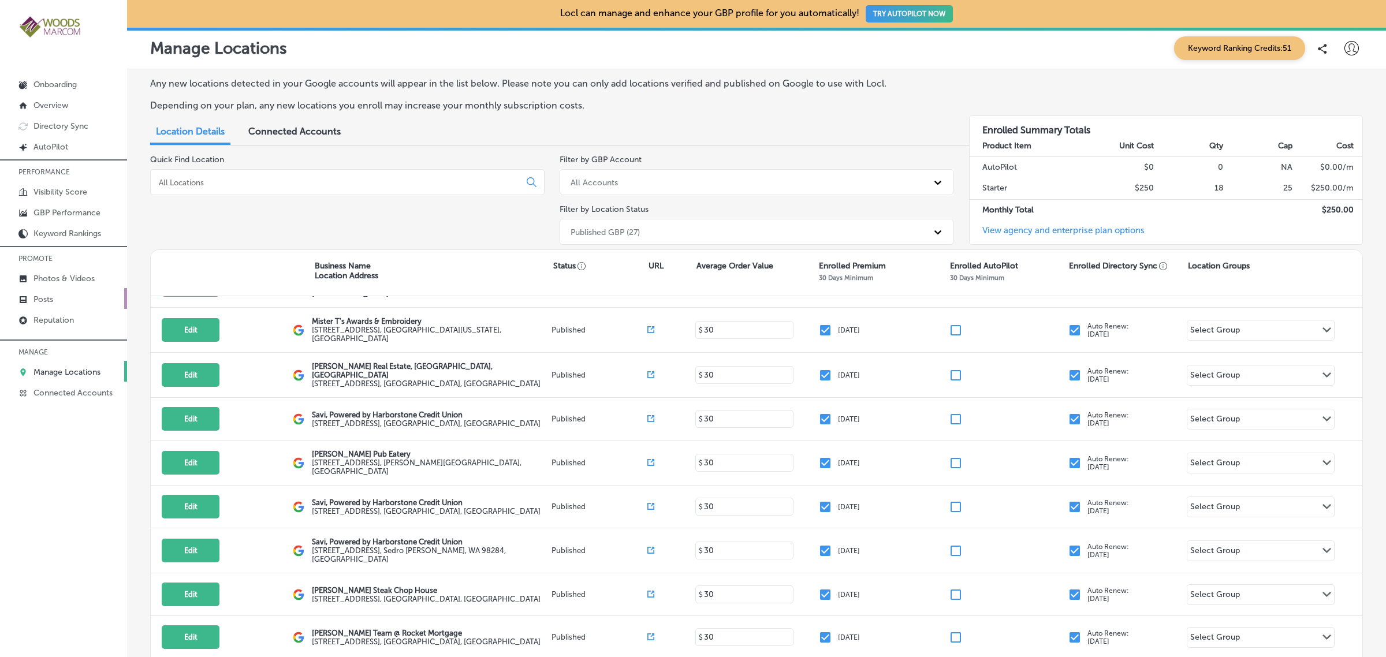
click at [76, 309] on link "Posts" at bounding box center [63, 298] width 127 height 21
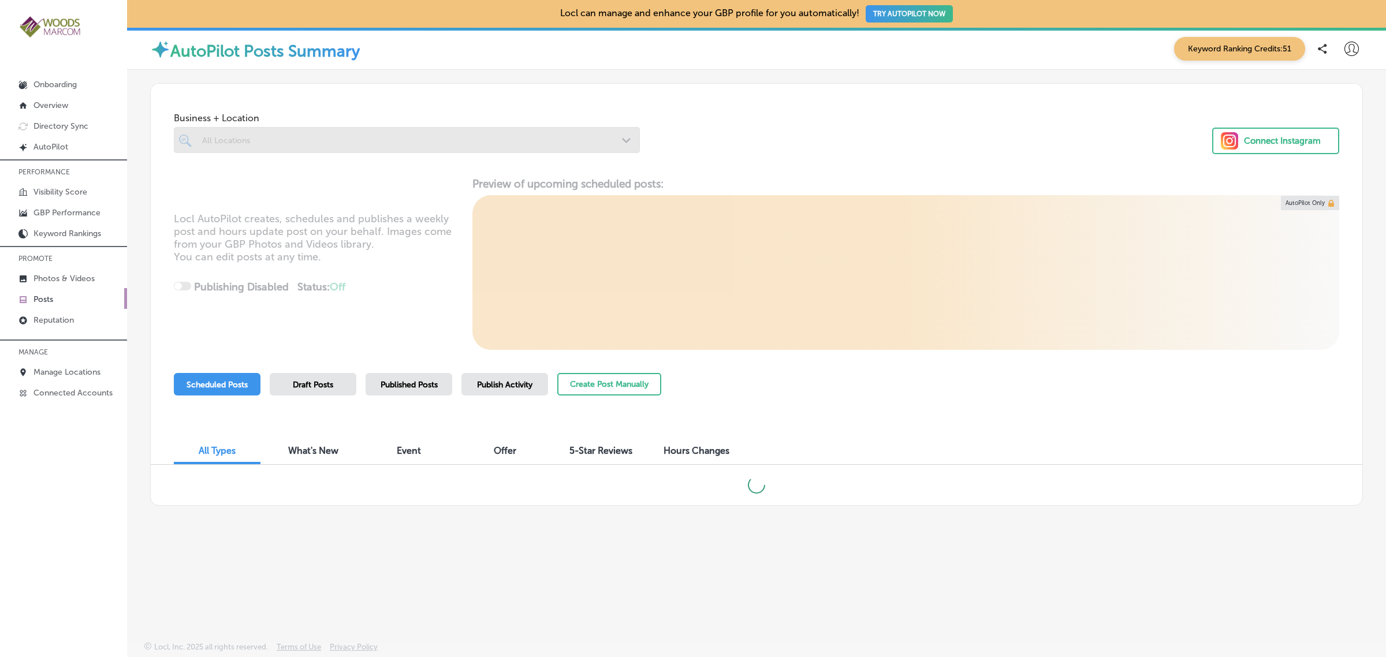
click at [507, 390] on div "Publish Activity" at bounding box center [505, 384] width 87 height 23
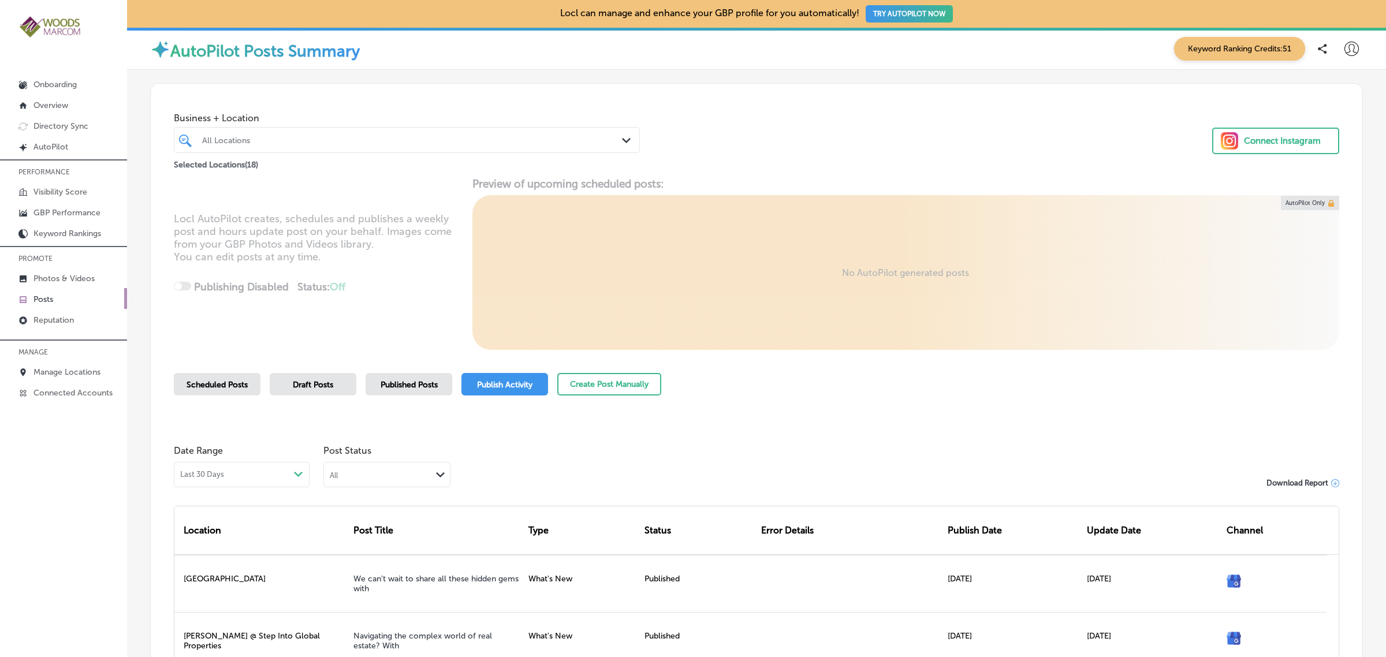
scroll to position [59, 0]
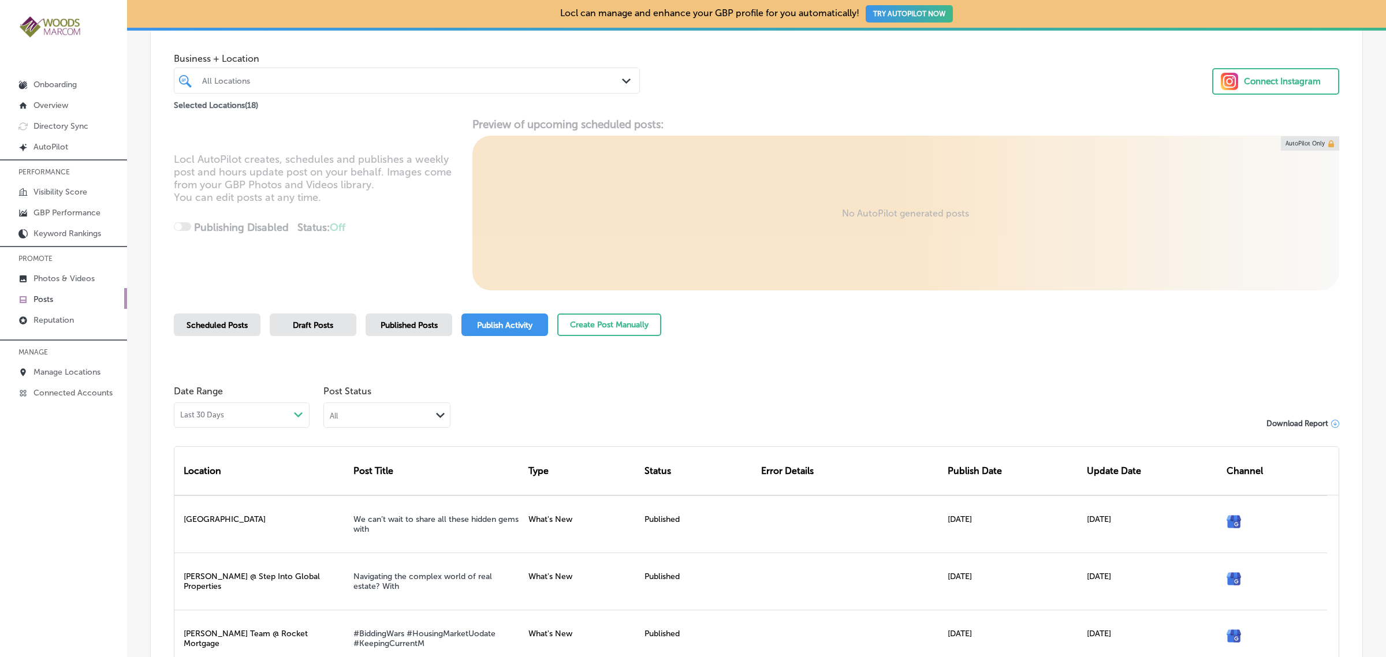
click at [203, 330] on div "Scheduled Posts" at bounding box center [217, 325] width 87 height 23
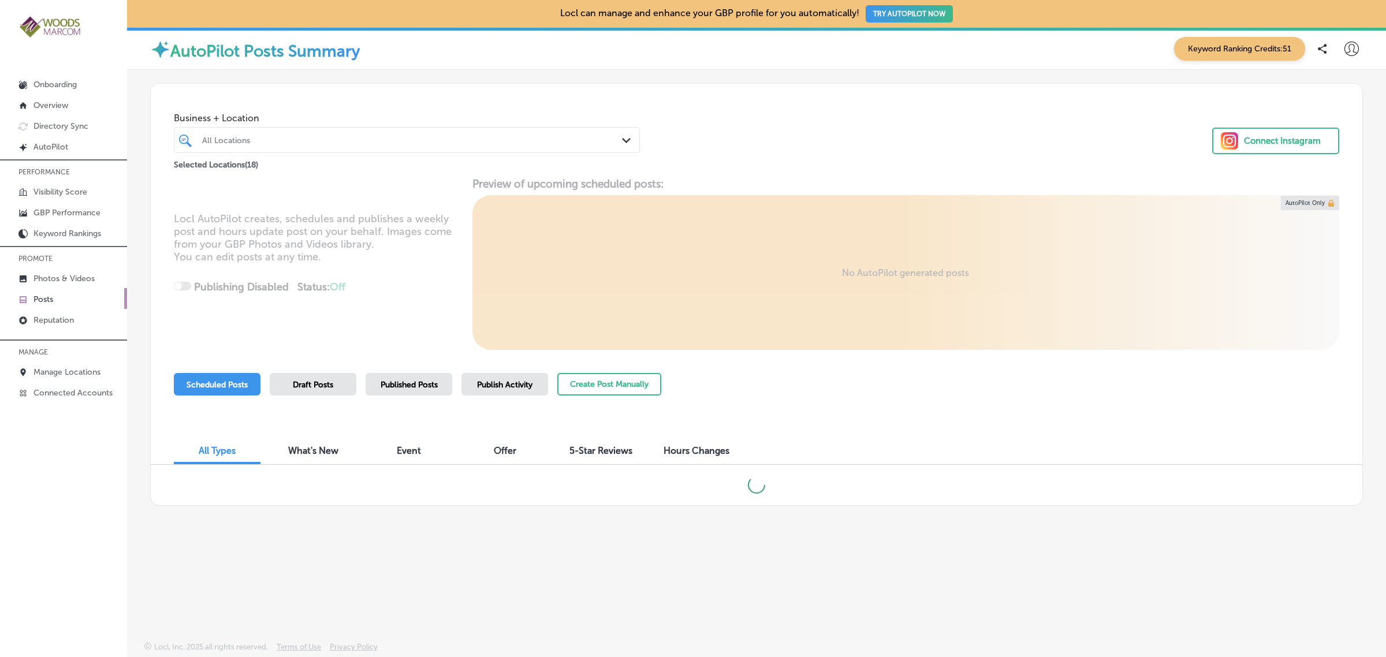
click at [530, 382] on span "Publish Activity" at bounding box center [504, 385] width 55 height 10
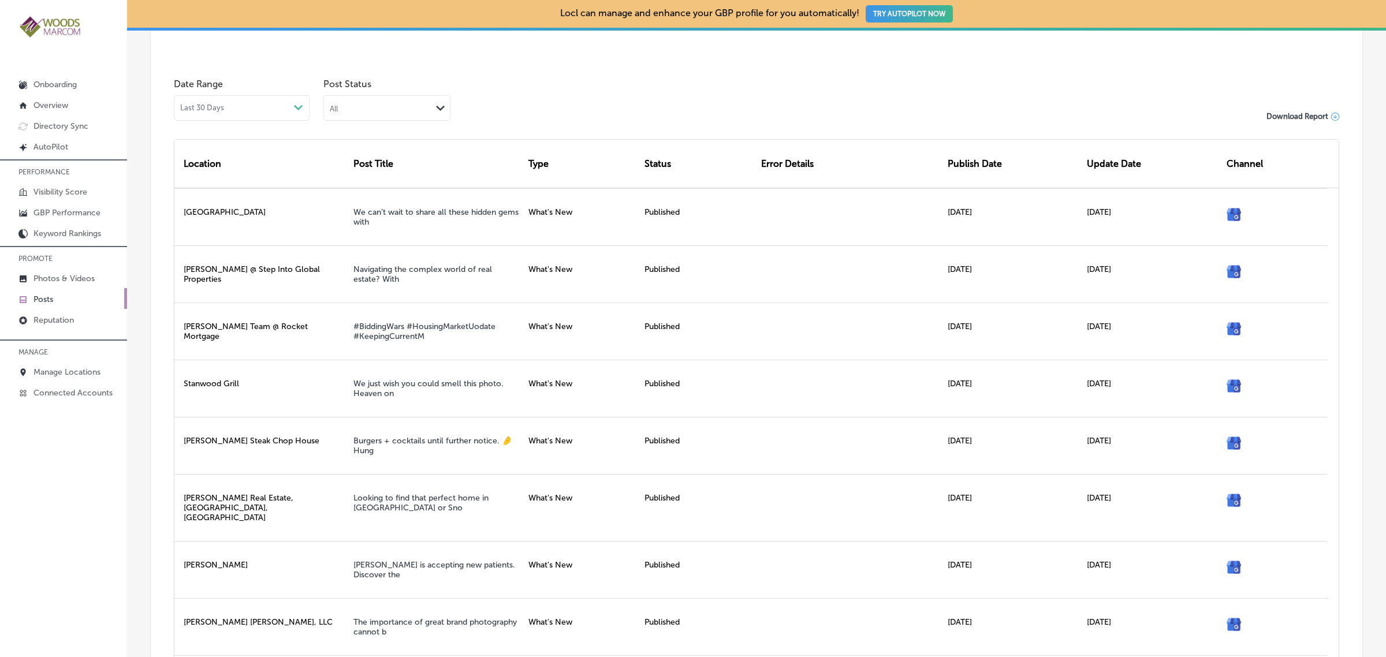
scroll to position [373, 0]
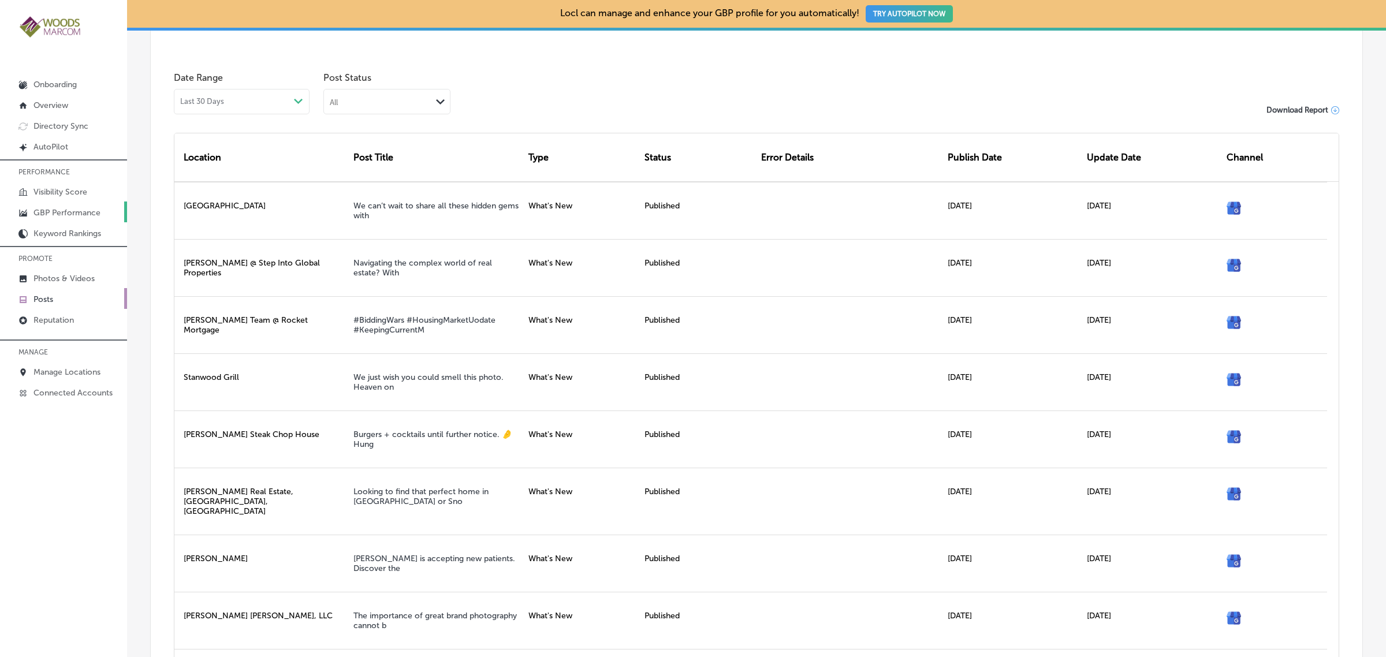
click at [78, 212] on p "GBP Performance" at bounding box center [67, 213] width 67 height 10
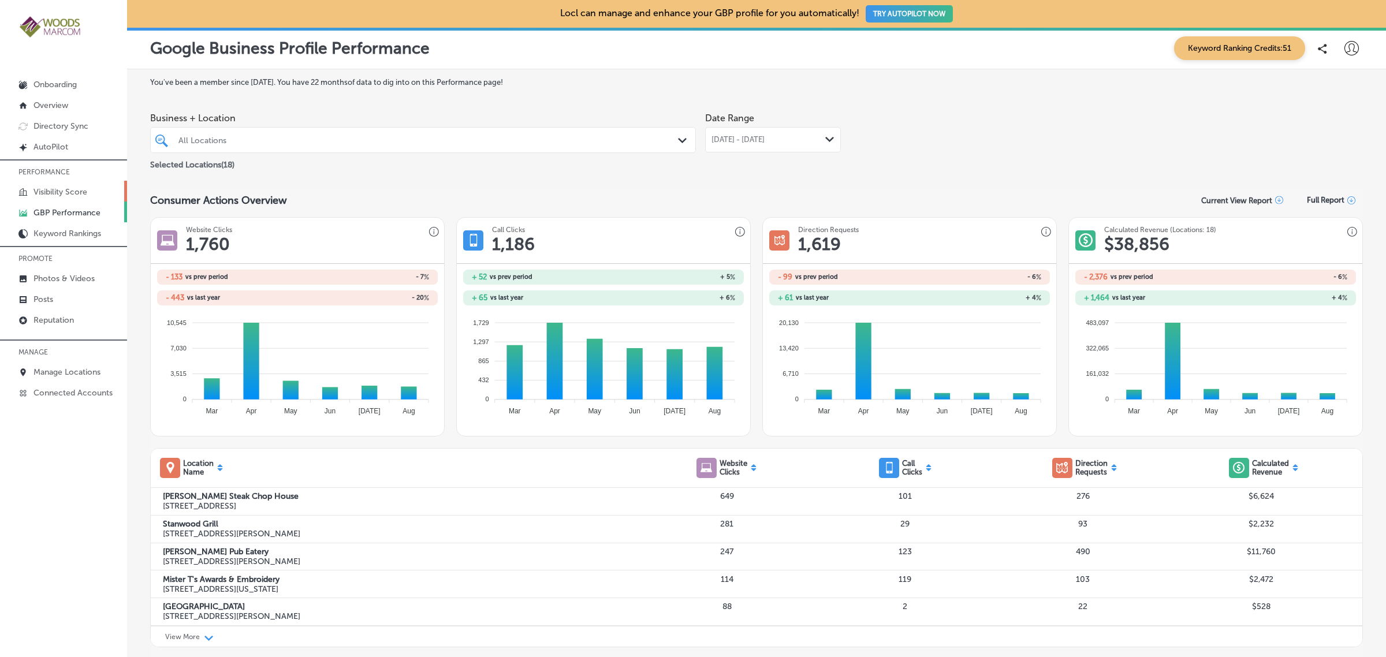
click at [70, 197] on p "Visibility Score" at bounding box center [61, 192] width 54 height 10
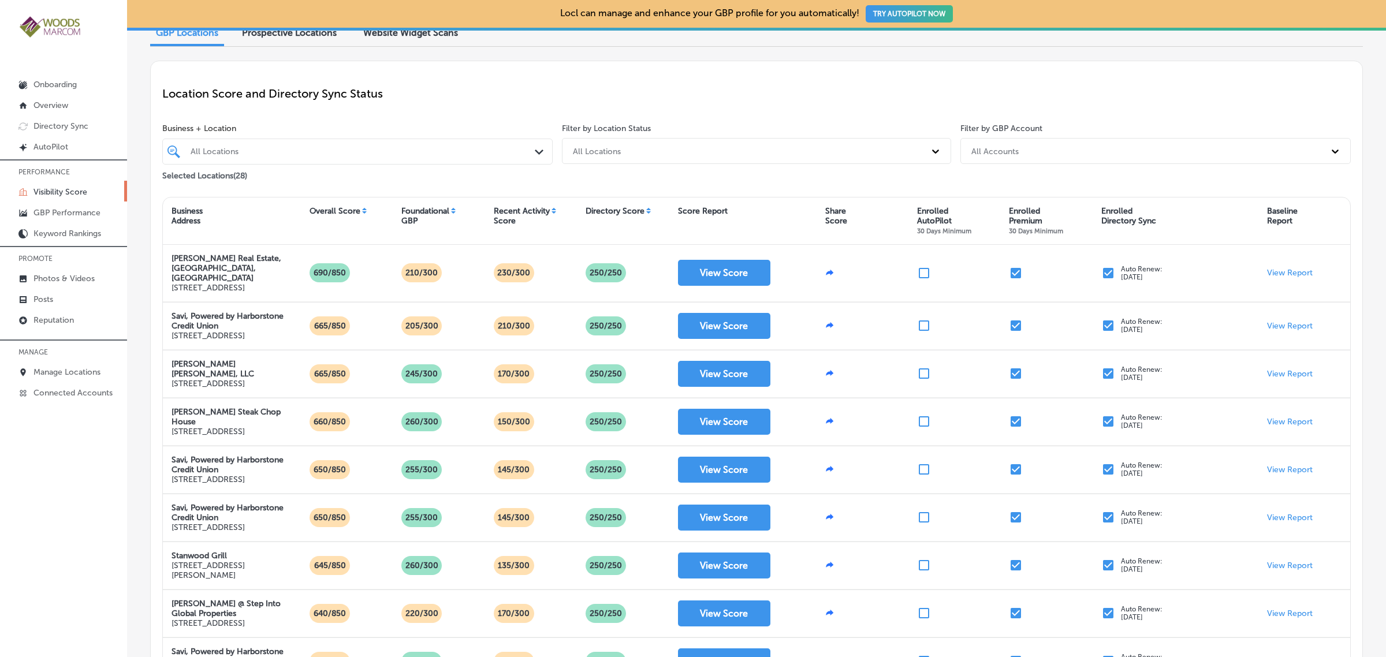
scroll to position [56, 0]
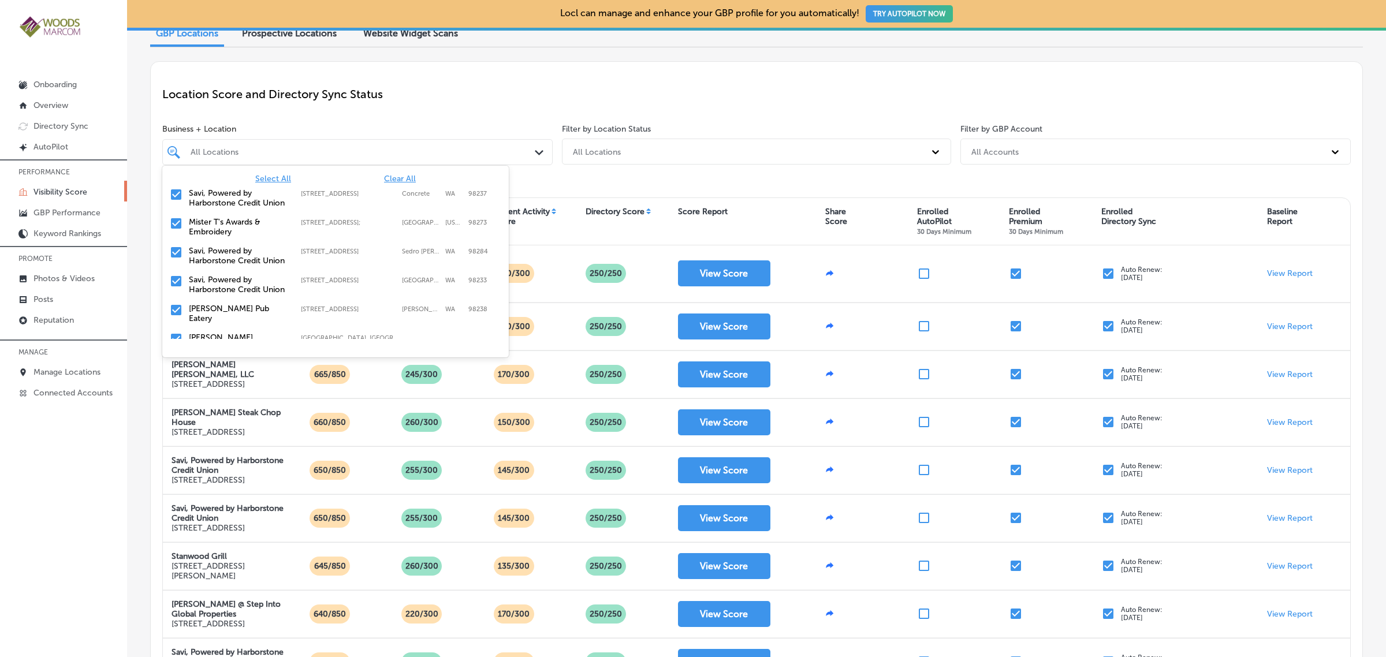
click at [530, 155] on div "All Locations Path Created with Sketch." at bounding box center [357, 152] width 389 height 17
click at [390, 183] on span "Clear All" at bounding box center [400, 179] width 32 height 10
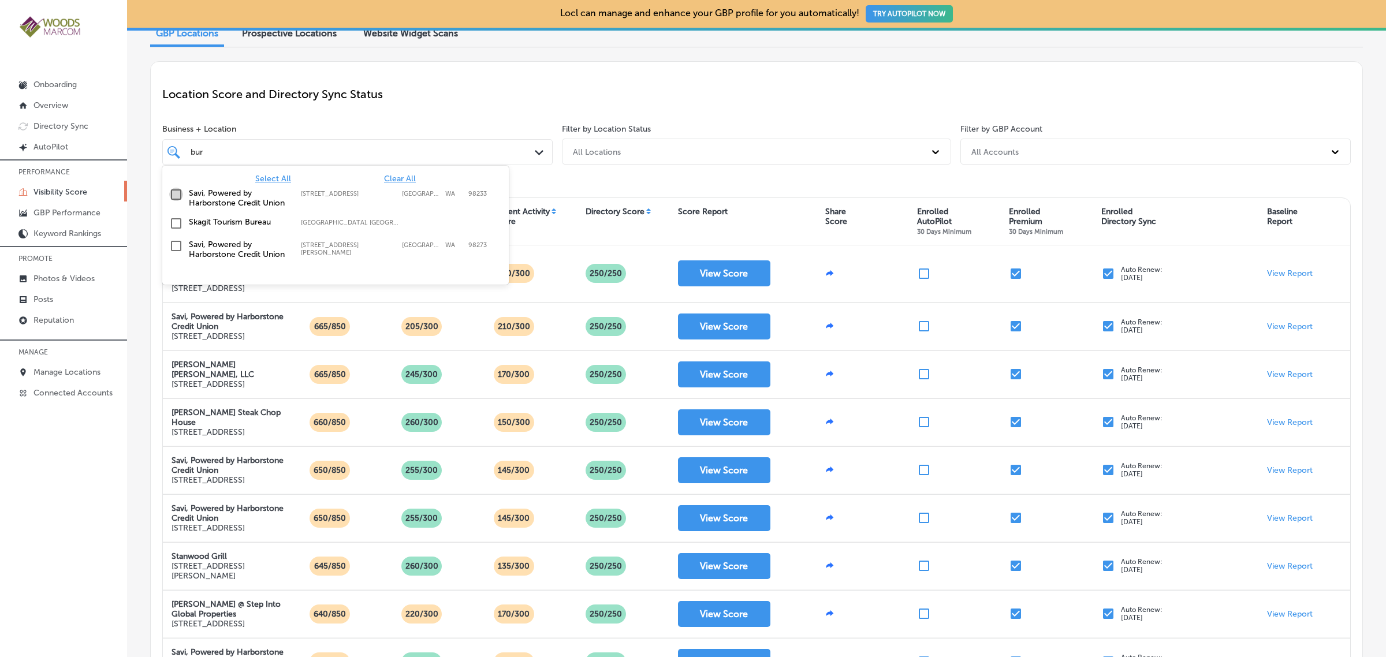
click at [179, 194] on input "checkbox" at bounding box center [176, 195] width 14 height 14
type input "bur"
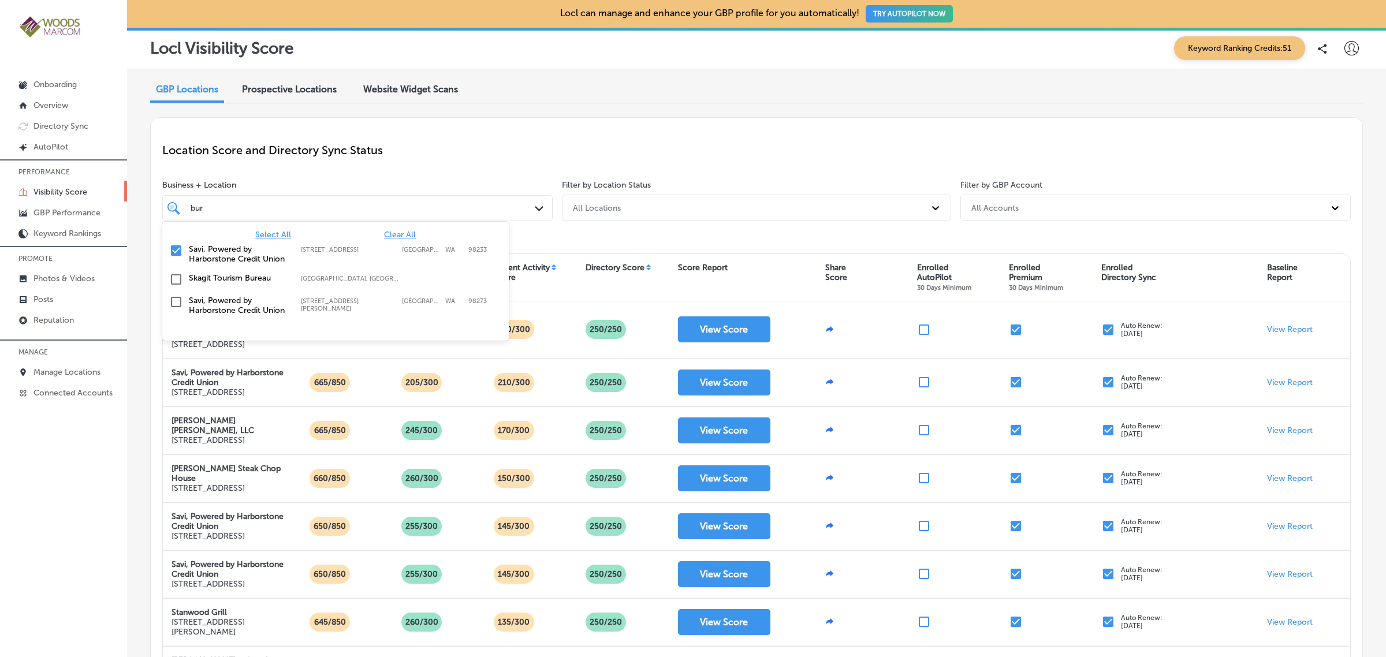
click at [743, 172] on div "Location Score and Directory Sync Status Business + Location option [STREET_ADD…" at bounding box center [756, 536] width 1213 height 839
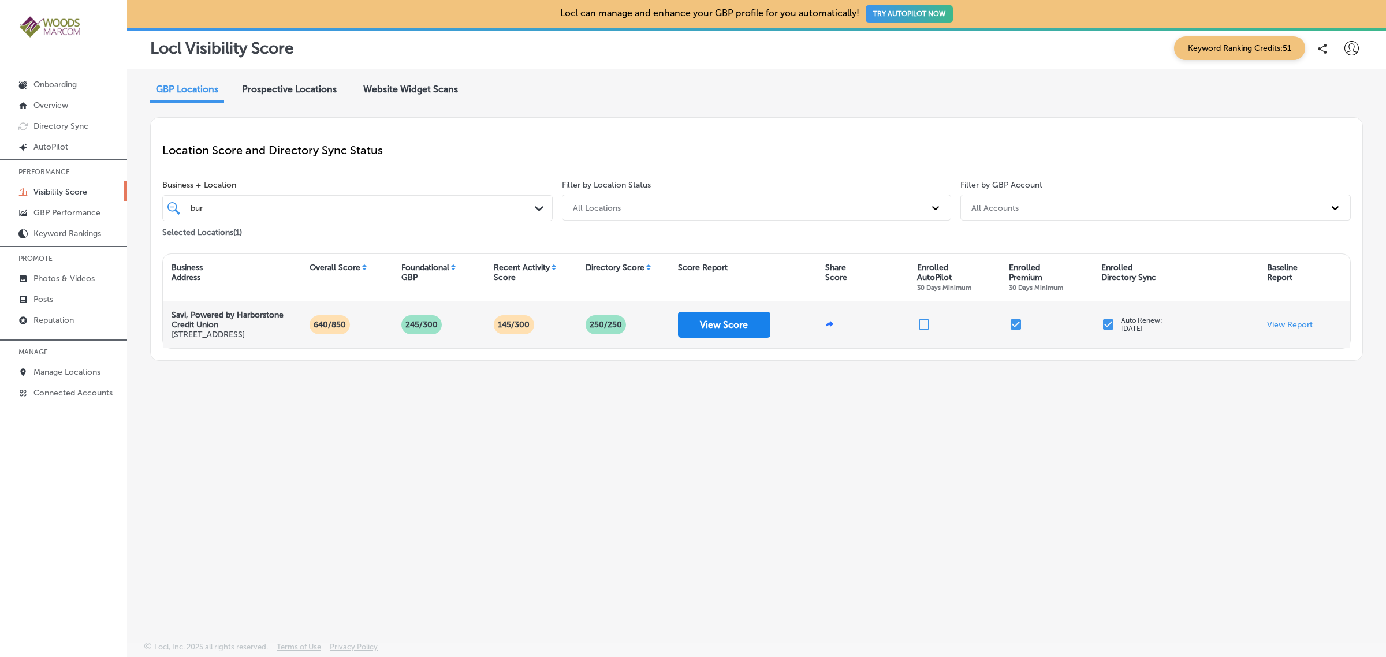
click at [734, 329] on button "View Score" at bounding box center [724, 325] width 92 height 26
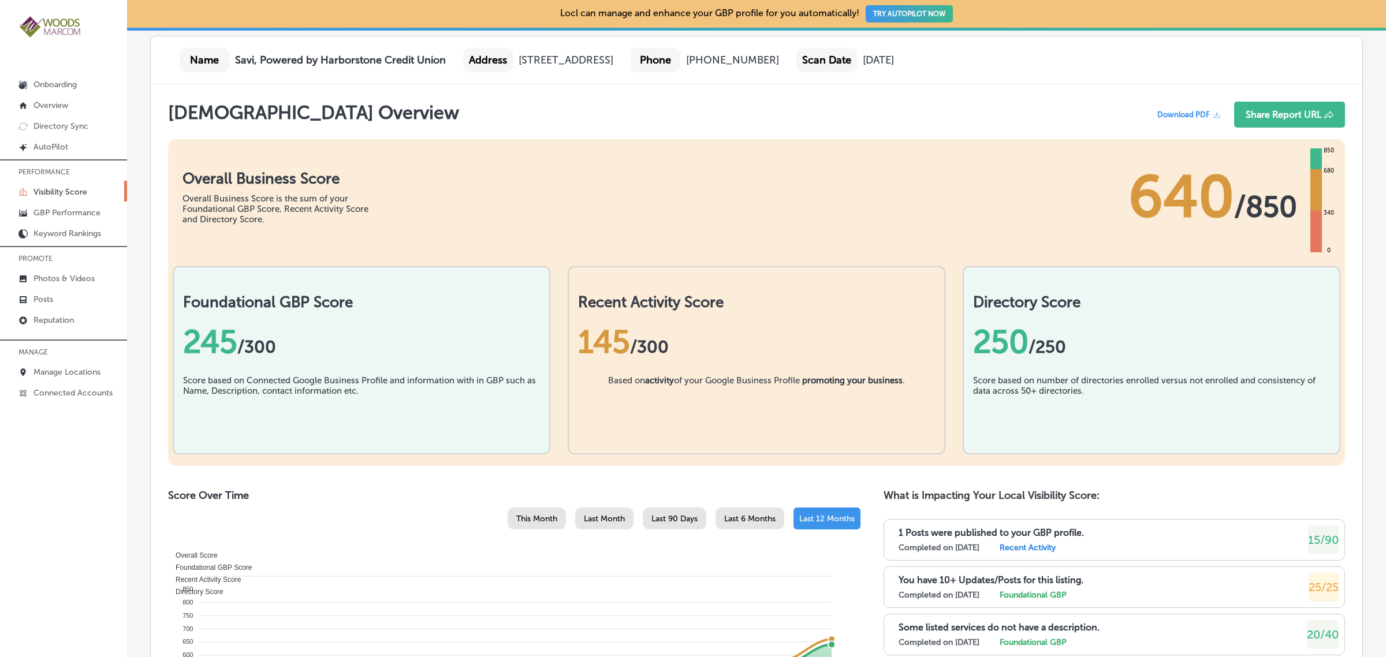
scroll to position [151, 0]
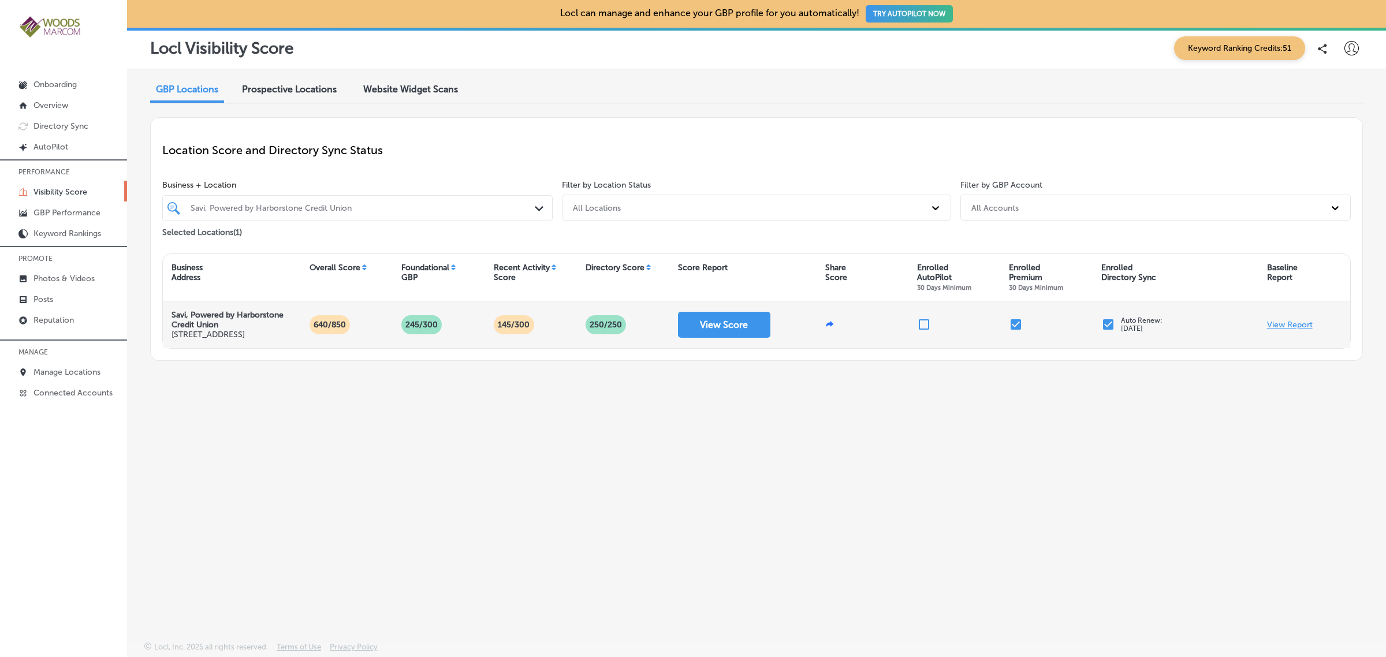
click at [1301, 330] on p "View Report" at bounding box center [1290, 325] width 46 height 10
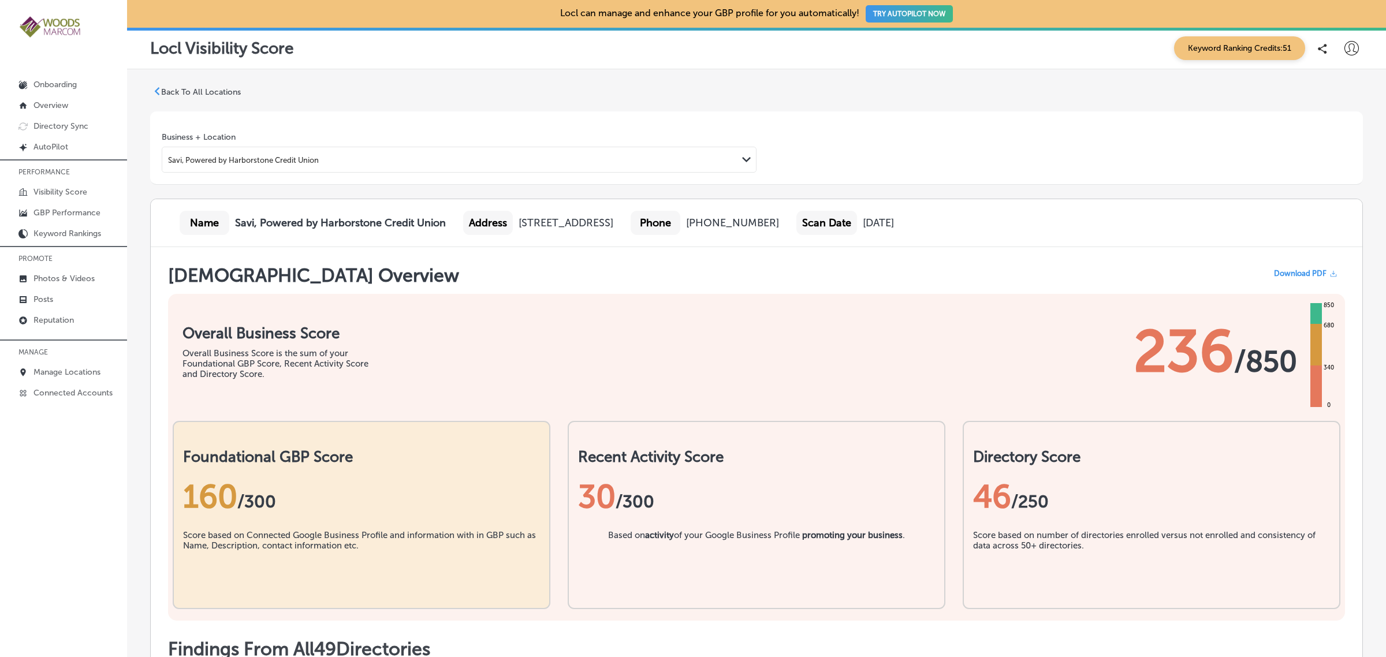
click at [217, 92] on p "Back To All Locations" at bounding box center [201, 92] width 80 height 10
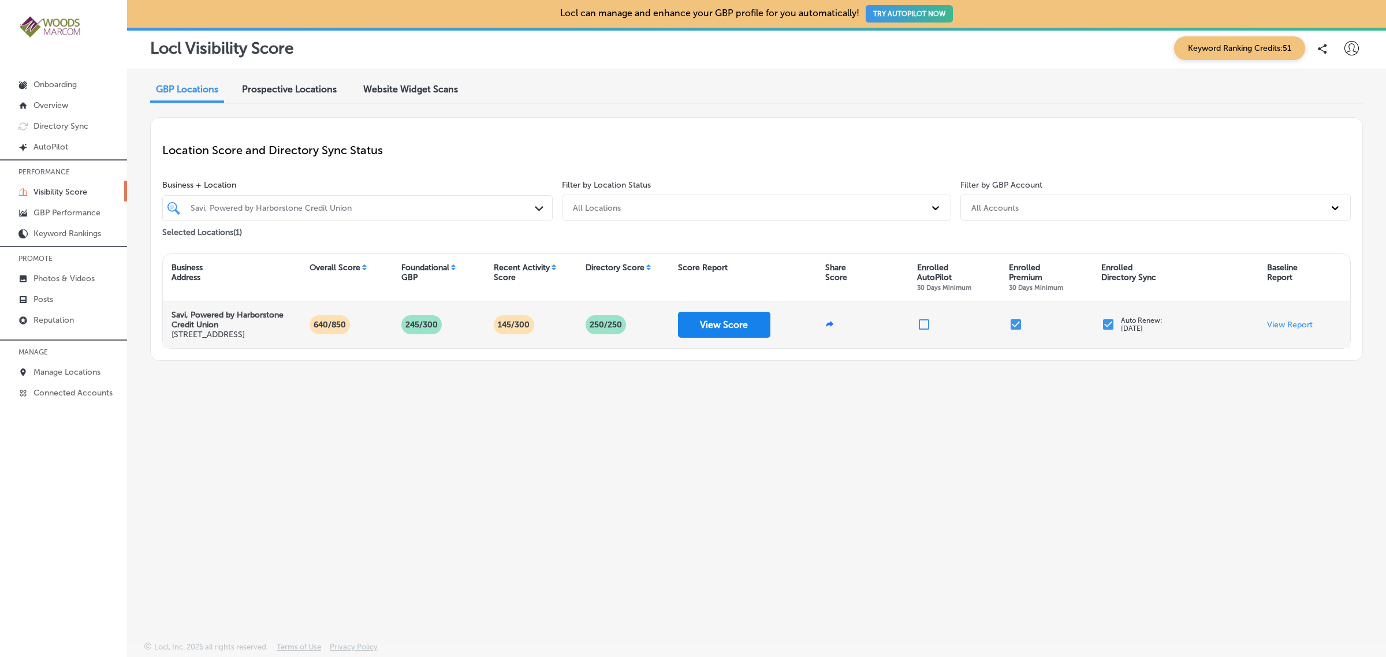
click at [709, 336] on button "View Score" at bounding box center [724, 325] width 92 height 26
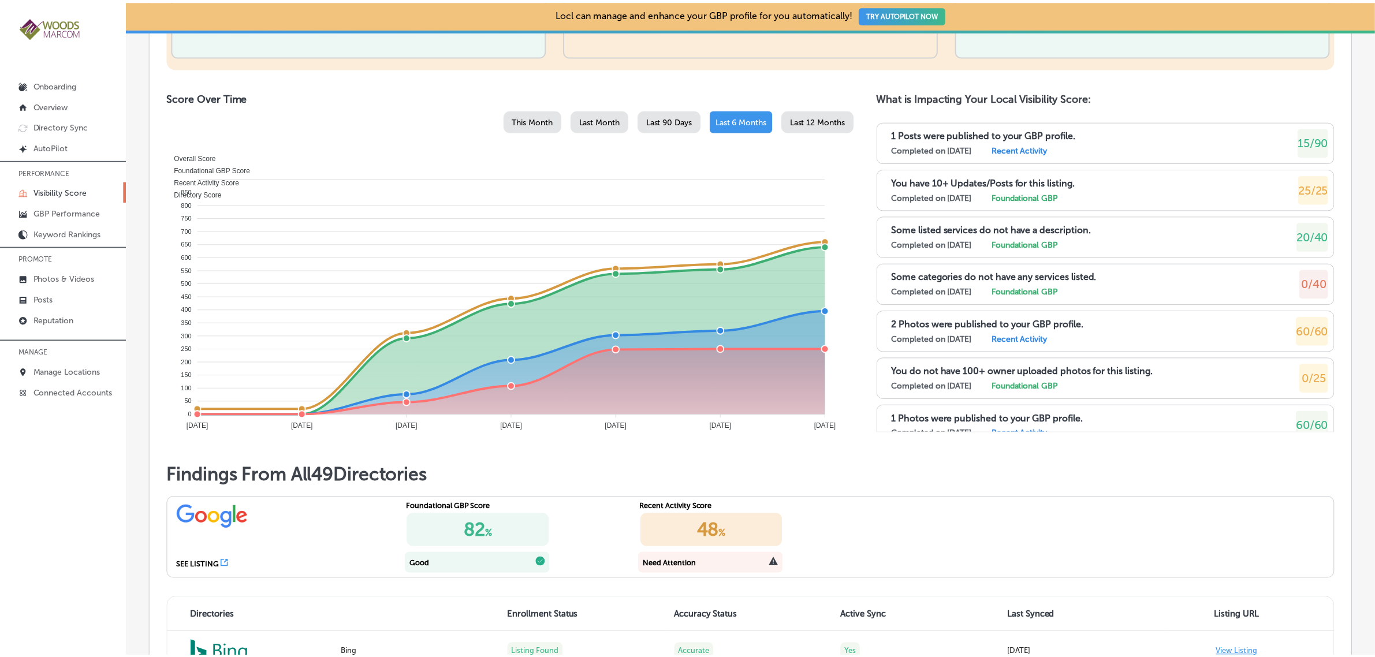
scroll to position [330, 0]
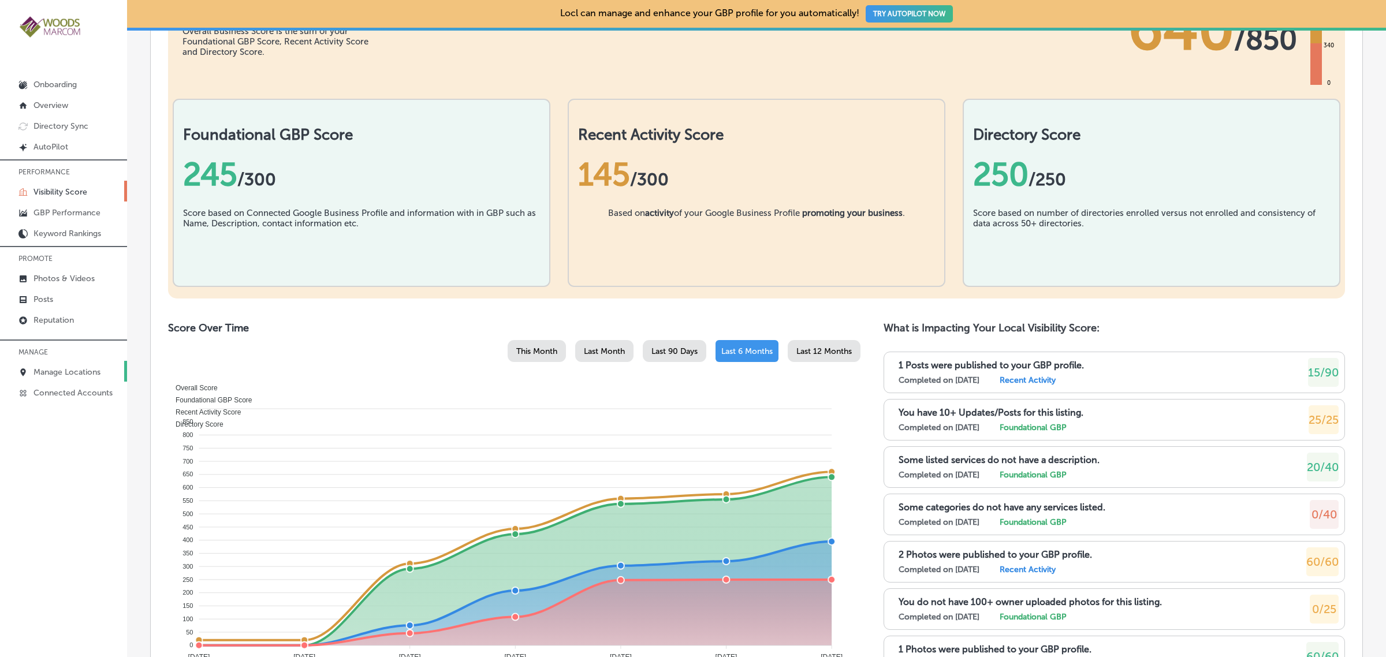
click at [76, 377] on p "Manage Locations" at bounding box center [67, 372] width 67 height 10
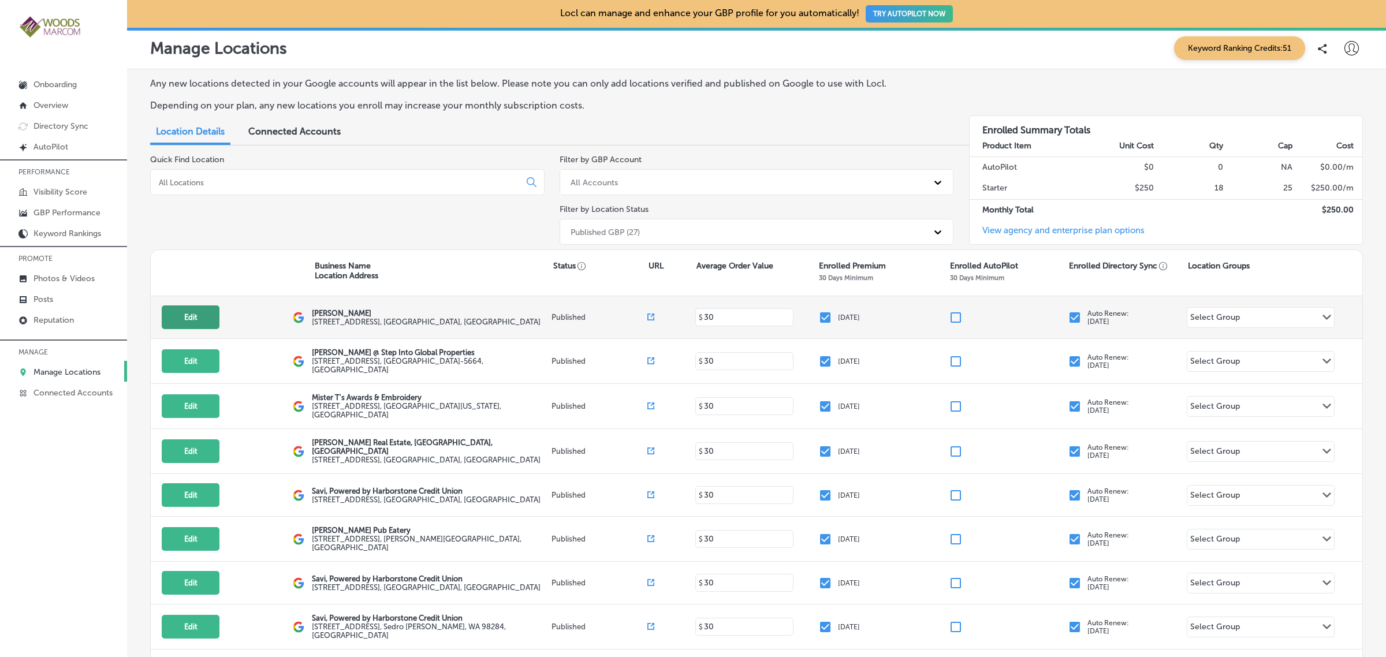
click at [188, 317] on button "Edit" at bounding box center [191, 318] width 58 height 24
select select "US"
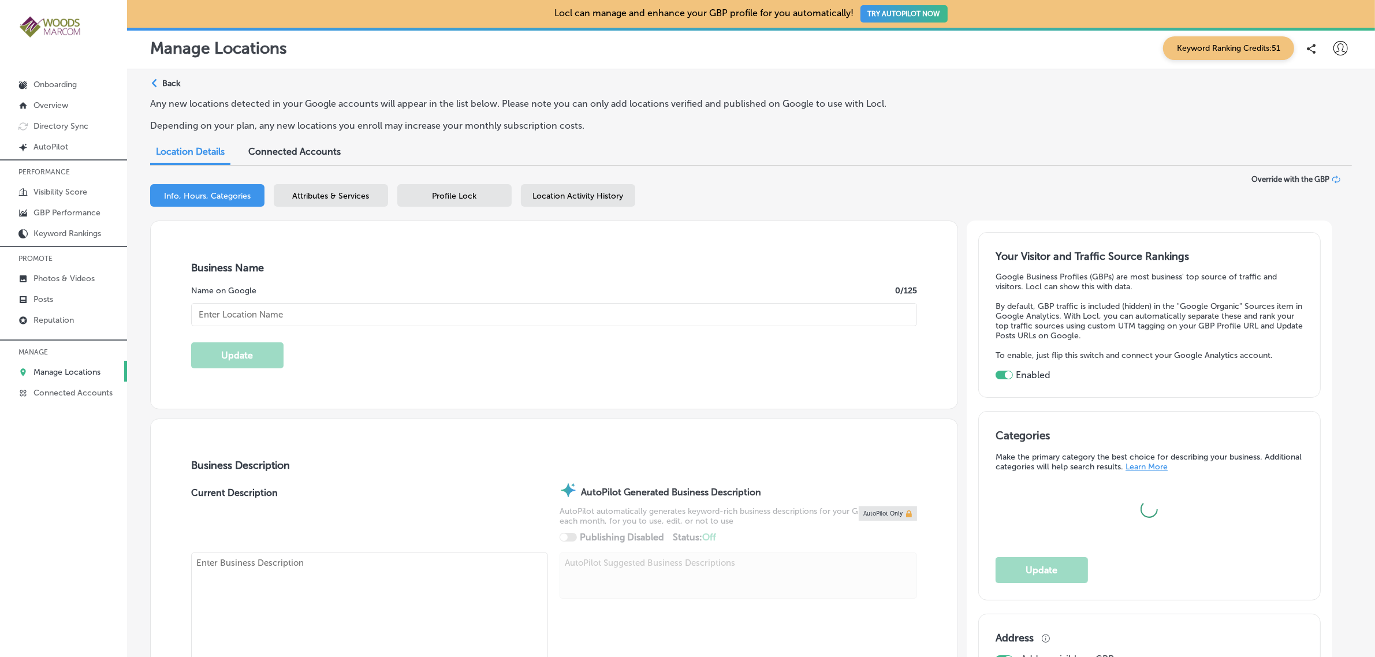
checkbox input "true"
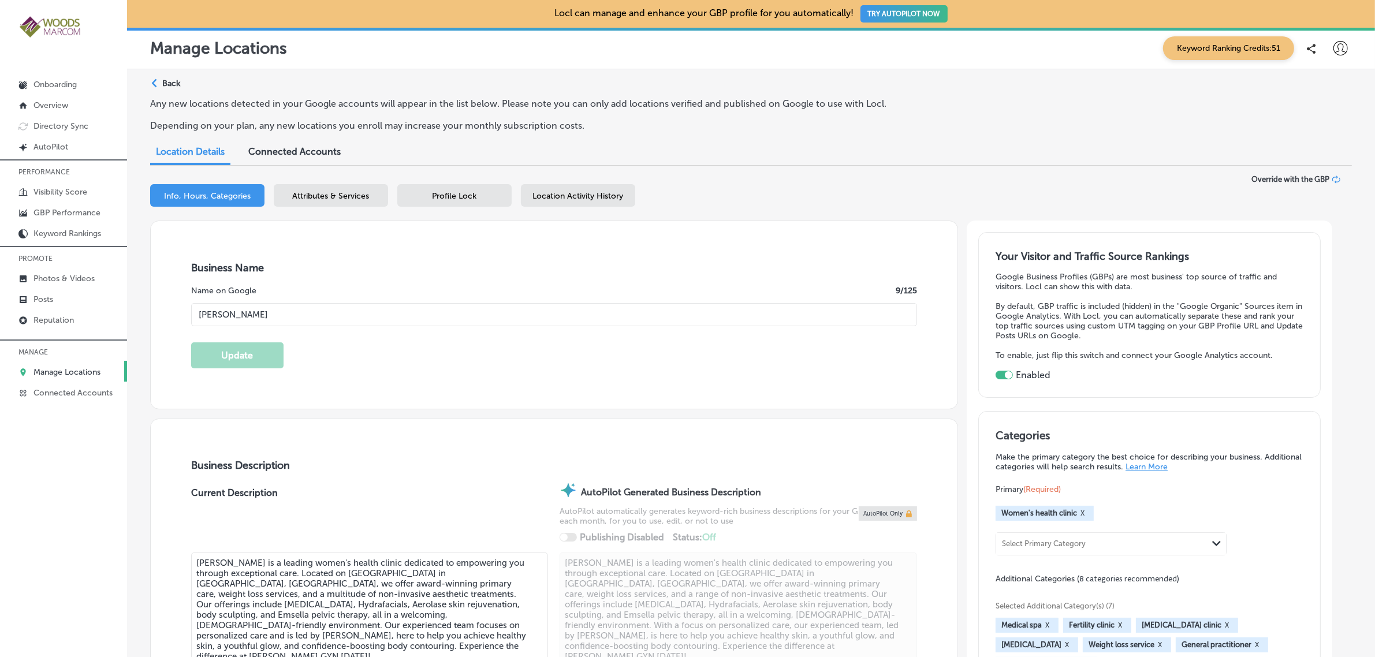
click at [486, 191] on div "Profile Lock" at bounding box center [454, 195] width 114 height 23
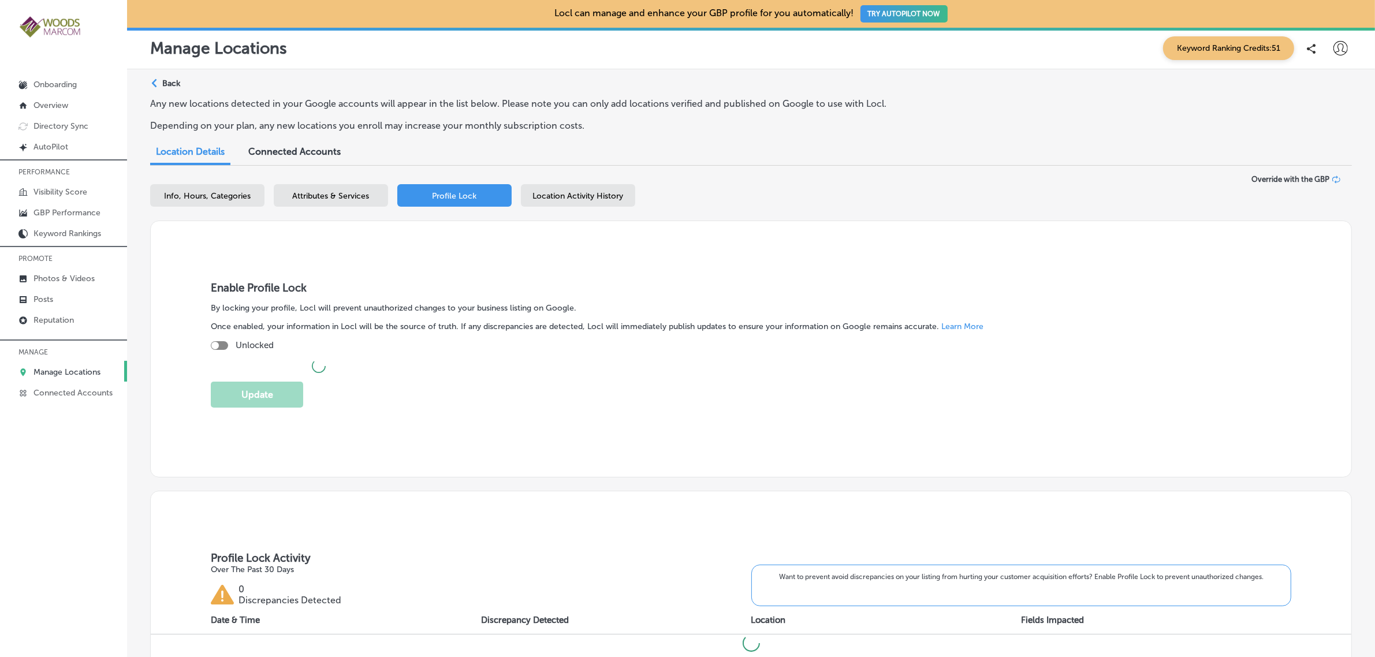
checkbox input "true"
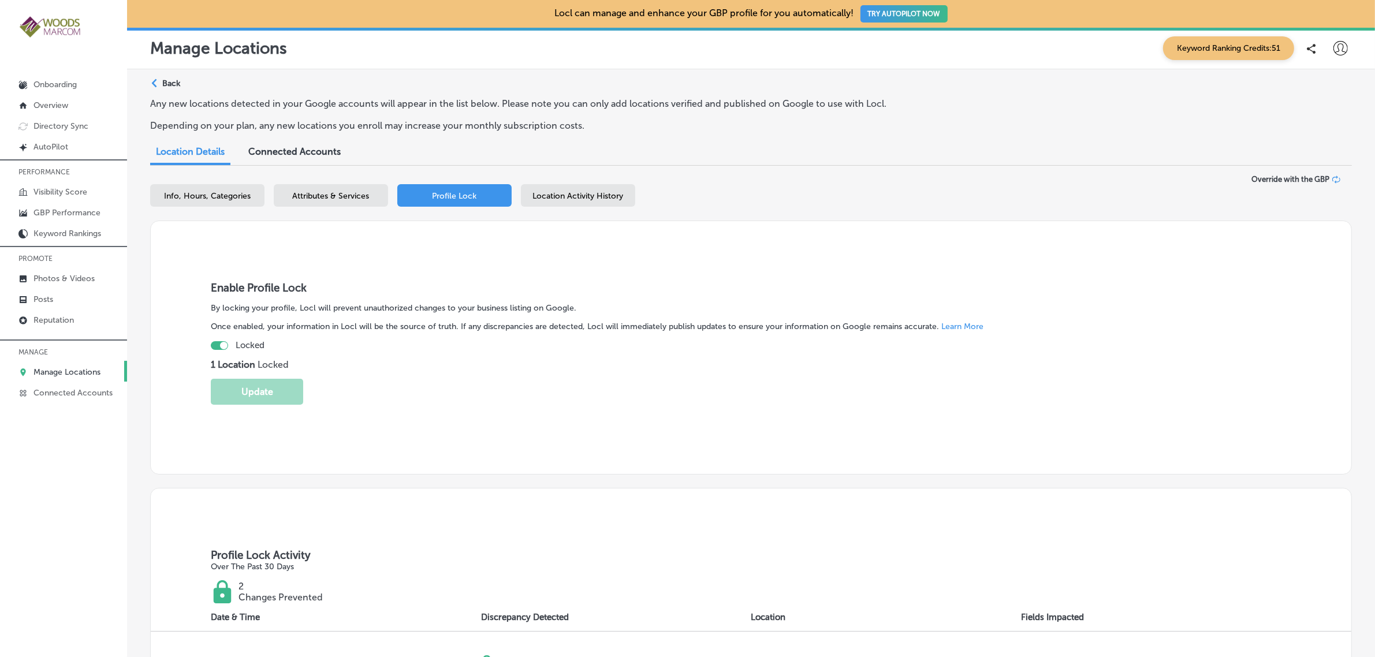
click at [90, 377] on p "Manage Locations" at bounding box center [67, 372] width 67 height 10
